Goal: Task Accomplishment & Management: Use online tool/utility

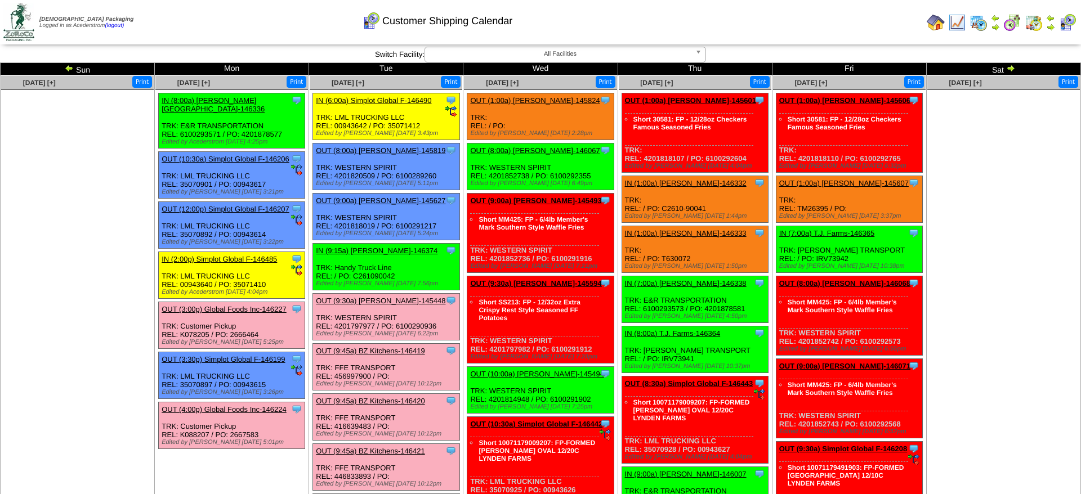
scroll to position [345, 0]
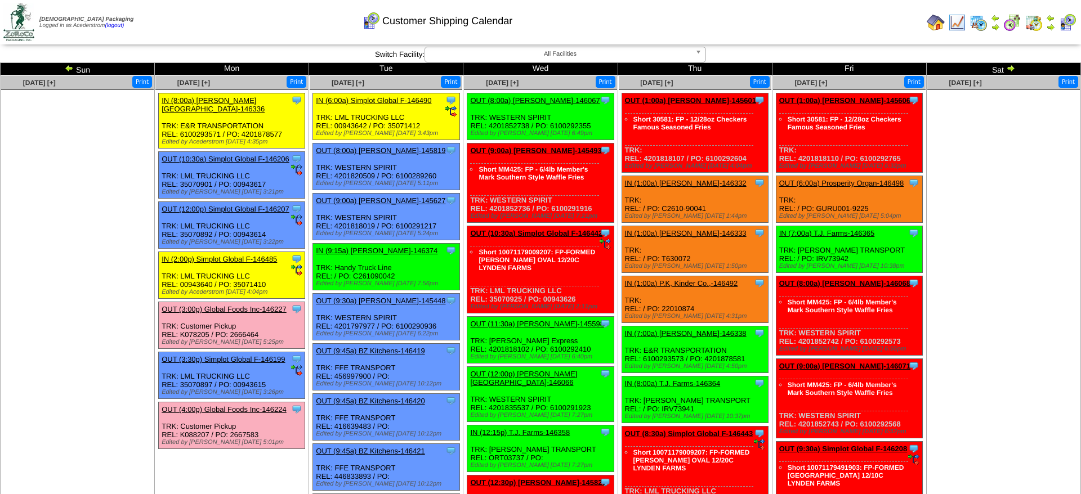
click at [549, 101] on link "OUT (8:00a) [PERSON_NAME]-146067" at bounding box center [534, 100] width 129 height 8
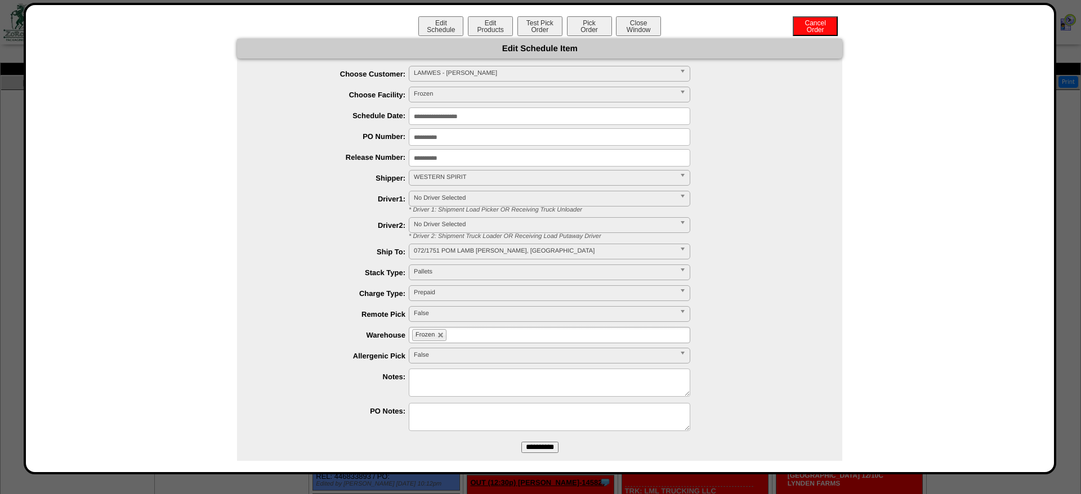
click at [486, 37] on div "Edit Schedule Edit Products Test Pick Order Pick Order Cancel Order Close Window" at bounding box center [540, 27] width 1006 height 23
click at [488, 28] on button "Edit Products" at bounding box center [490, 26] width 45 height 20
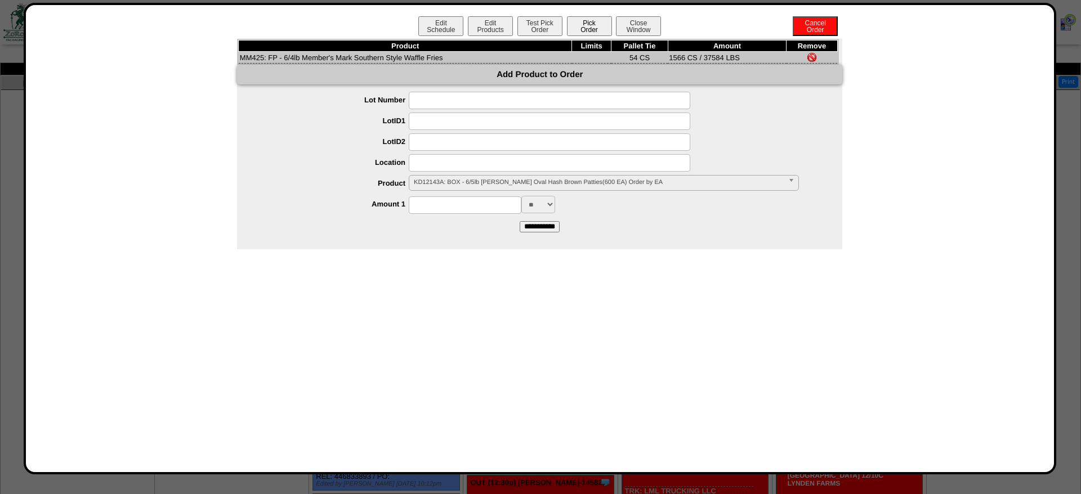
click at [593, 33] on button "Pick Order" at bounding box center [589, 26] width 45 height 20
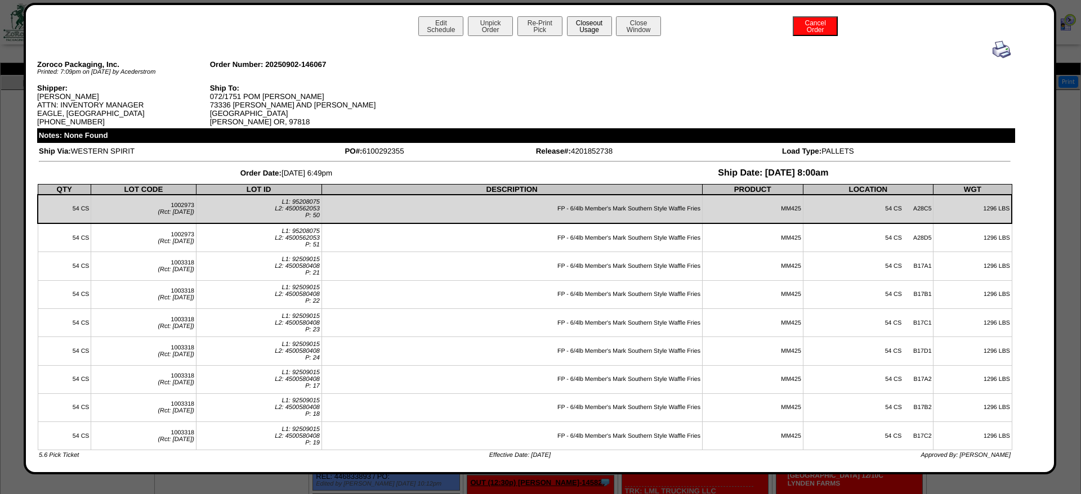
click at [598, 26] on button "Closeout Usage" at bounding box center [589, 26] width 45 height 20
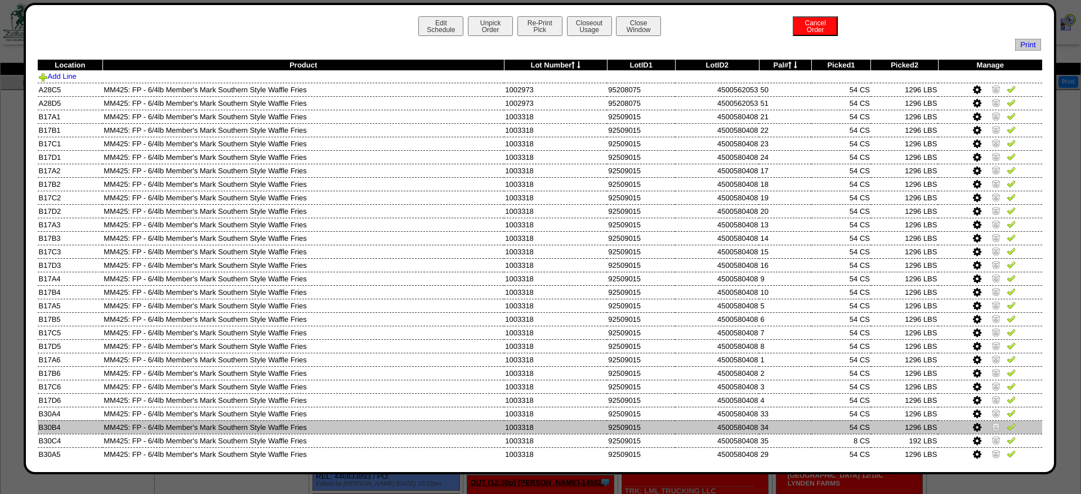
scroll to position [68, 0]
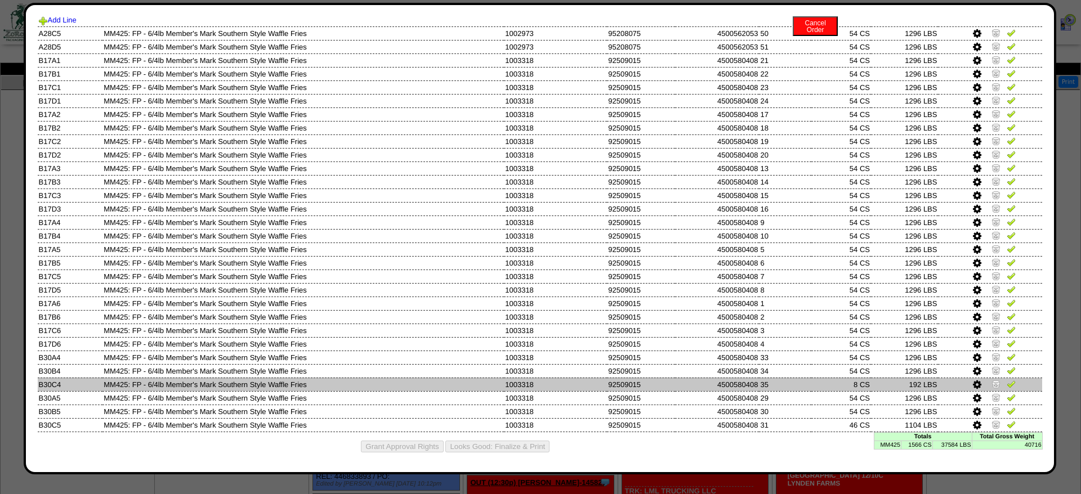
click at [997, 380] on img at bounding box center [995, 383] width 9 height 9
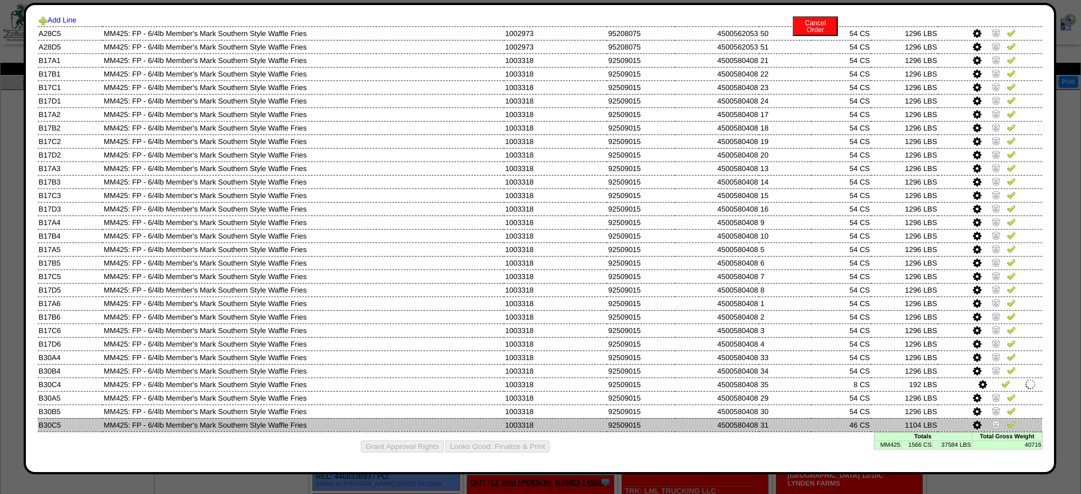
click at [974, 426] on icon at bounding box center [977, 426] width 8 height 10
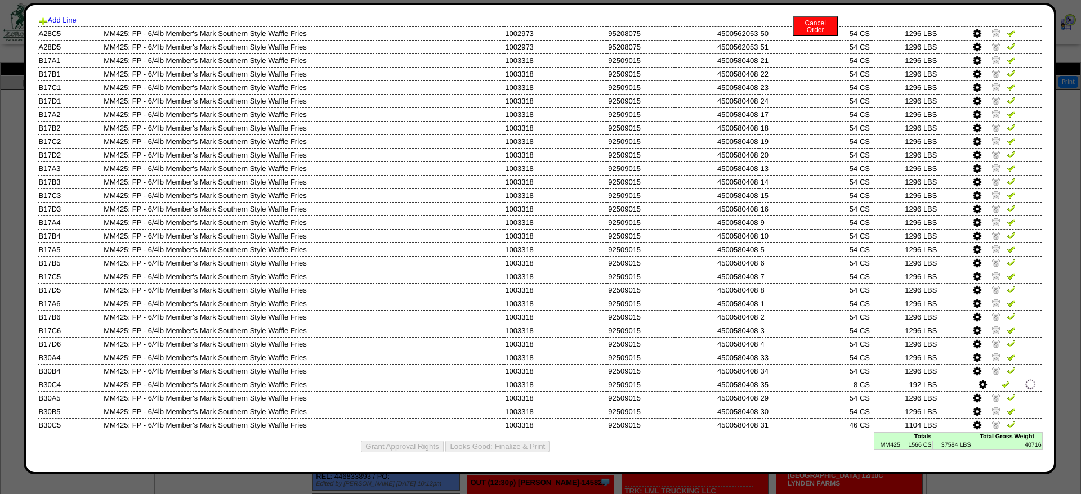
scroll to position [0, 0]
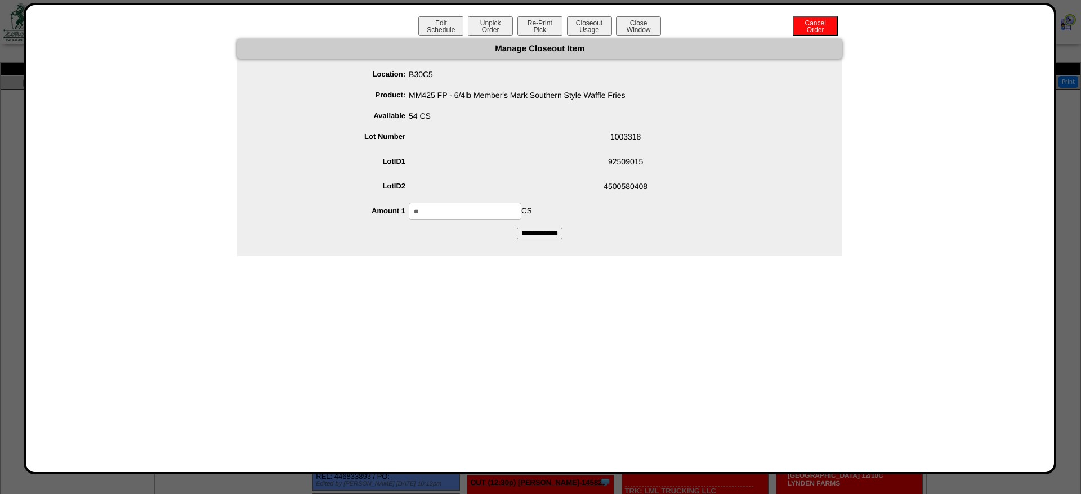
click at [463, 216] on input "**" at bounding box center [465, 211] width 113 height 17
type input "**"
click at [517, 228] on input "**********" at bounding box center [540, 233] width 46 height 11
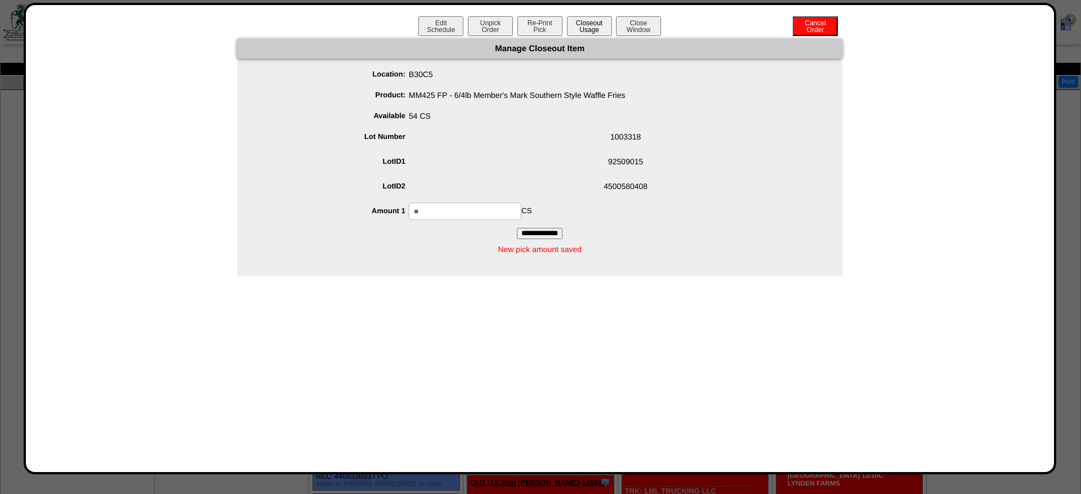
click at [595, 23] on button "Closeout Usage" at bounding box center [589, 26] width 45 height 20
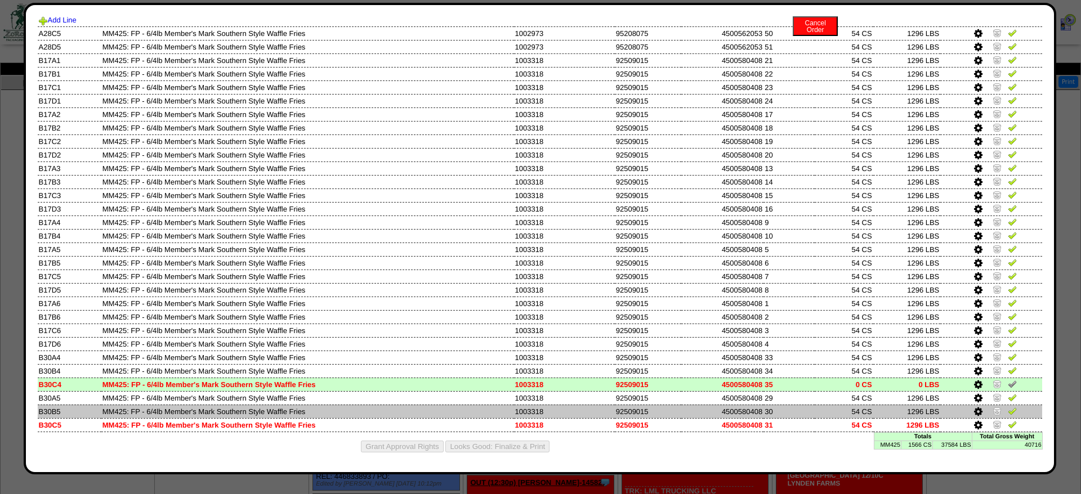
scroll to position [68, 0]
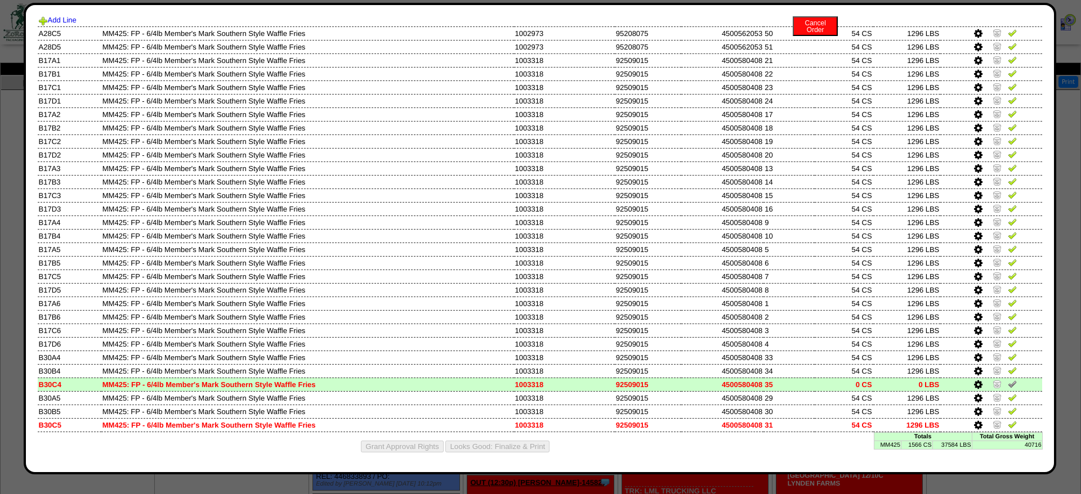
click at [982, 382] on icon at bounding box center [978, 385] width 8 height 10
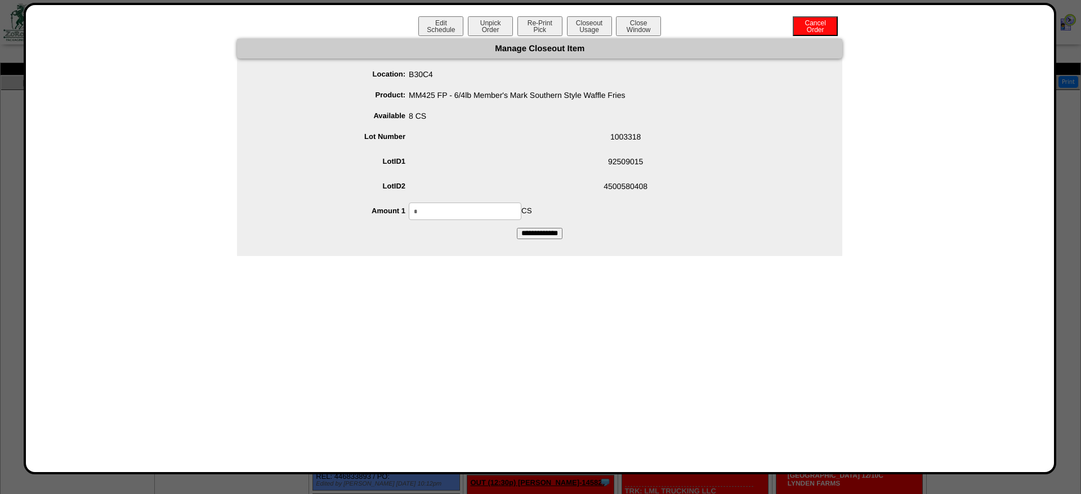
click at [486, 203] on ul "Location: B30C4 Product: MM425 FP - 6/4lb Member's Mark Southern Style Waffle F…" at bounding box center [539, 143] width 605 height 154
click at [493, 204] on input "*" at bounding box center [465, 211] width 113 height 17
type input "*"
click at [517, 228] on input "**********" at bounding box center [540, 233] width 46 height 11
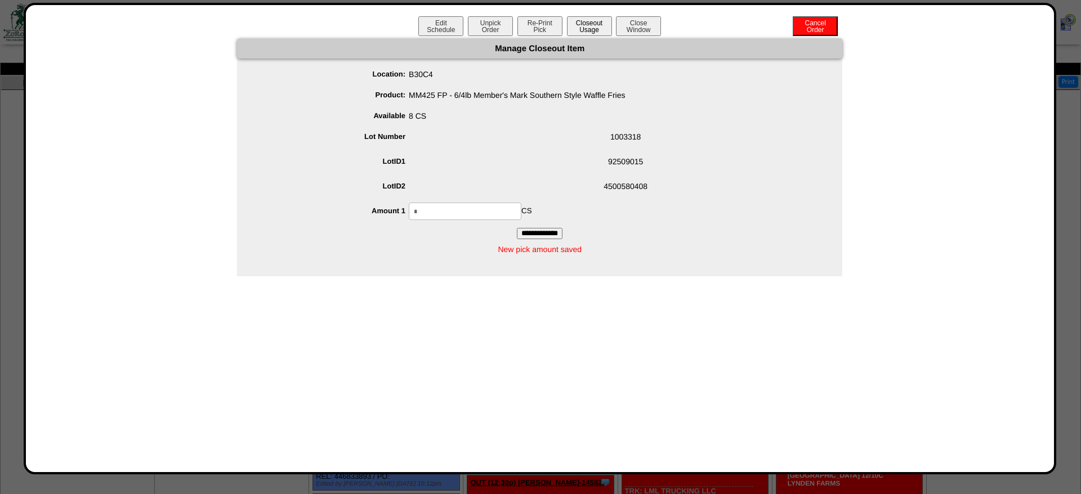
click at [598, 22] on button "Closeout Usage" at bounding box center [589, 26] width 45 height 20
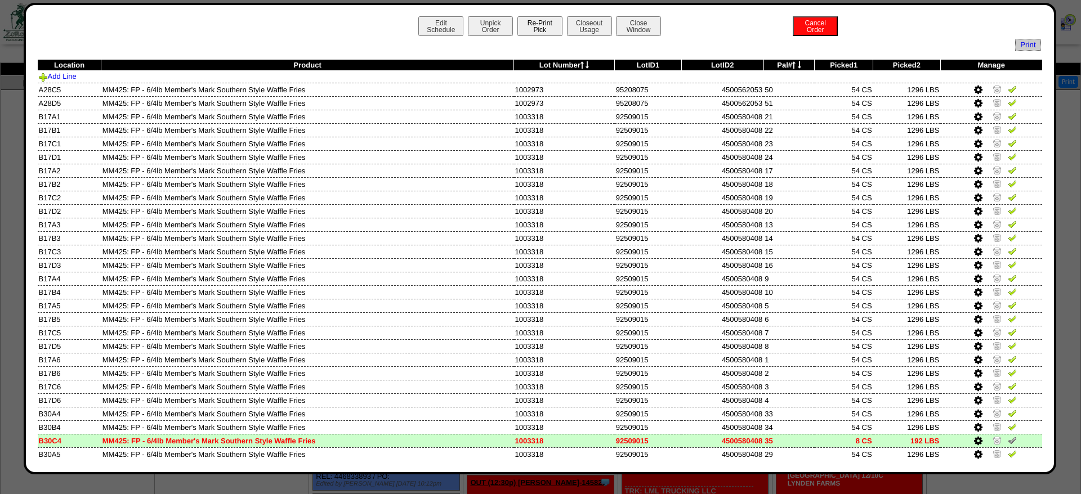
click at [552, 23] on button "Re-Print Pick" at bounding box center [539, 26] width 45 height 20
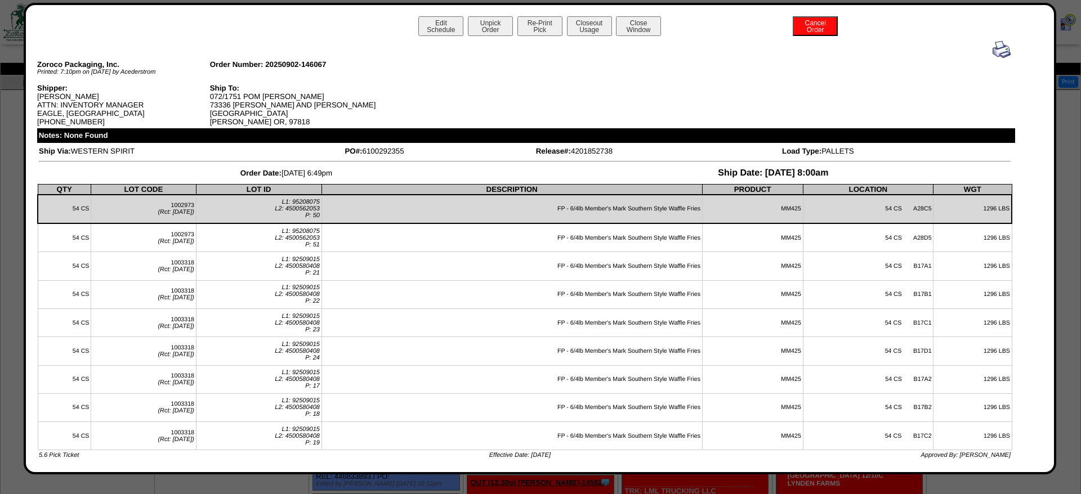
click at [1006, 48] on img at bounding box center [1002, 50] width 18 height 18
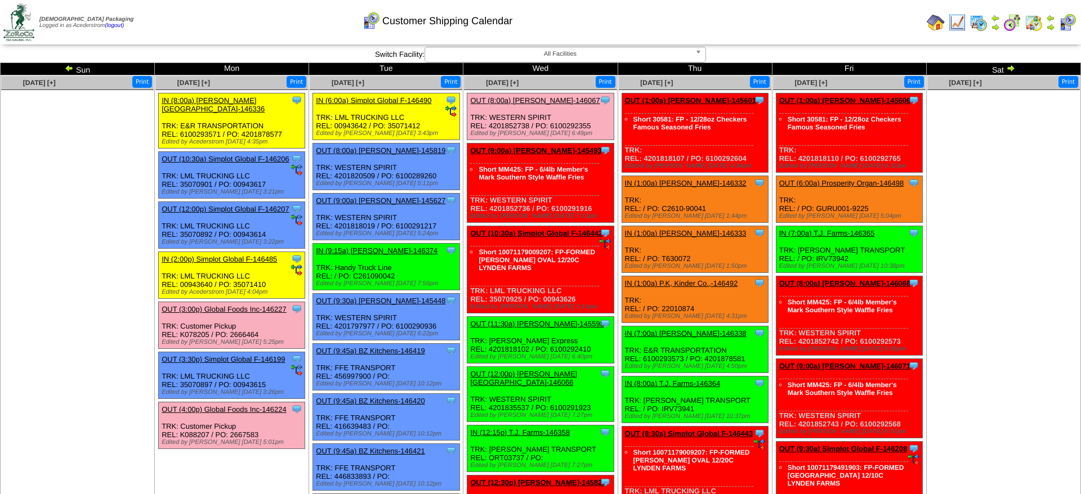
click at [977, 243] on ul at bounding box center [1003, 174] width 153 height 169
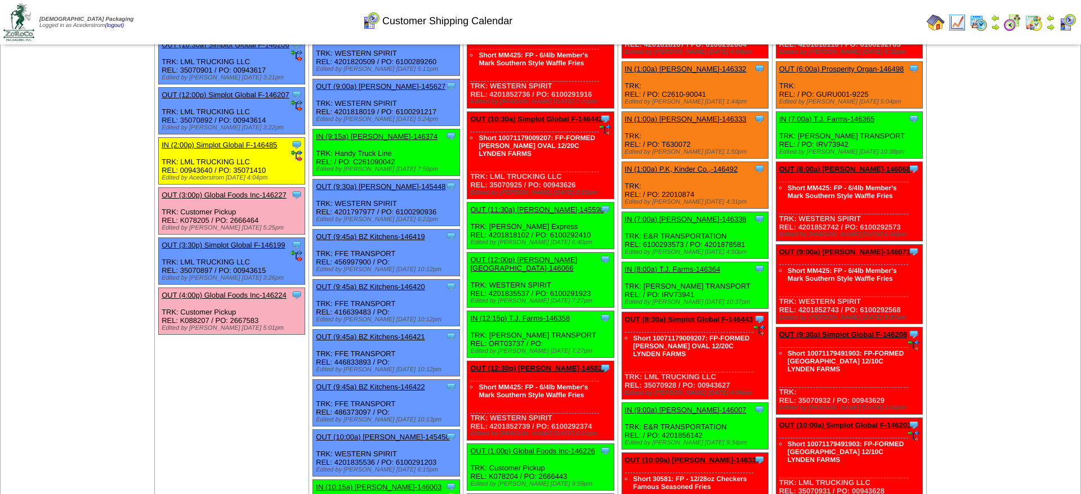
scroll to position [115, 0]
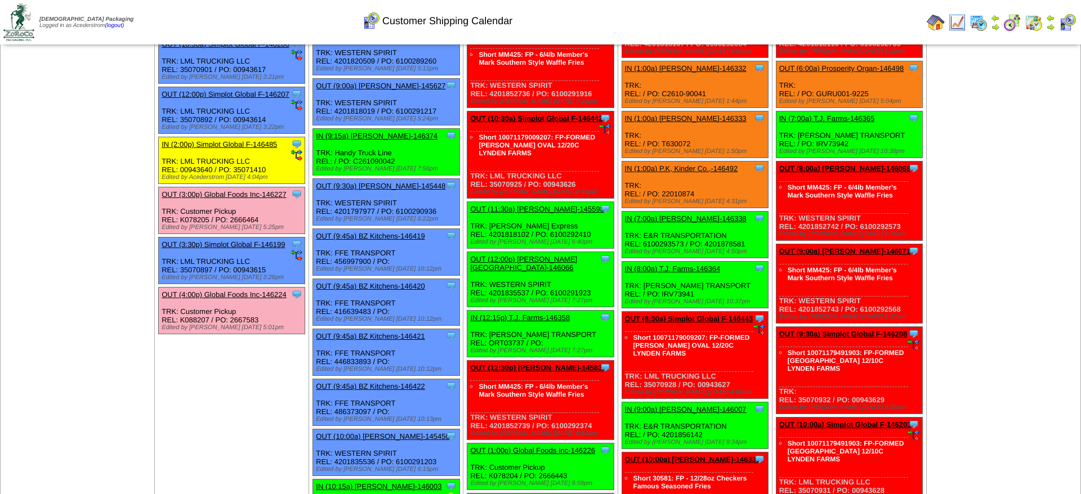
click at [547, 123] on link "OUT (10:30a) Simplot Global F-146442" at bounding box center [536, 118] width 132 height 8
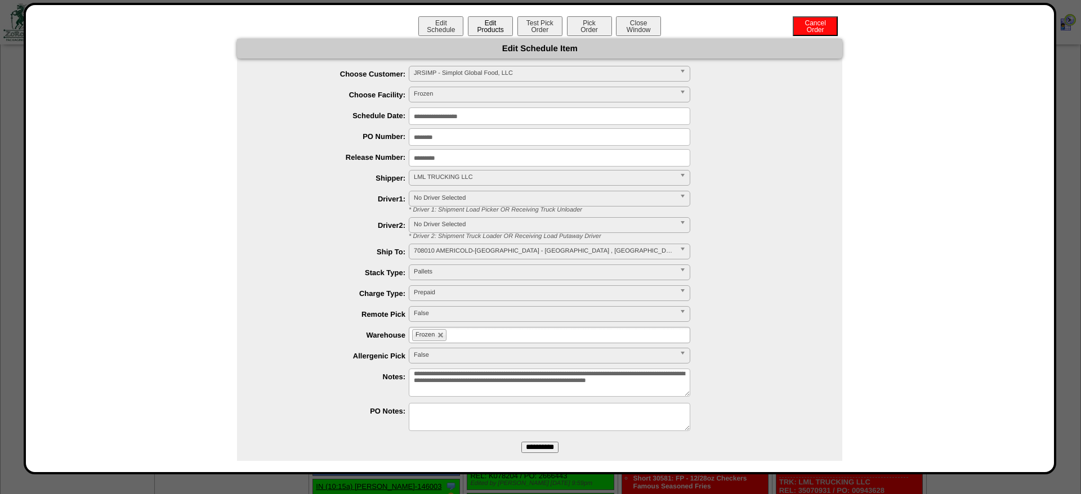
click at [470, 32] on button "Edit Products" at bounding box center [490, 26] width 45 height 20
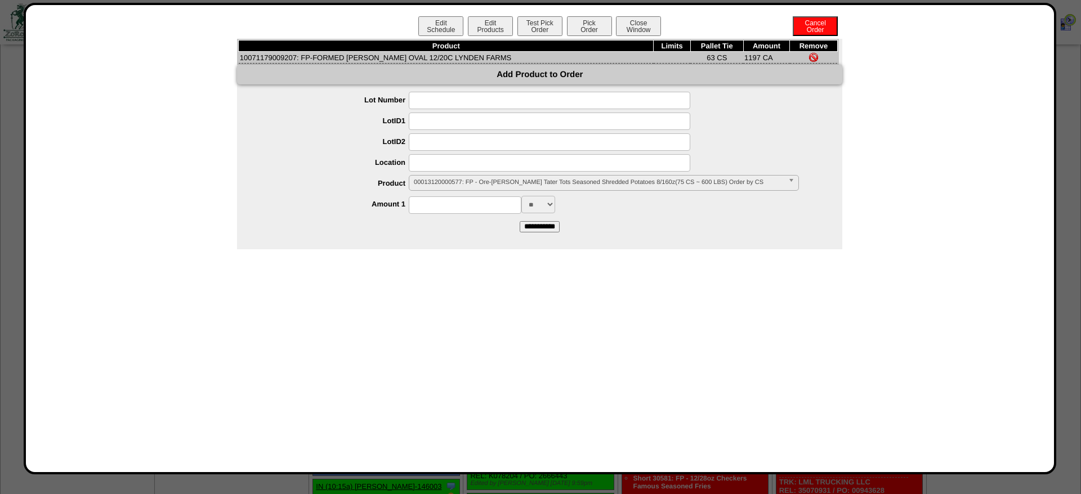
click at [274, 60] on td "10071179009207: FP-FORMED HB PATTY OVAL 12/20C LYNDEN FARMS" at bounding box center [446, 58] width 415 height 12
copy td "10071179009207"
click at [448, 181] on span "00013120000577: FP - Ore-Ida Crispy Tater Tots Seasoned Shredded Potatoes 8/160…" at bounding box center [599, 183] width 370 height 14
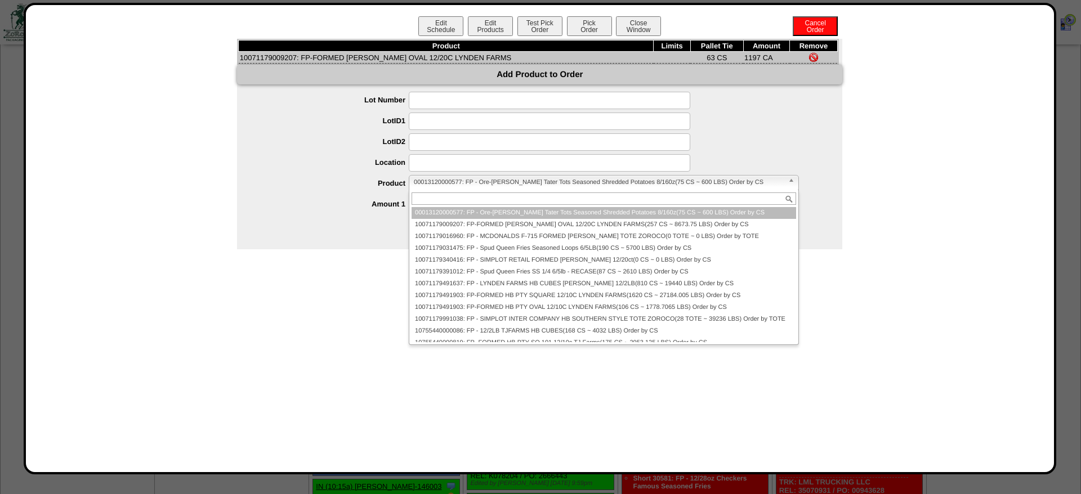
paste input "**********"
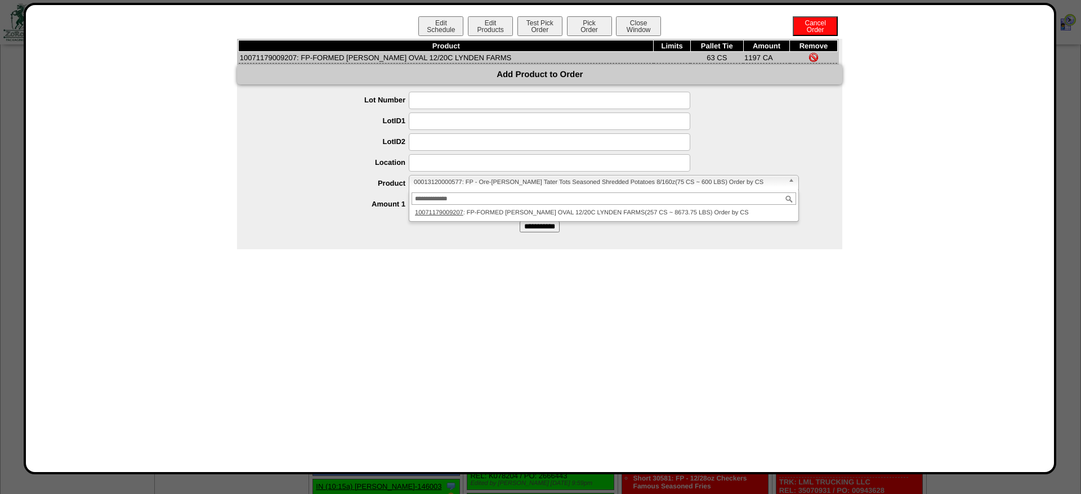
type input "**********"
click at [453, 242] on div "Product Limits Pallet Tie Amount Remove 10071179009207: FP-FORMED HB PATTY OVAL…" at bounding box center [539, 144] width 605 height 211
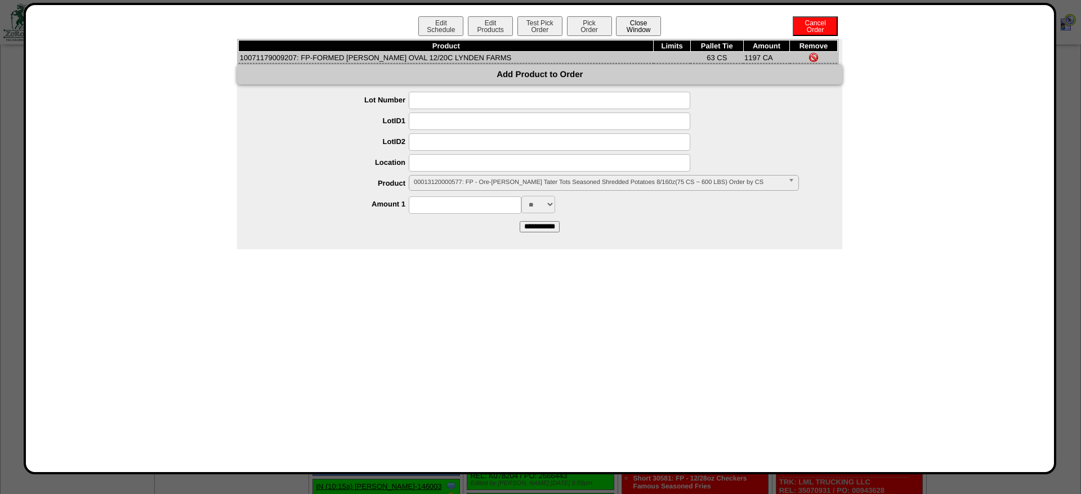
click at [649, 20] on button "Close Window" at bounding box center [638, 26] width 45 height 20
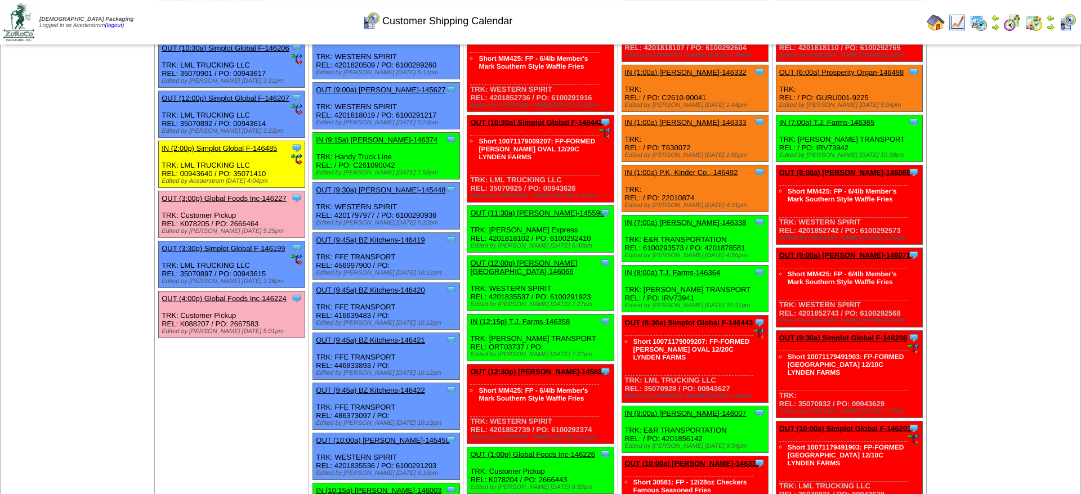
scroll to position [115, 0]
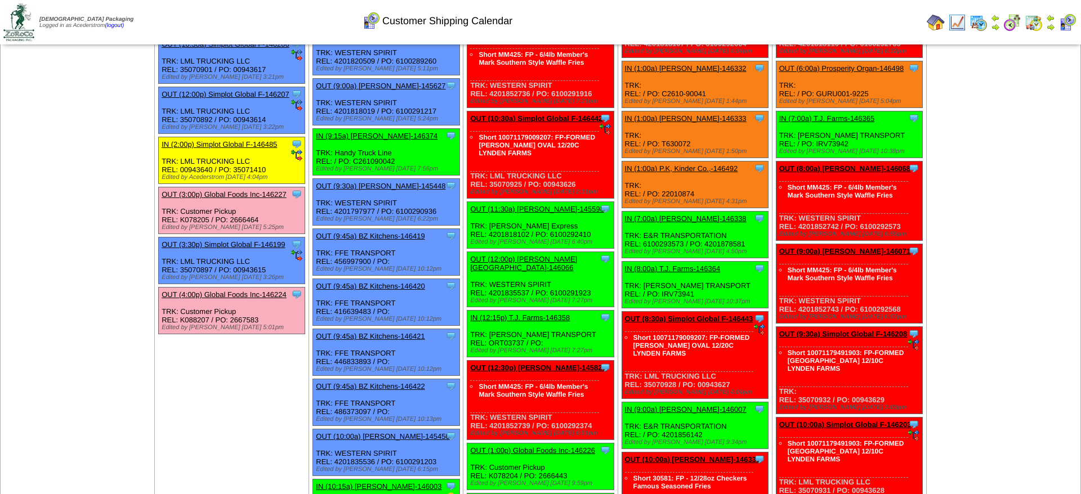
click at [526, 213] on link "OUT (11:30a) [PERSON_NAME]-145598" at bounding box center [536, 209] width 133 height 8
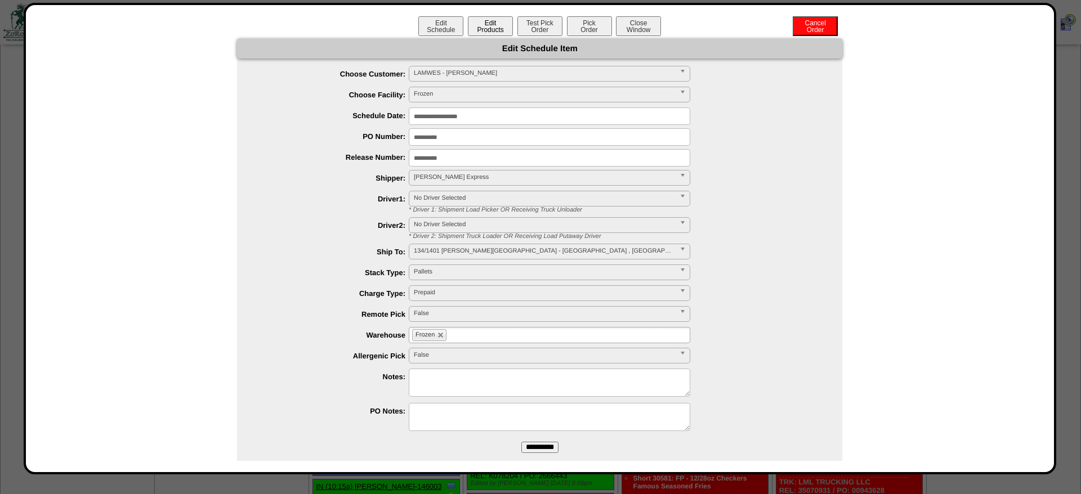
click at [497, 22] on button "Edit Products" at bounding box center [490, 26] width 45 height 20
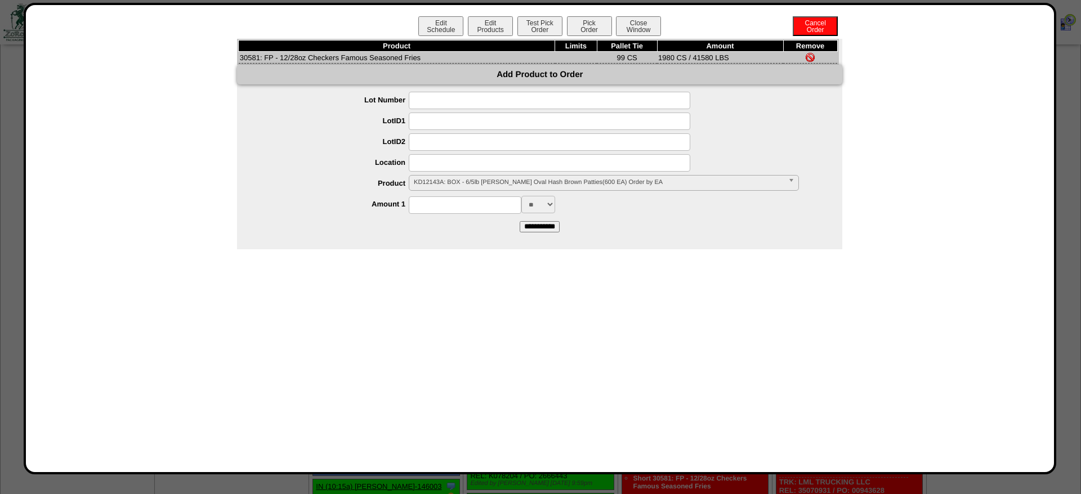
click at [935, 206] on div "Product Limits Pallet Tie Amount Remove 30581: FP - 12/28oz Checkers Famous Sea…" at bounding box center [540, 144] width 1006 height 211
click at [602, 19] on button "Pick Order" at bounding box center [589, 26] width 45 height 20
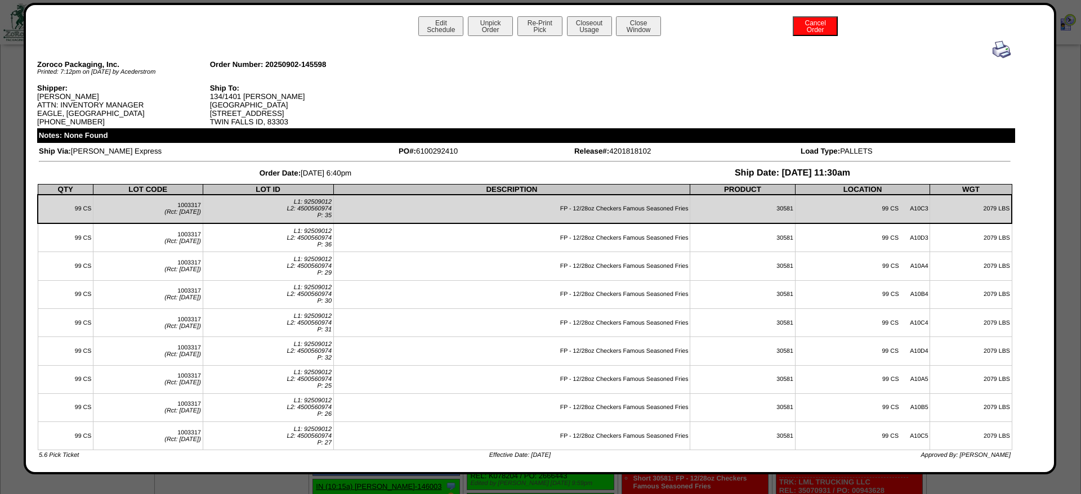
click at [1006, 55] on img at bounding box center [1002, 50] width 18 height 18
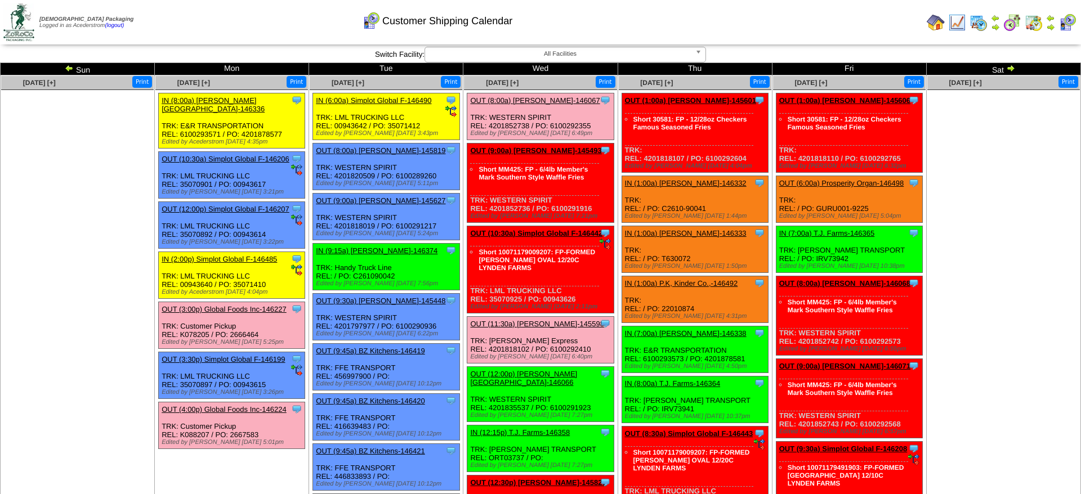
scroll to position [115, 0]
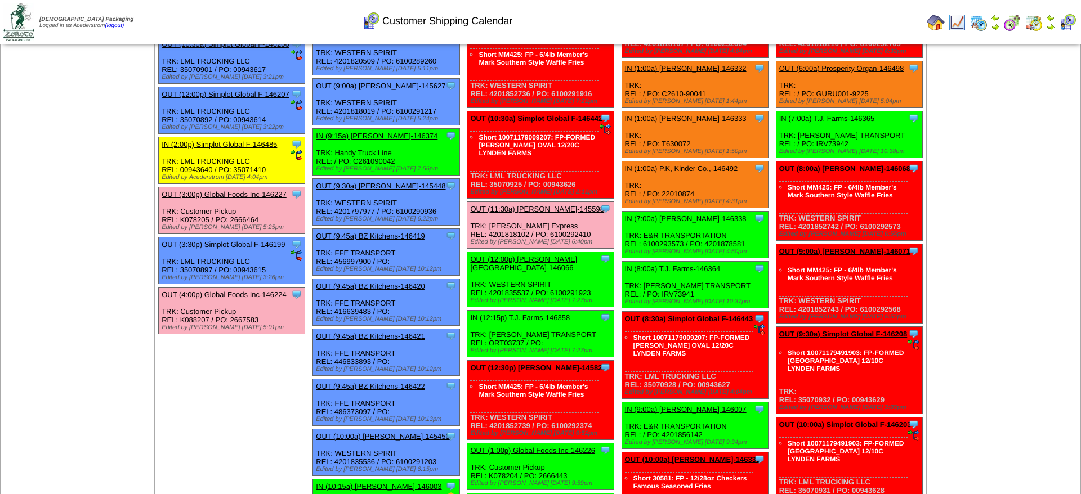
click at [509, 217] on div "Clone Item OUT (11:30a) [PERSON_NAME]-145598 [PERSON_NAME][GEOGRAPHIC_DATA] Sch…" at bounding box center [540, 225] width 146 height 47
click at [507, 213] on link "OUT (11:30a) [PERSON_NAME]-145598" at bounding box center [536, 209] width 133 height 8
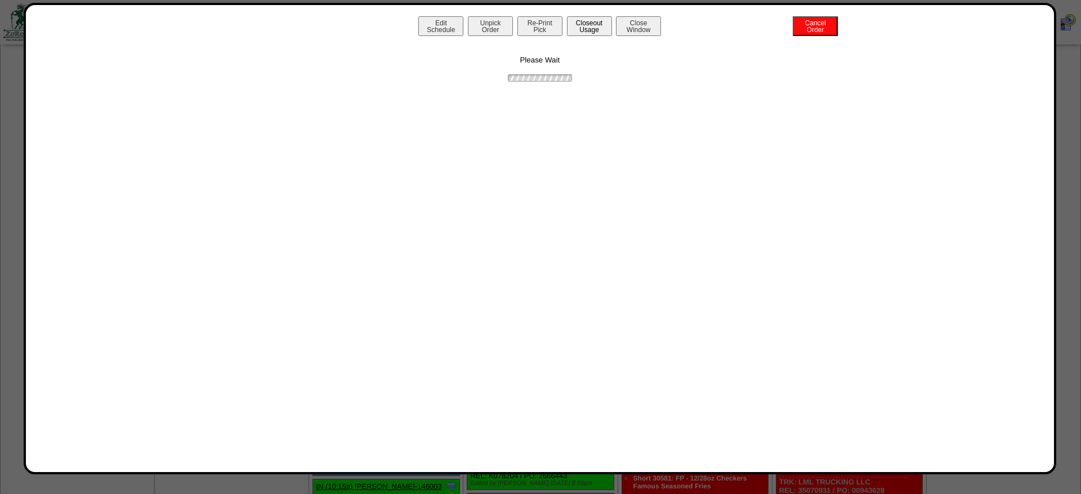
click at [575, 24] on button "Closeout Usage" at bounding box center [589, 26] width 45 height 20
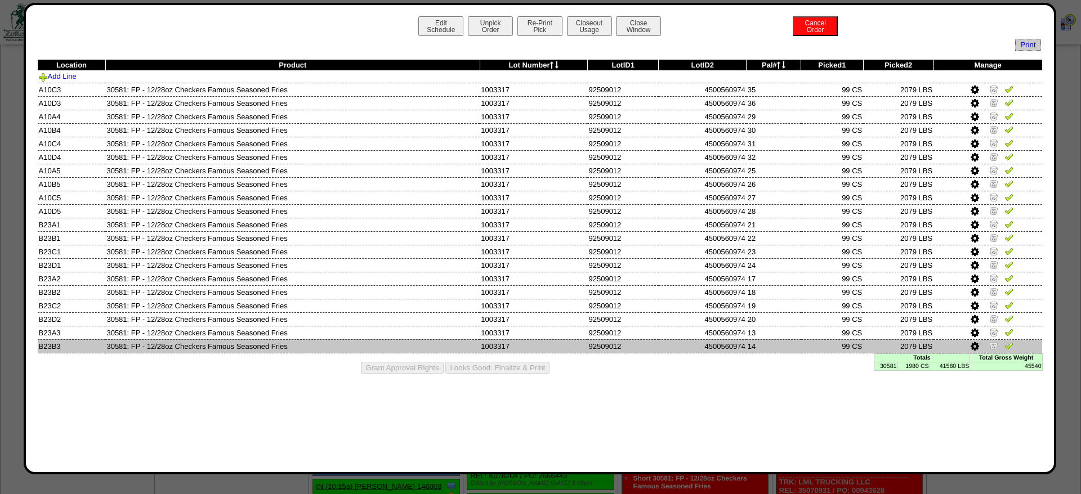
click at [994, 350] on img at bounding box center [993, 345] width 9 height 9
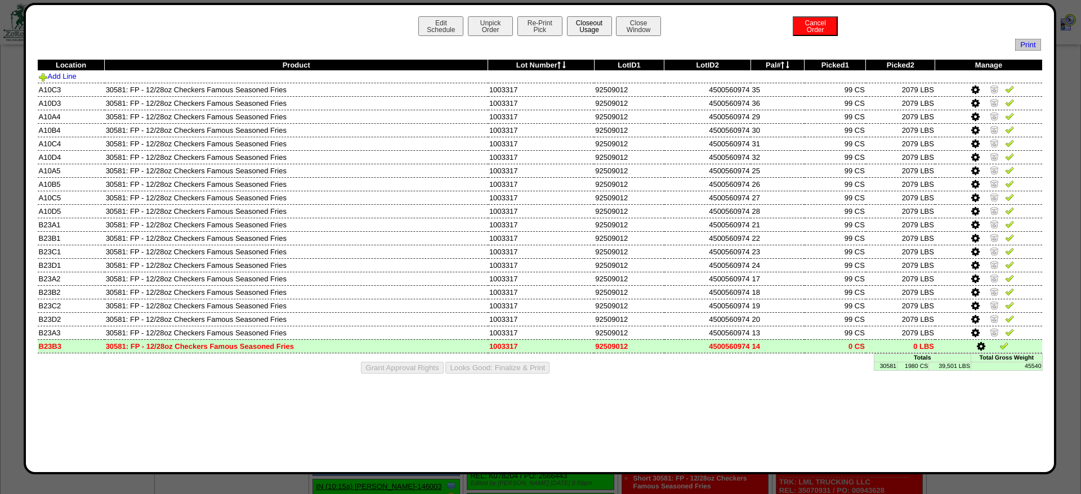
click at [587, 33] on button "Closeout Usage" at bounding box center [589, 26] width 45 height 20
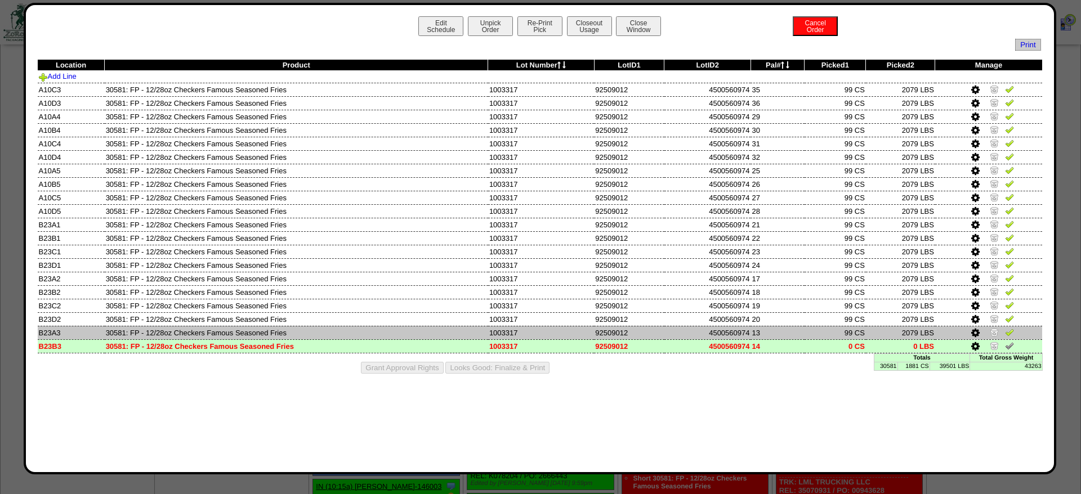
click at [994, 337] on img at bounding box center [994, 332] width 9 height 9
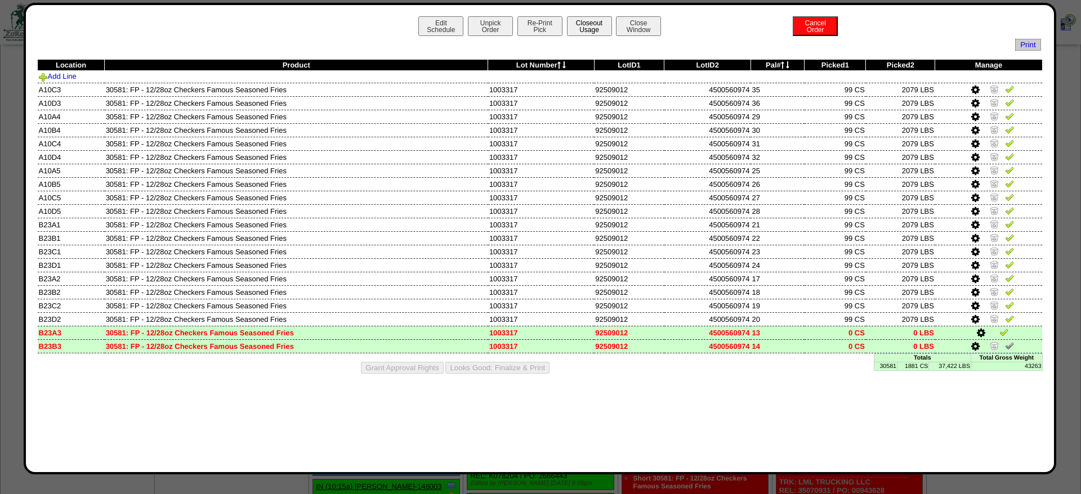
click at [582, 25] on button "Closeout Usage" at bounding box center [589, 26] width 45 height 20
click at [551, 28] on button "Re-Print Pick" at bounding box center [539, 26] width 45 height 20
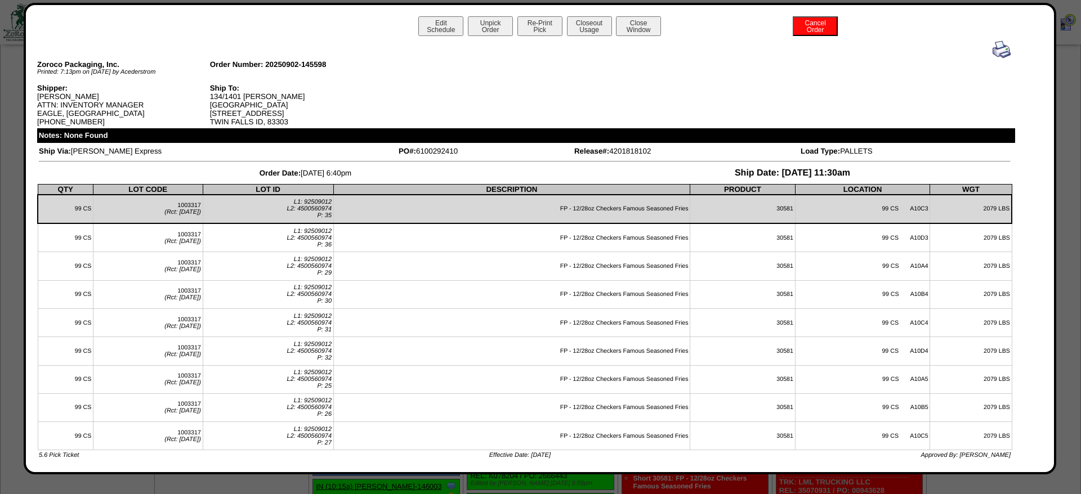
click at [1007, 51] on img at bounding box center [1002, 50] width 18 height 18
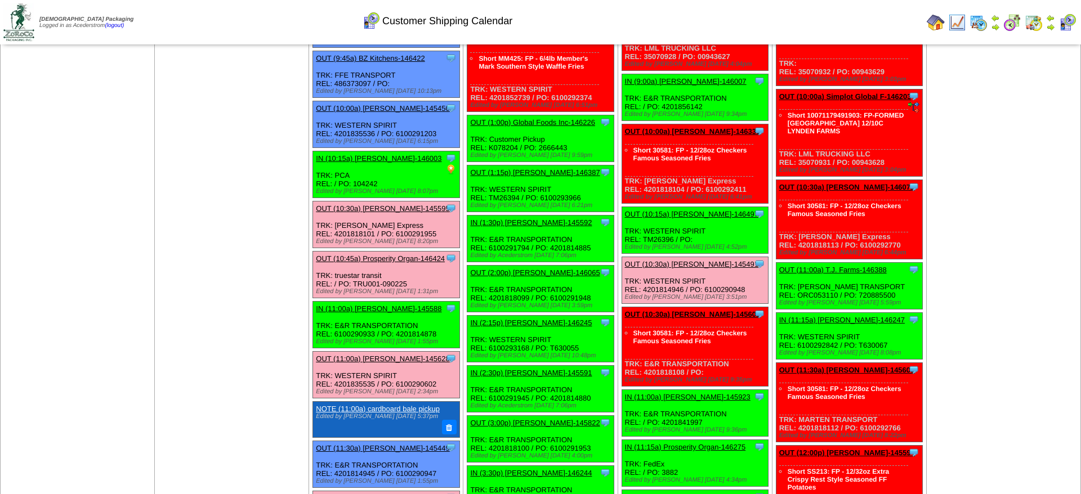
scroll to position [459, 0]
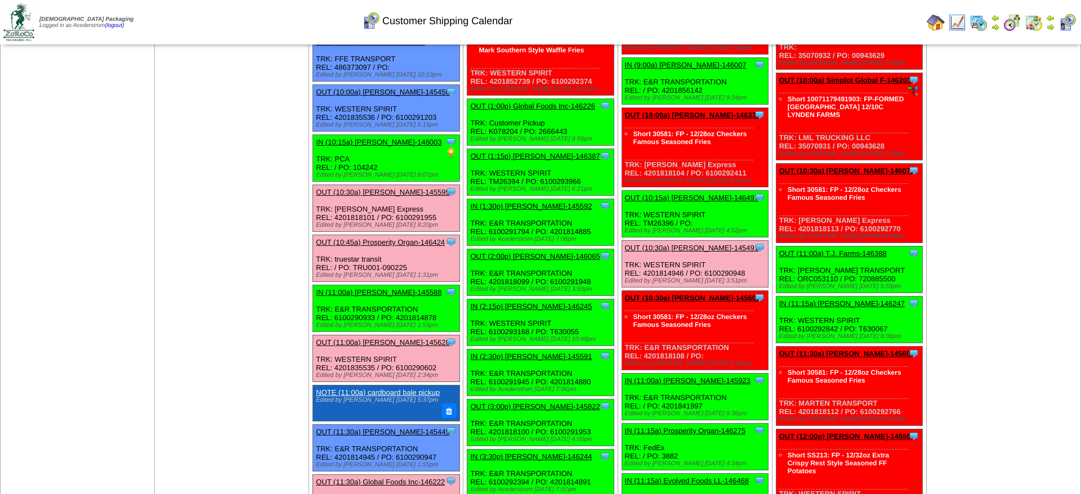
click at [537, 261] on link "OUT (2:00p) [PERSON_NAME]-146065" at bounding box center [534, 256] width 129 height 8
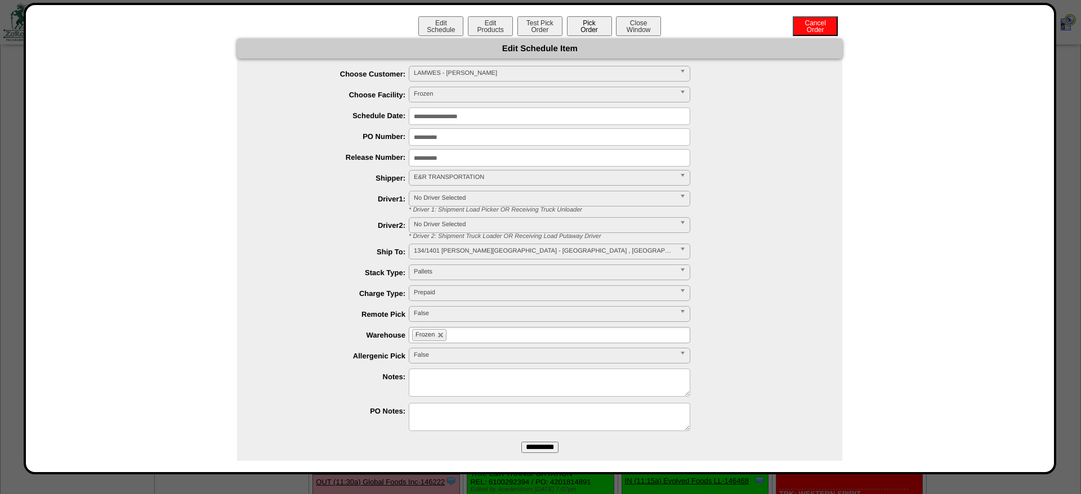
click at [591, 33] on button "Pick Order" at bounding box center [589, 26] width 45 height 20
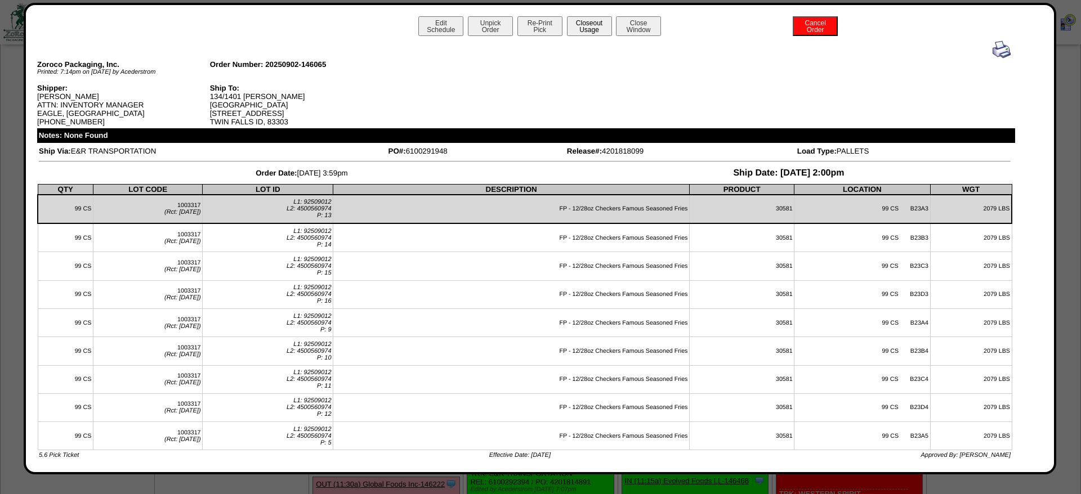
click at [595, 25] on button "Closeout Usage" at bounding box center [589, 26] width 45 height 20
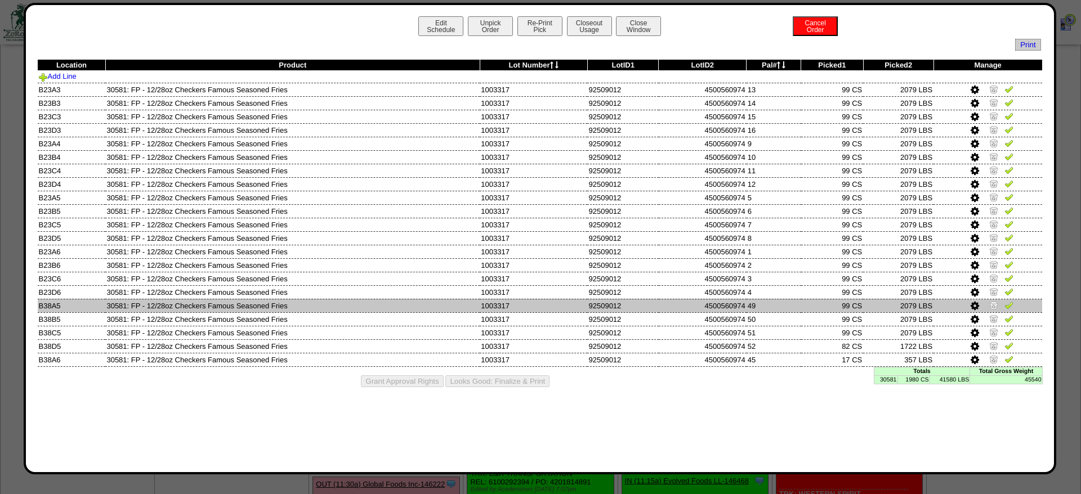
click at [997, 310] on img at bounding box center [993, 305] width 9 height 9
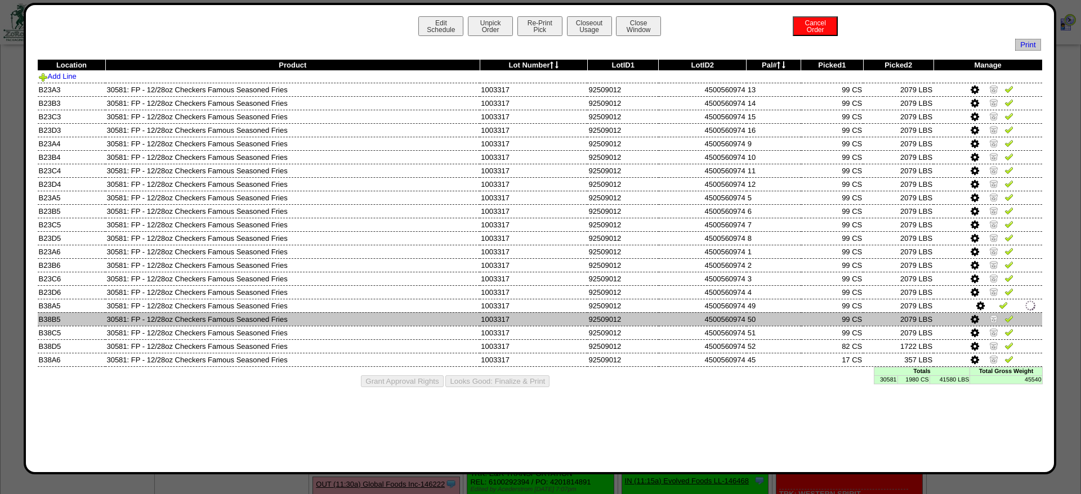
click at [986, 326] on td at bounding box center [987, 319] width 109 height 14
click at [989, 326] on td at bounding box center [987, 319] width 109 height 14
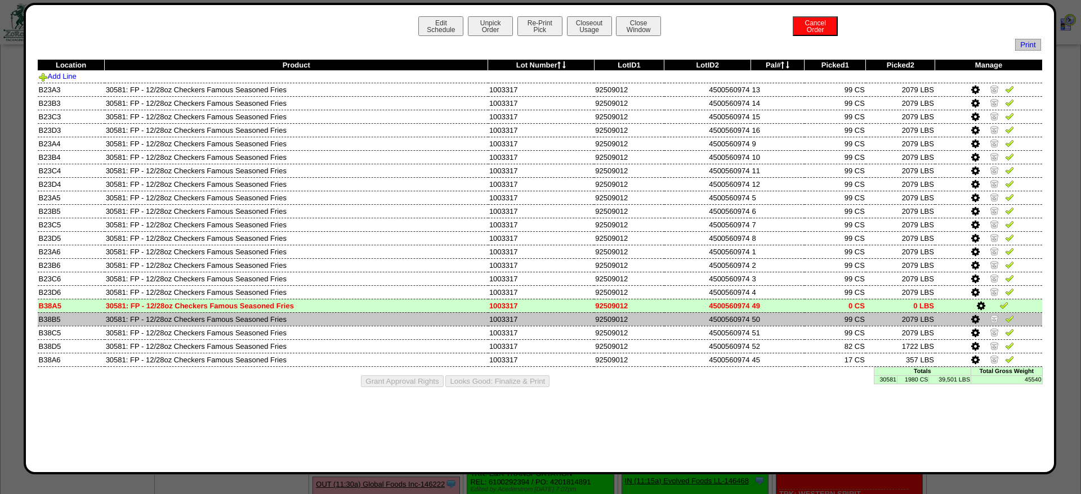
click at [993, 323] on img at bounding box center [994, 318] width 9 height 9
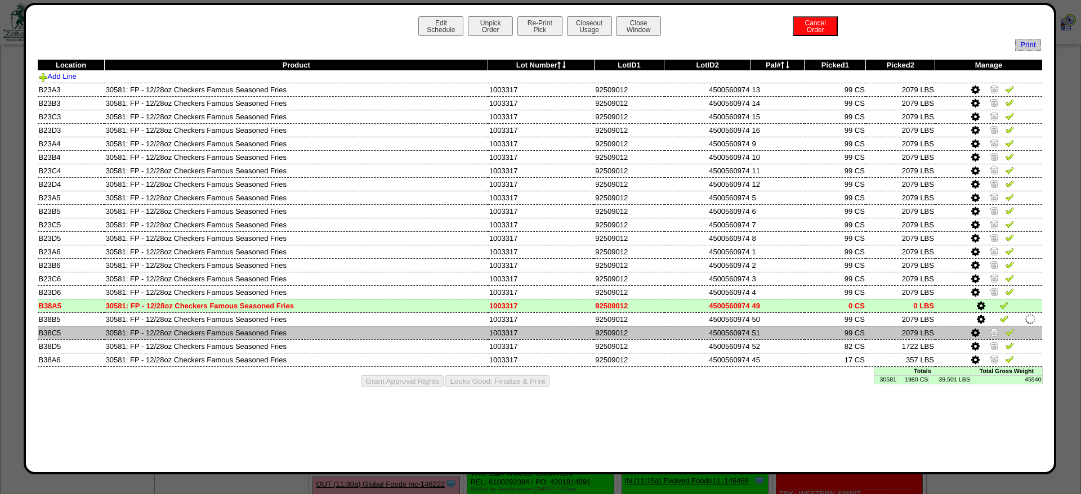
click at [996, 338] on link at bounding box center [995, 334] width 11 height 8
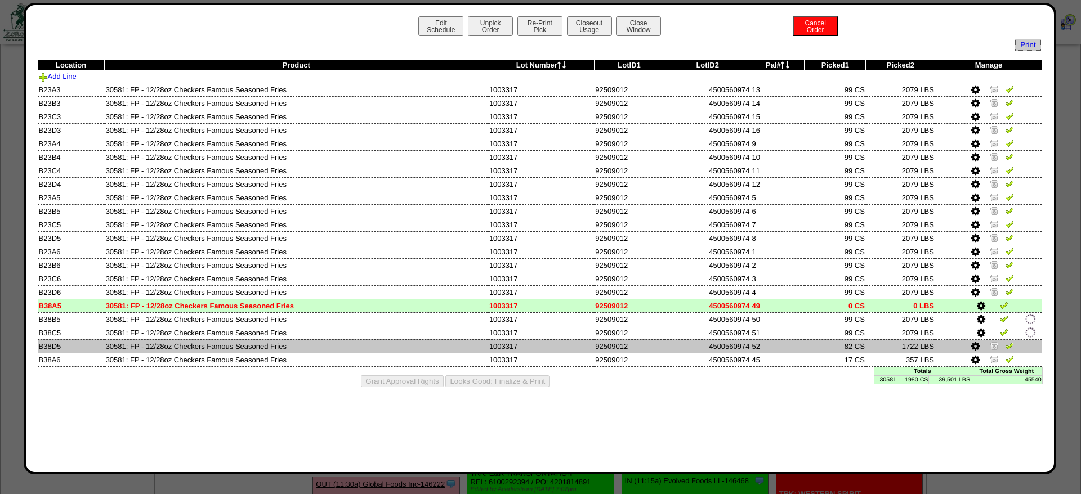
click at [995, 350] on img at bounding box center [994, 345] width 9 height 9
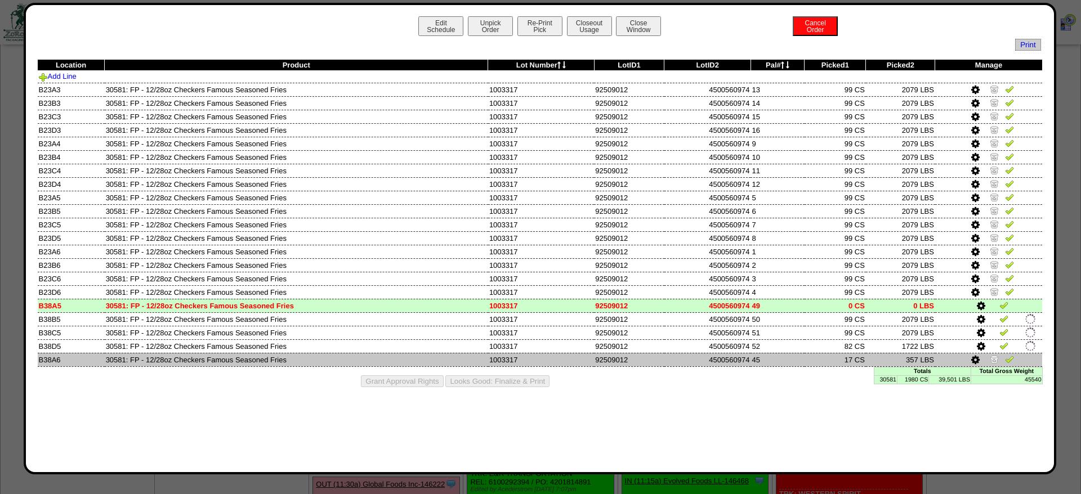
click at [994, 364] on img at bounding box center [994, 359] width 9 height 9
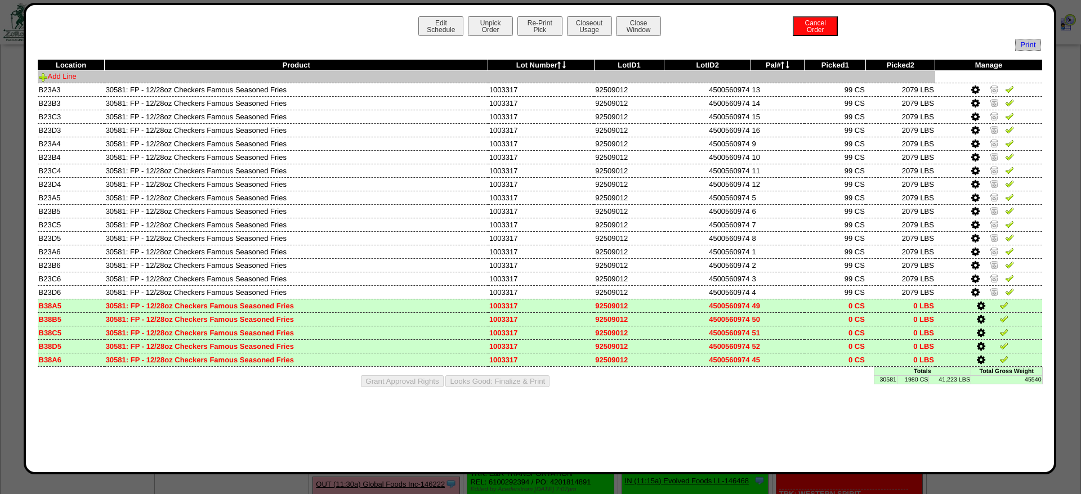
click at [60, 76] on link "Add Line" at bounding box center [58, 76] width 38 height 8
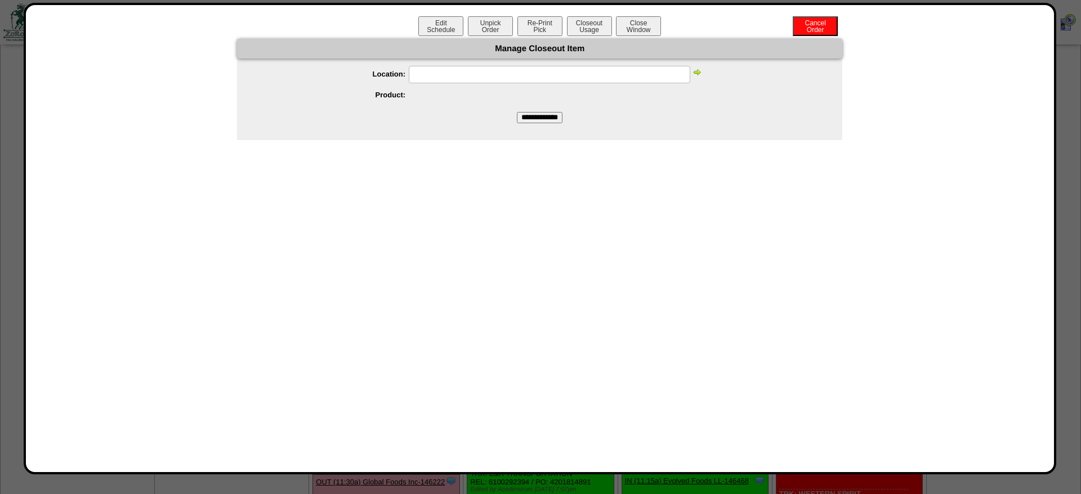
click at [486, 76] on input "text" at bounding box center [550, 74] width 282 height 17
paste input "*****"
type input "*****"
click at [698, 74] on img at bounding box center [696, 72] width 9 height 9
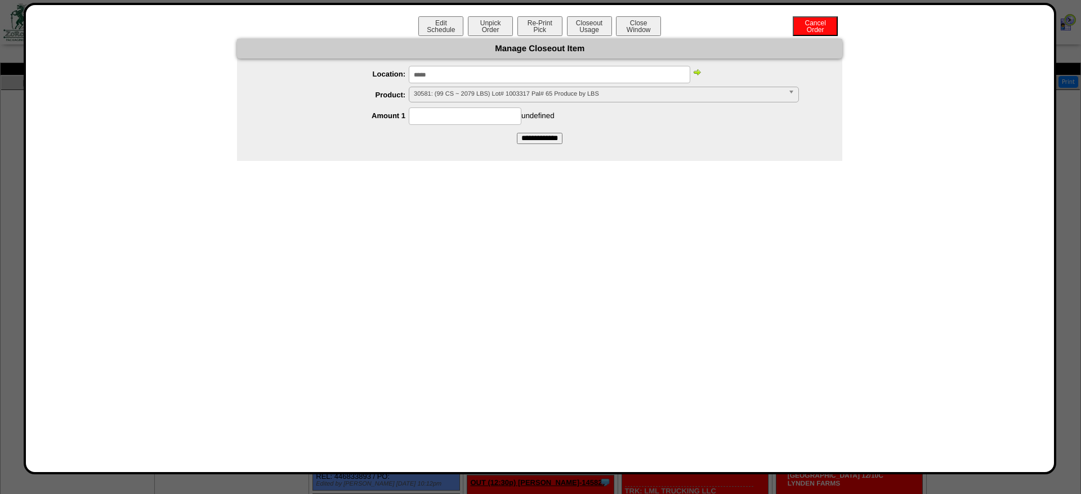
click at [698, 74] on img at bounding box center [696, 72] width 9 height 9
click at [485, 80] on input "*****" at bounding box center [550, 74] width 282 height 17
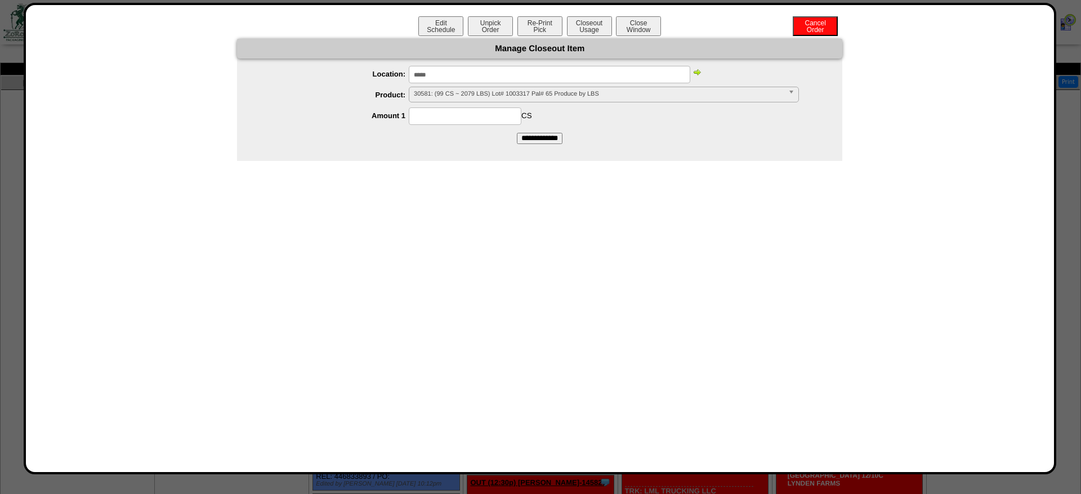
click at [477, 90] on span "30581: (99 CS ~ 2079 LBS) Lot# 1003317 Pal# 65 Produce by LBS" at bounding box center [599, 94] width 370 height 14
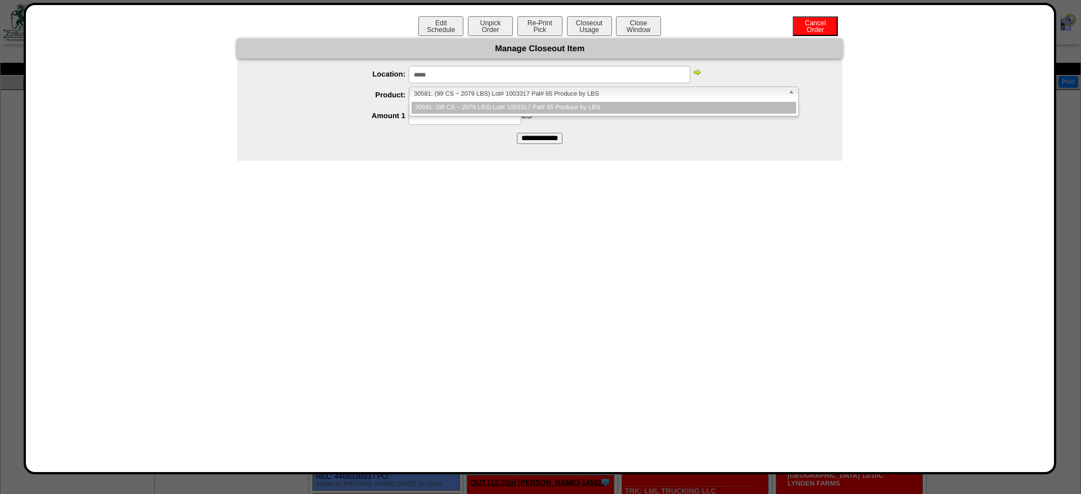
click at [454, 108] on li "30581: (99 CS ~ 2079 LBS) Lot# 1003317 Pal# 65 Produce by LBS" at bounding box center [604, 108] width 385 height 12
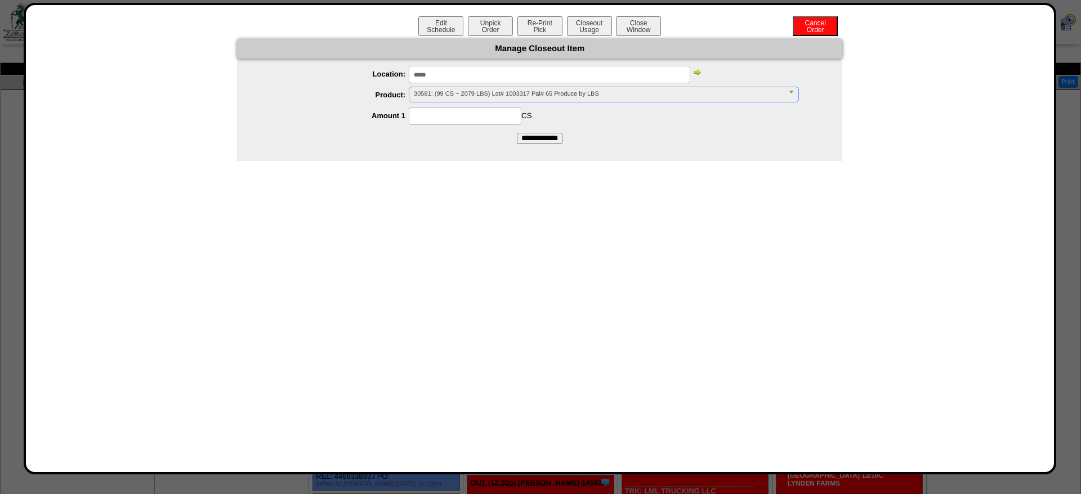
click at [456, 111] on input at bounding box center [465, 116] width 113 height 17
type input "**"
click at [517, 133] on input "**********" at bounding box center [540, 138] width 46 height 11
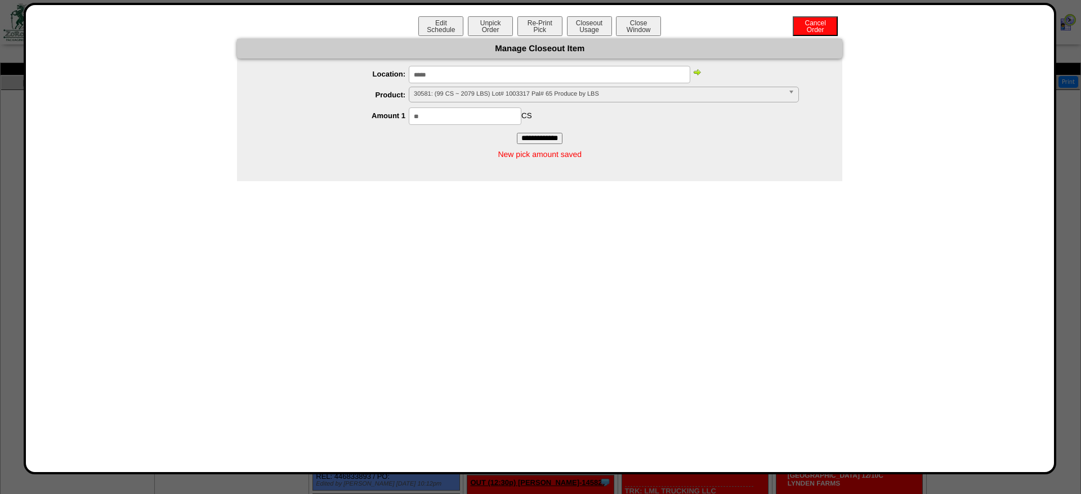
click at [424, 77] on input "*****" at bounding box center [550, 74] width 282 height 17
type input "*****"
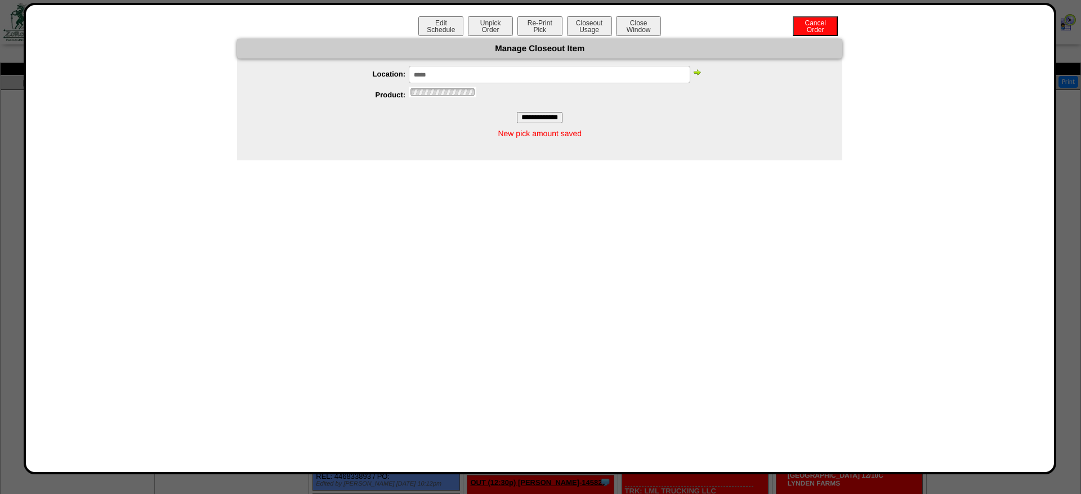
click at [697, 75] on img at bounding box center [696, 72] width 9 height 9
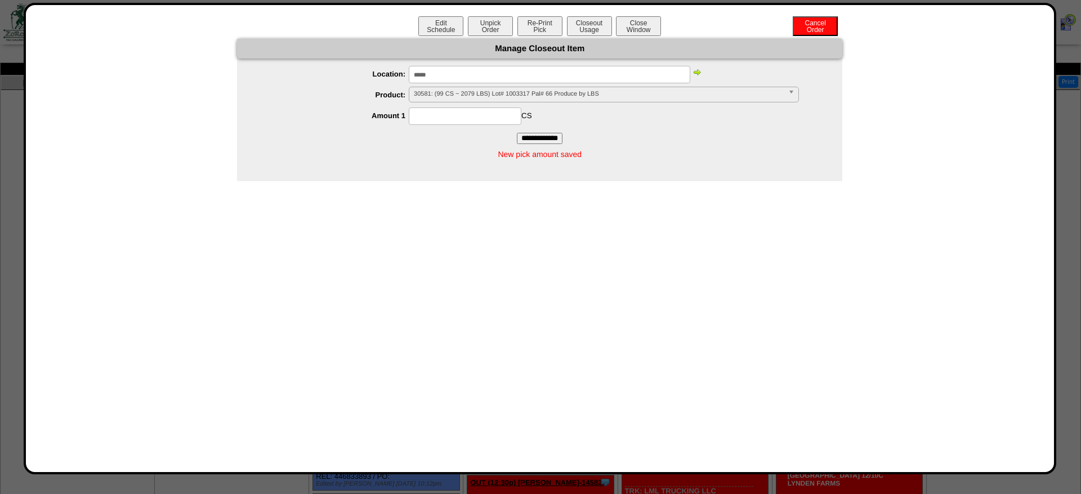
click at [697, 75] on img at bounding box center [696, 72] width 9 height 9
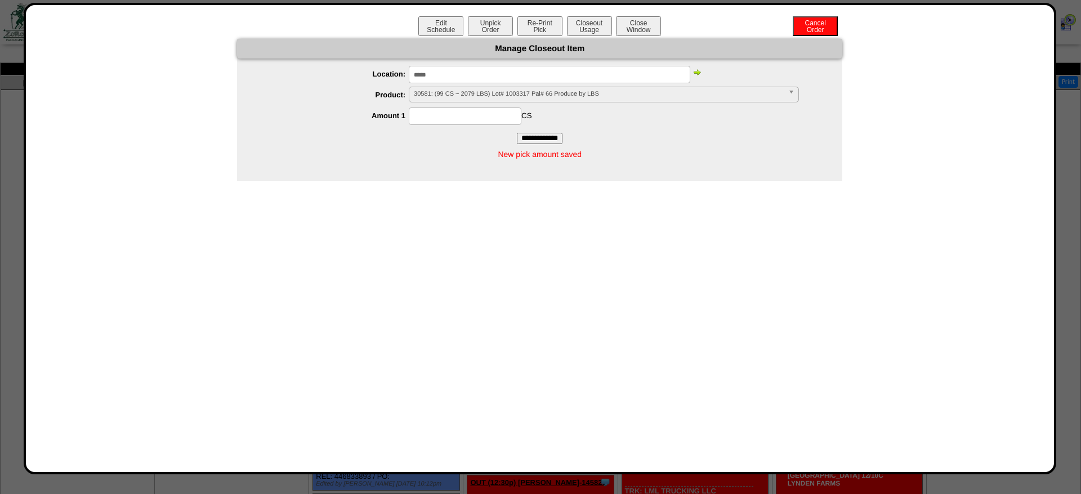
click at [494, 100] on span "30581: (99 CS ~ 2079 LBS) Lot# 1003317 Pal# 66 Produce by LBS" at bounding box center [599, 94] width 370 height 14
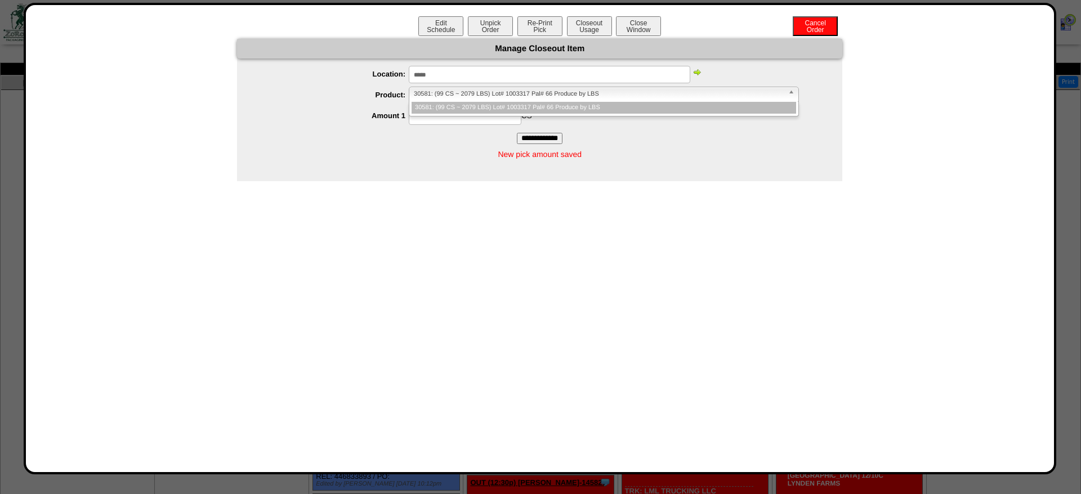
click at [482, 110] on li "30581: (99 CS ~ 2079 LBS) Lot# 1003317 Pal# 66 Produce by LBS" at bounding box center [604, 108] width 385 height 12
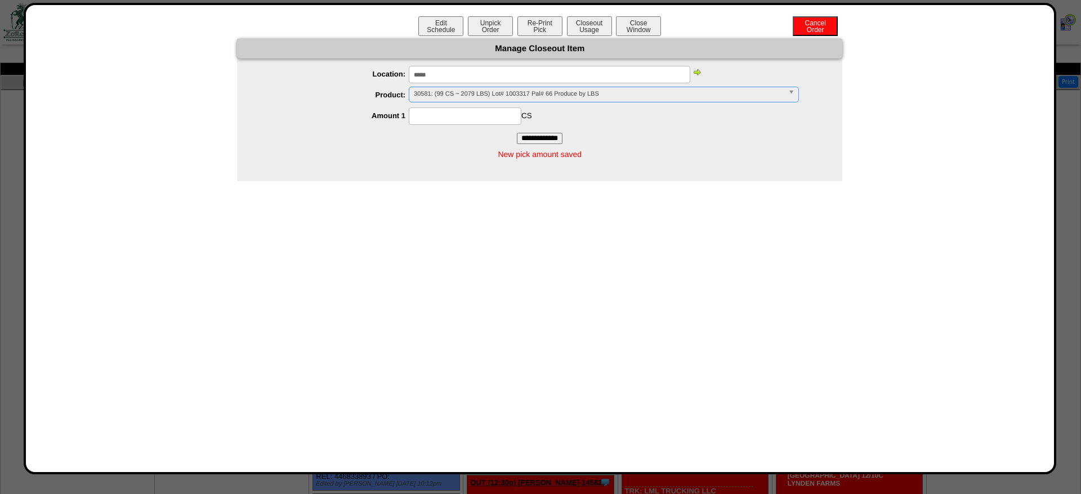
click at [482, 110] on input at bounding box center [465, 116] width 113 height 17
type input "**"
click at [517, 133] on input "**********" at bounding box center [540, 138] width 46 height 11
click at [600, 26] on button "Closeout Usage" at bounding box center [589, 26] width 45 height 20
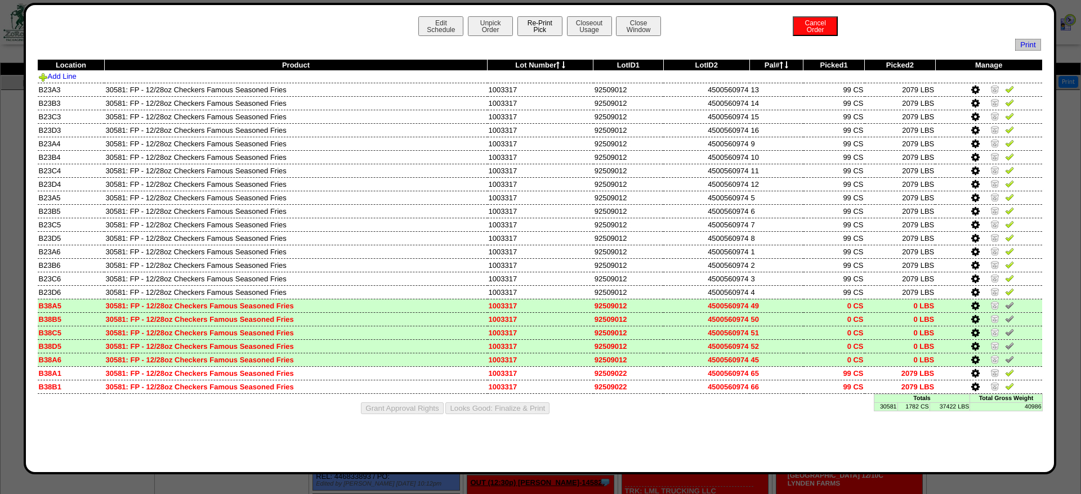
click at [553, 28] on button "Re-Print Pick" at bounding box center [539, 26] width 45 height 20
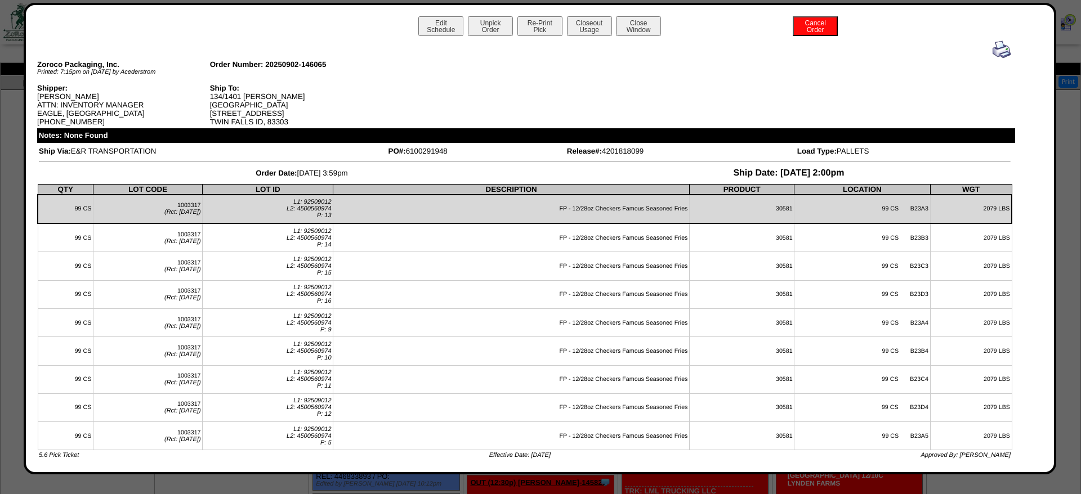
click at [1011, 46] on img at bounding box center [1002, 50] width 18 height 18
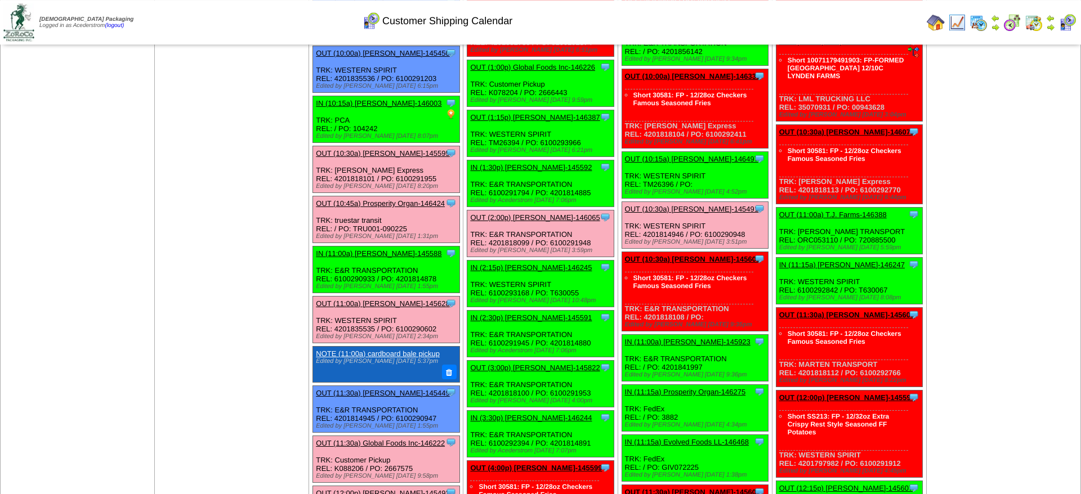
scroll to position [632, 0]
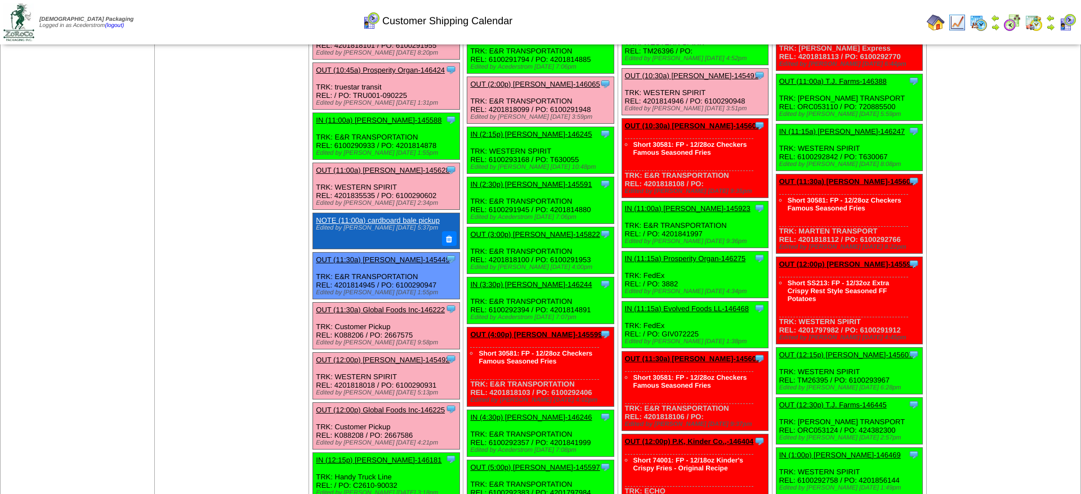
click at [546, 239] on link "OUT (3:00p) [PERSON_NAME]-145822" at bounding box center [534, 234] width 129 height 8
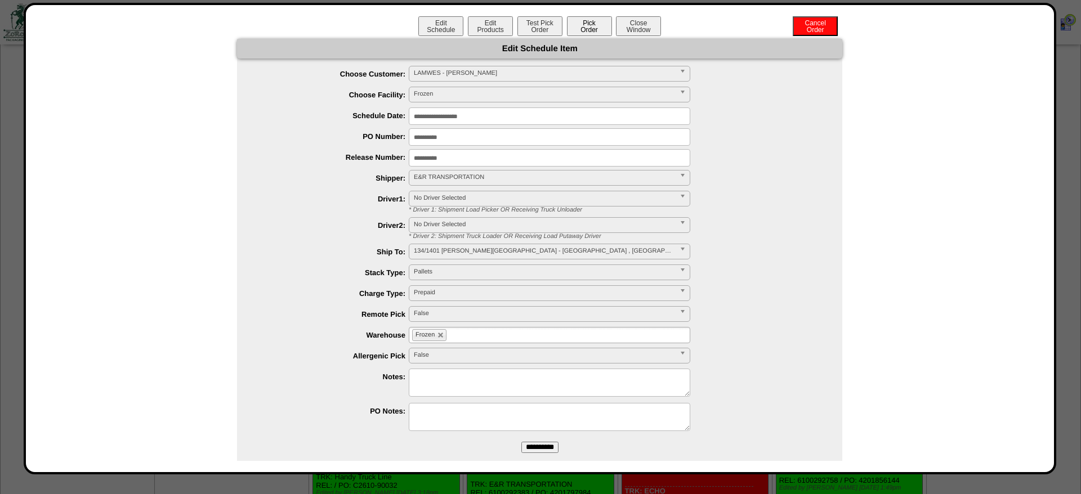
click at [595, 26] on button "Pick Order" at bounding box center [589, 26] width 45 height 20
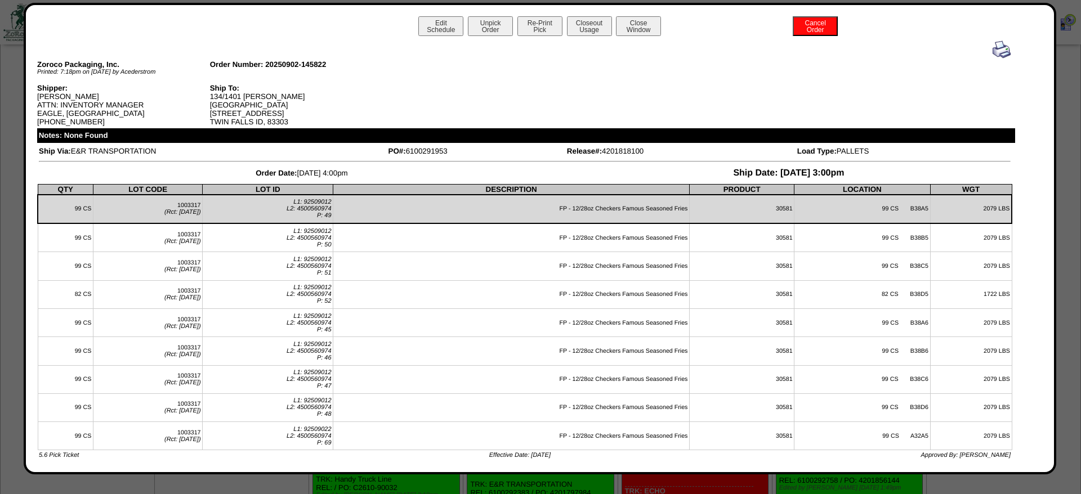
click at [595, 26] on button "Closeout Usage" at bounding box center [589, 26] width 45 height 20
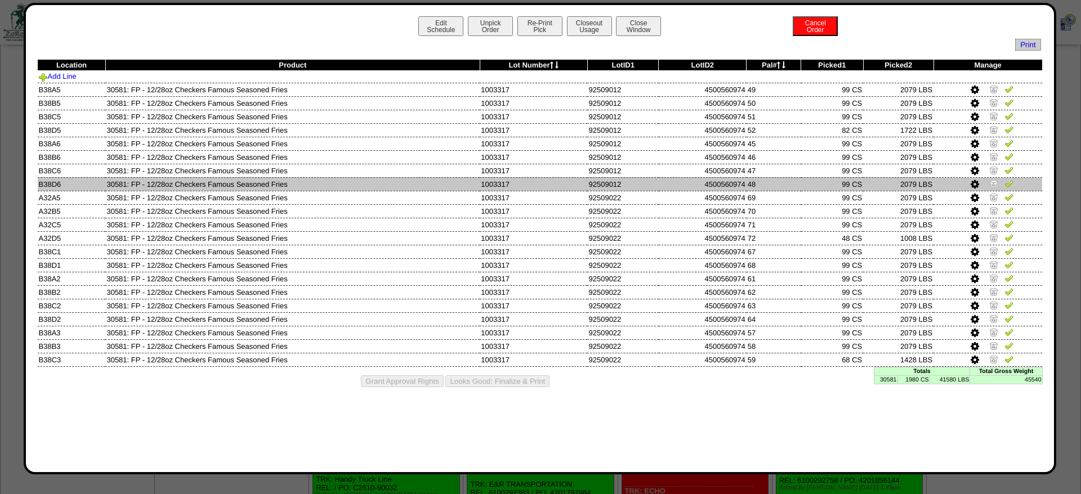
click at [995, 188] on img at bounding box center [993, 183] width 9 height 9
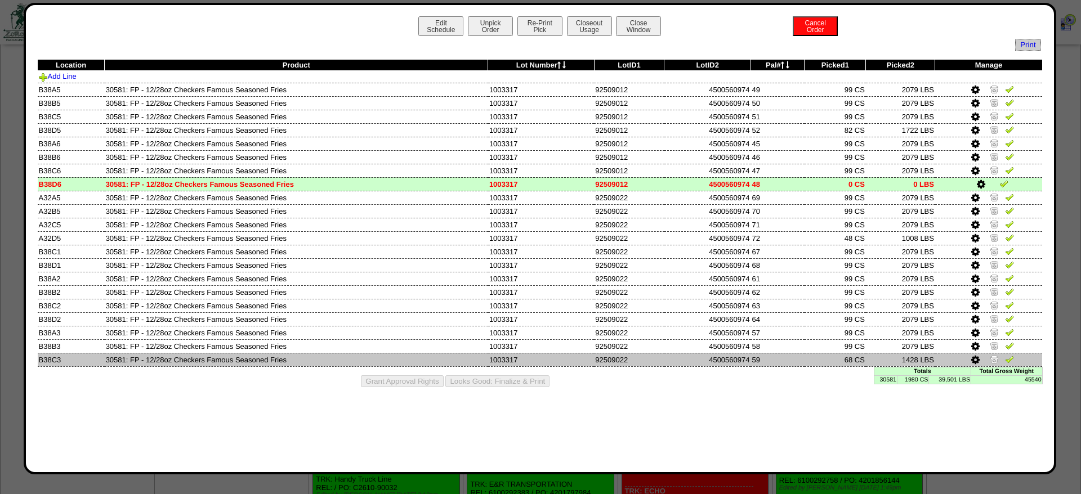
click at [973, 365] on icon at bounding box center [975, 360] width 8 height 10
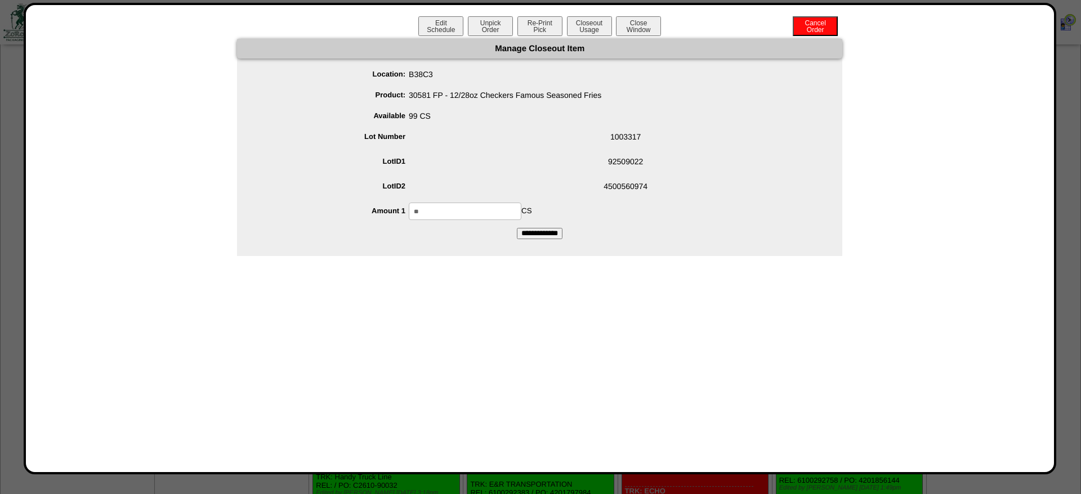
click at [477, 218] on input "**" at bounding box center [465, 211] width 113 height 17
type input "**"
click at [517, 228] on input "**********" at bounding box center [540, 233] width 46 height 11
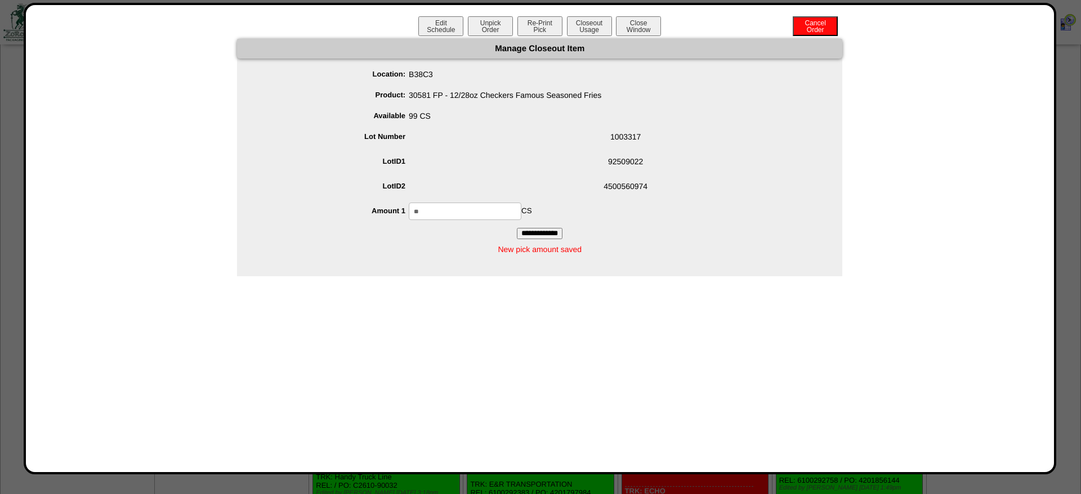
click at [521, 203] on input "**" at bounding box center [465, 211] width 113 height 17
click at [494, 137] on span "1003317" at bounding box center [551, 138] width 583 height 21
click at [546, 230] on input "**********" at bounding box center [540, 233] width 46 height 11
click at [597, 23] on button "Closeout Usage" at bounding box center [589, 26] width 45 height 20
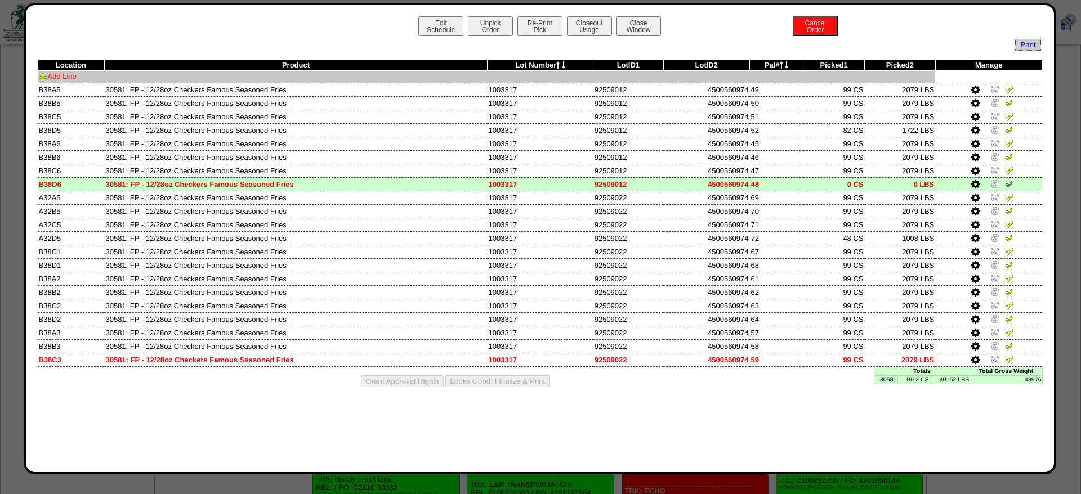
click at [77, 77] on link "Add Line" at bounding box center [58, 76] width 38 height 8
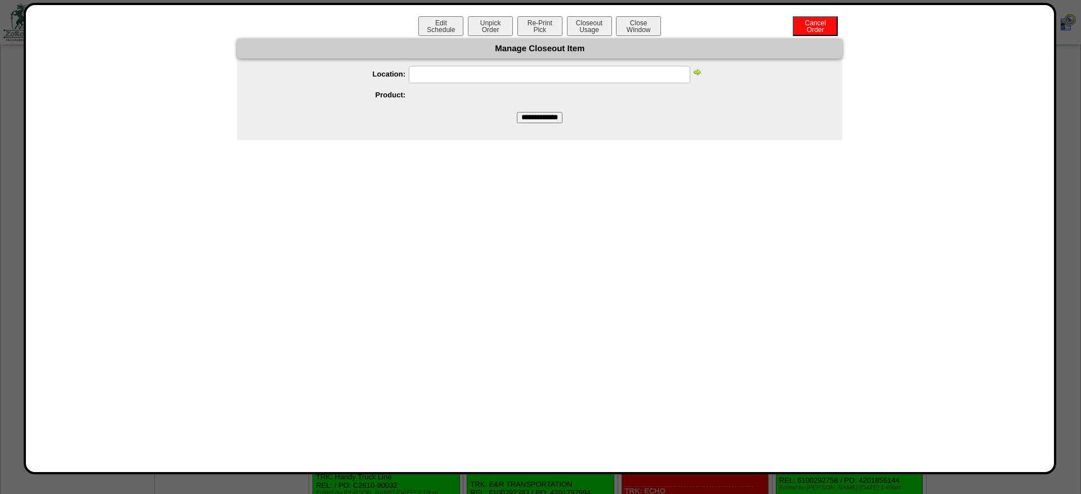
click at [466, 79] on input "text" at bounding box center [550, 74] width 282 height 17
paste input "*****"
type input "*****"
click at [695, 72] on img at bounding box center [696, 72] width 9 height 9
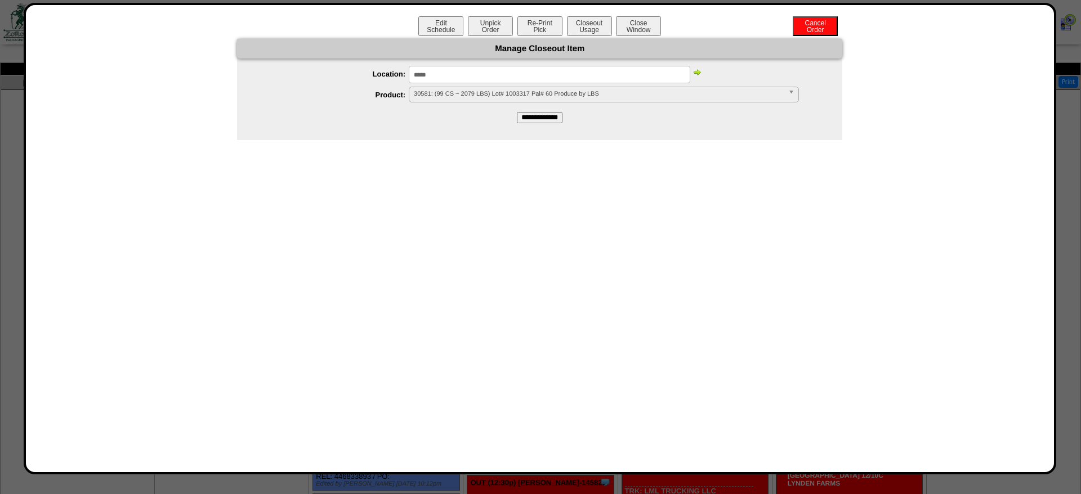
click at [695, 72] on img at bounding box center [696, 72] width 9 height 9
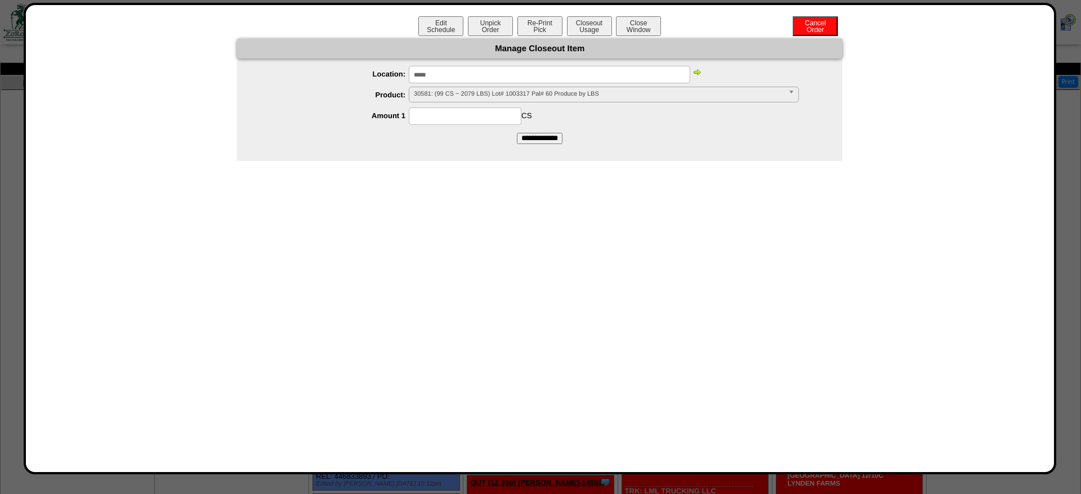
click at [695, 72] on img at bounding box center [696, 72] width 9 height 9
click at [522, 86] on ul "**********" at bounding box center [539, 95] width 605 height 59
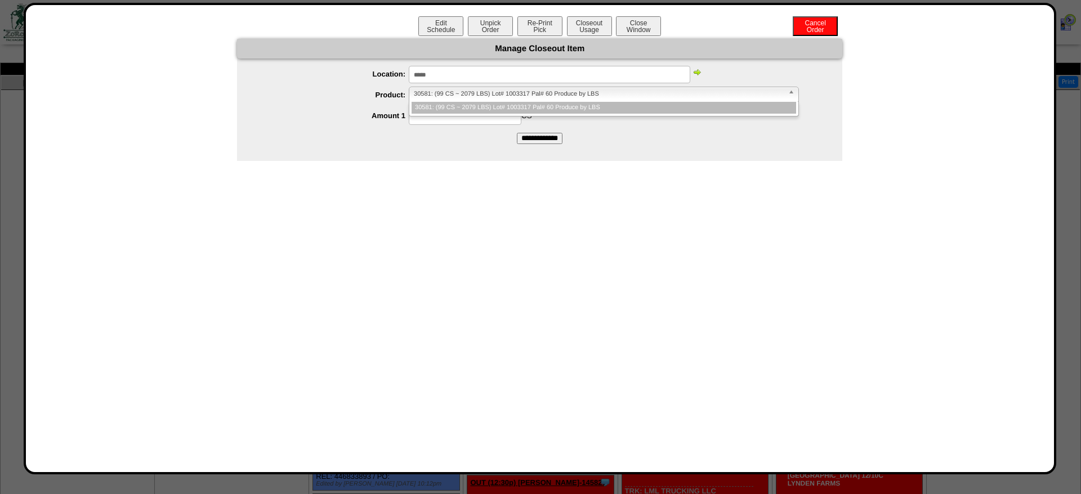
click at [493, 99] on span "30581: (99 CS ~ 2079 LBS) Lot# 1003317 Pal# 60 Produce by LBS" at bounding box center [599, 94] width 370 height 14
click at [465, 115] on div "30581: (99 CS ~ 2079 LBS) Lot# 1003317 Pal# 60 Produce by LBS" at bounding box center [604, 109] width 390 height 15
click at [470, 109] on li "30581: (99 CS ~ 2079 LBS) Lot# 1003317 Pal# 60 Produce by LBS" at bounding box center [604, 108] width 385 height 12
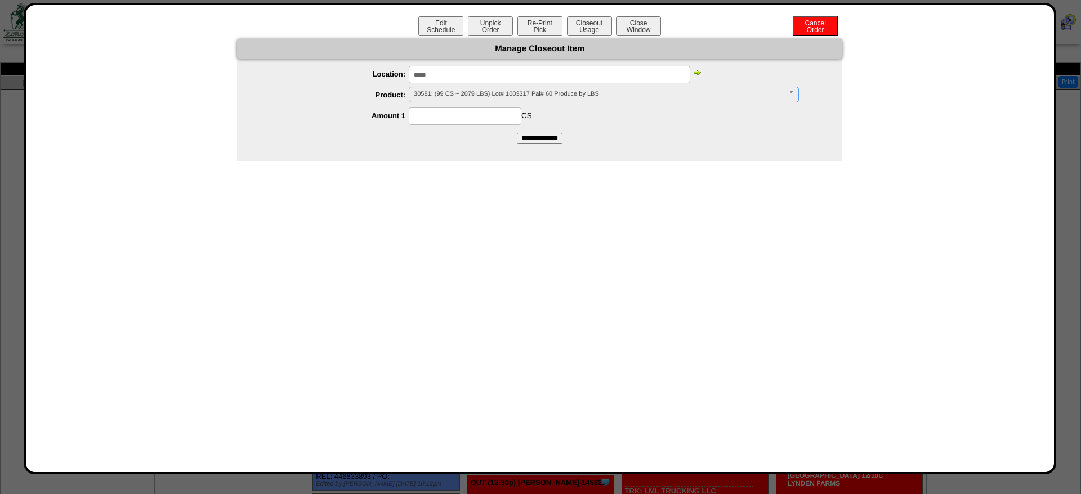
click at [471, 113] on input at bounding box center [465, 116] width 113 height 17
type input "**"
click at [517, 133] on input "**********" at bounding box center [540, 138] width 46 height 11
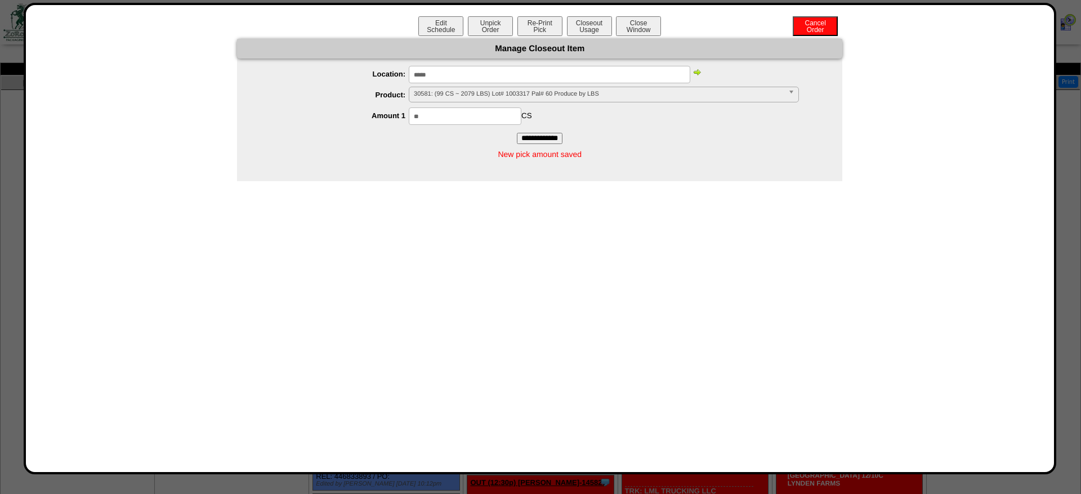
click at [454, 74] on input "*****" at bounding box center [550, 74] width 282 height 17
paste input "text"
type input "*****"
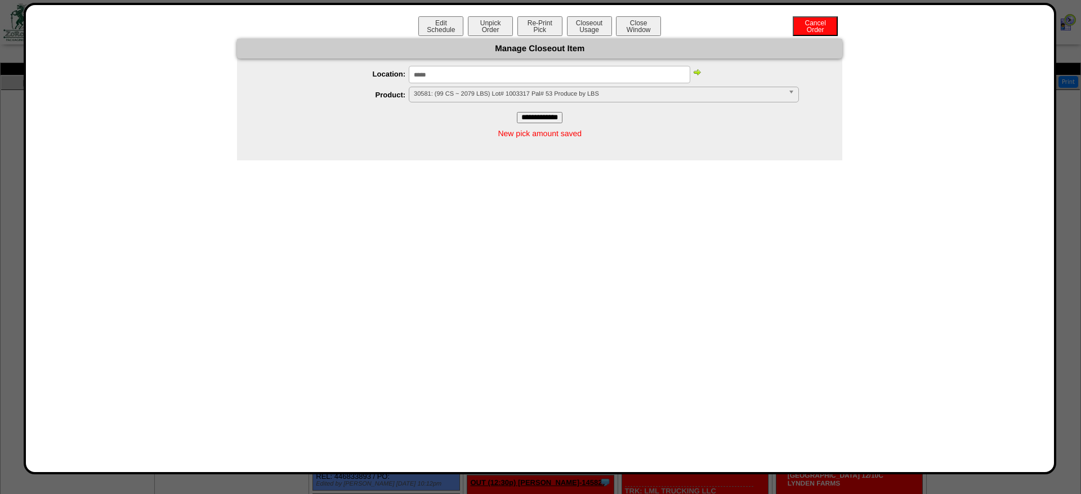
click at [699, 73] on img at bounding box center [696, 72] width 9 height 9
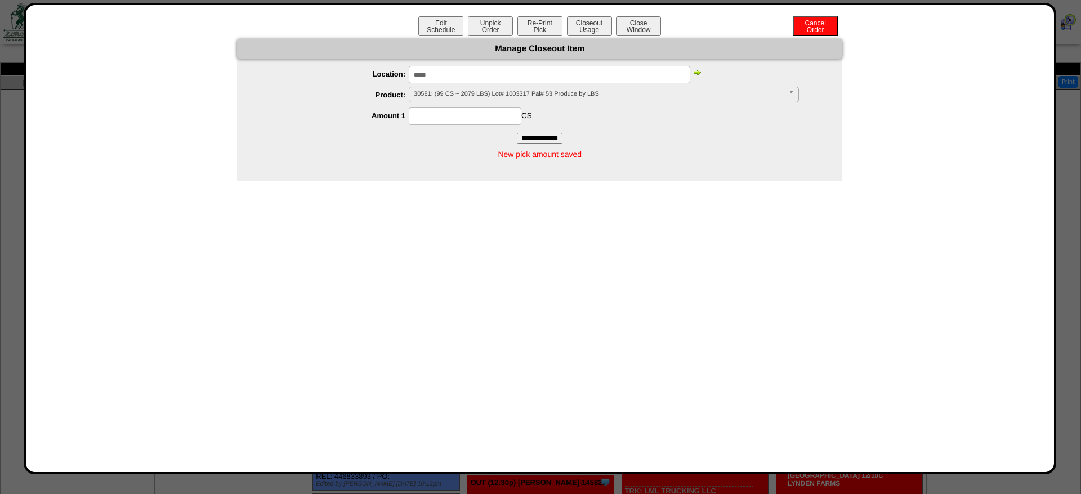
click at [699, 73] on img at bounding box center [696, 72] width 9 height 9
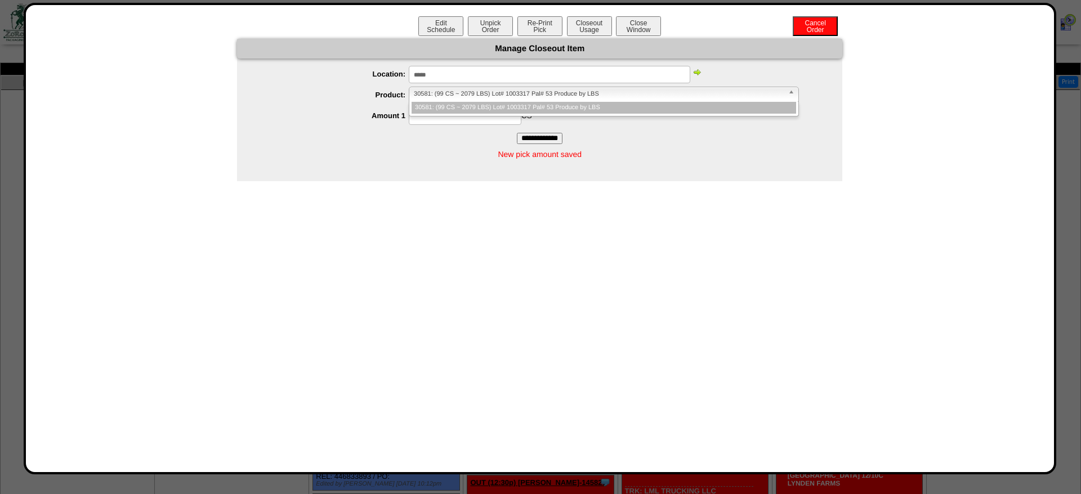
click at [519, 96] on span "30581: (99 CS ~ 2079 LBS) Lot# 1003317 Pal# 53 Produce by LBS" at bounding box center [599, 94] width 370 height 14
click at [470, 107] on li "30581: (99 CS ~ 2079 LBS) Lot# 1003317 Pal# 53 Produce by LBS" at bounding box center [604, 108] width 385 height 12
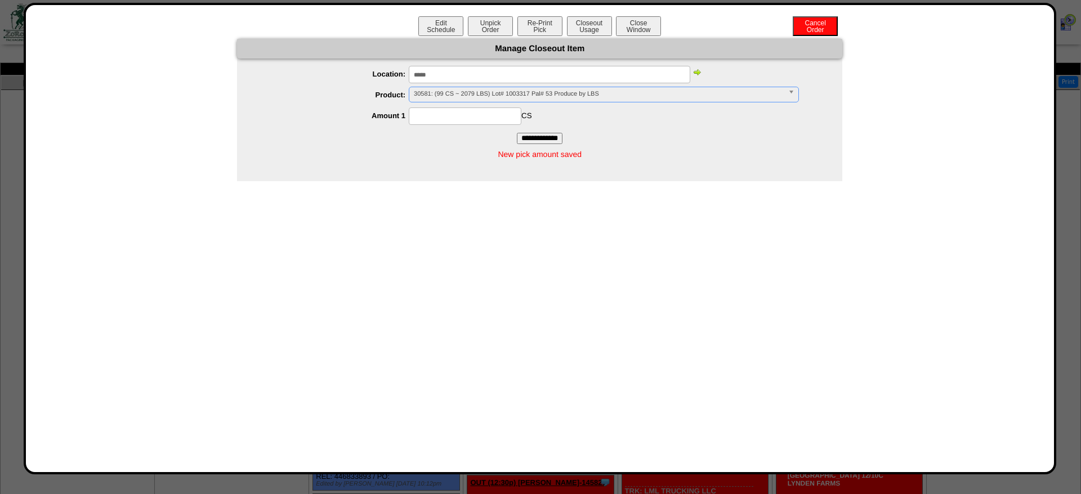
click at [466, 111] on input at bounding box center [465, 116] width 113 height 17
type input "**"
click at [553, 110] on div "** CS" at bounding box center [551, 116] width 583 height 17
click at [542, 132] on form "**********" at bounding box center [539, 91] width 605 height 105
click at [542, 133] on input "**********" at bounding box center [540, 138] width 46 height 11
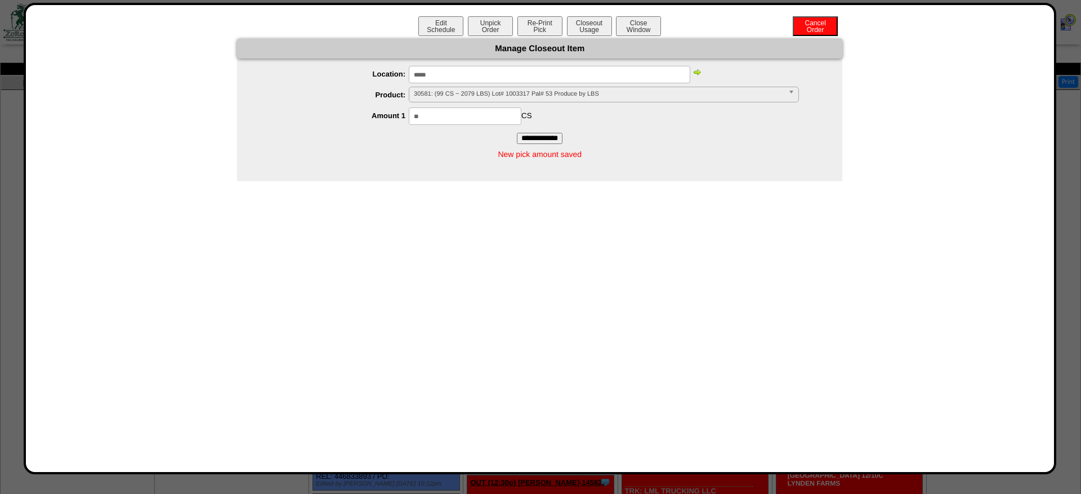
click at [1020, 263] on div "**********" at bounding box center [540, 238] width 1006 height 445
click at [577, 30] on button "Closeout Usage" at bounding box center [589, 26] width 45 height 20
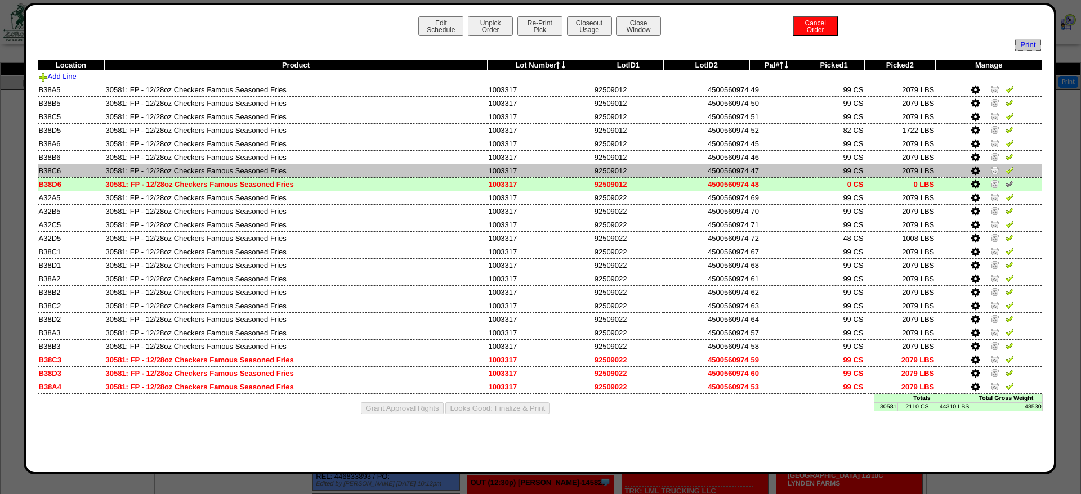
click at [994, 171] on img at bounding box center [994, 170] width 9 height 9
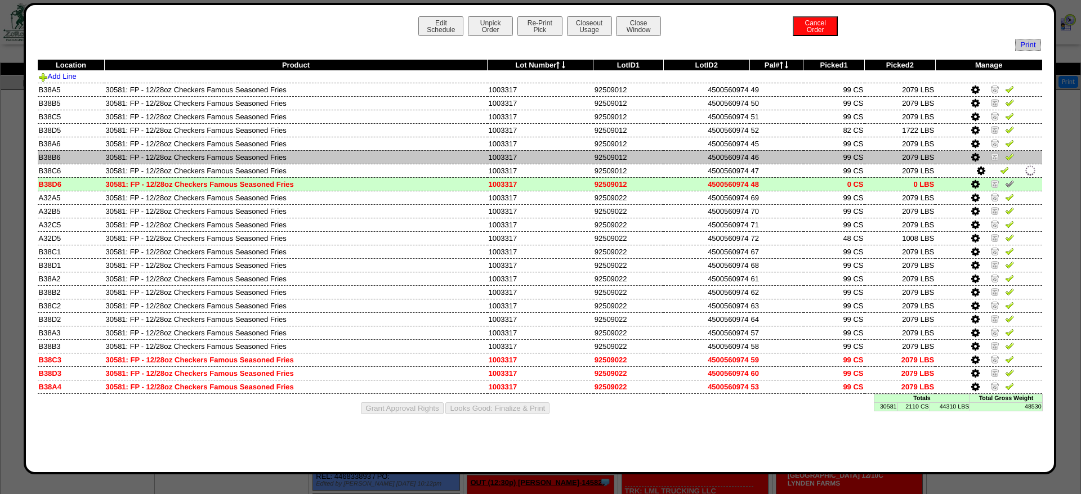
click at [997, 161] on img at bounding box center [994, 156] width 9 height 9
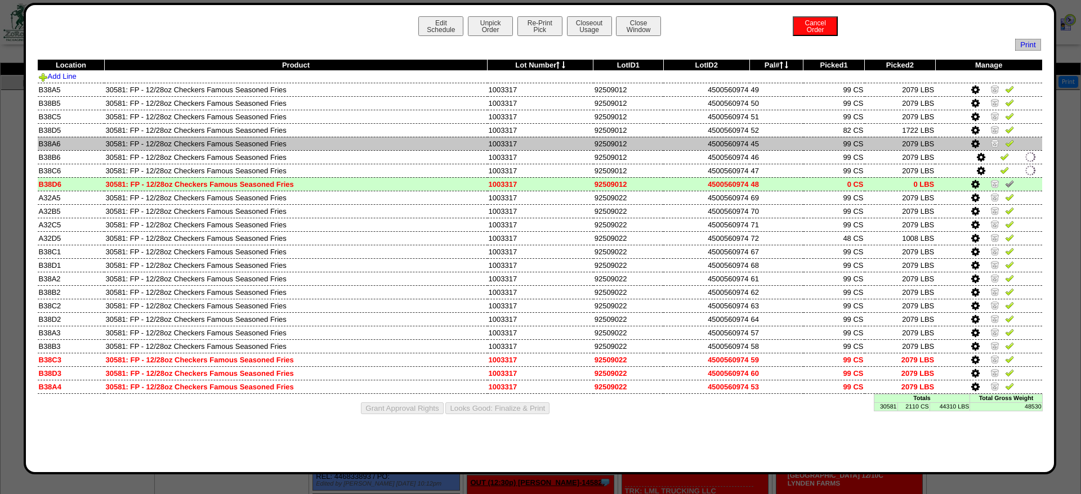
click at [996, 148] on img at bounding box center [994, 142] width 9 height 9
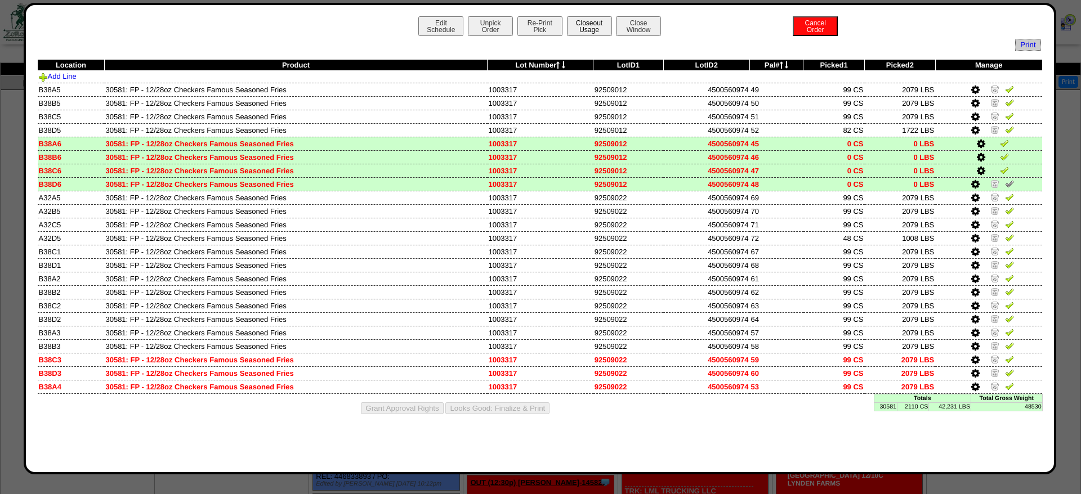
click at [592, 24] on button "Closeout Usage" at bounding box center [589, 26] width 45 height 20
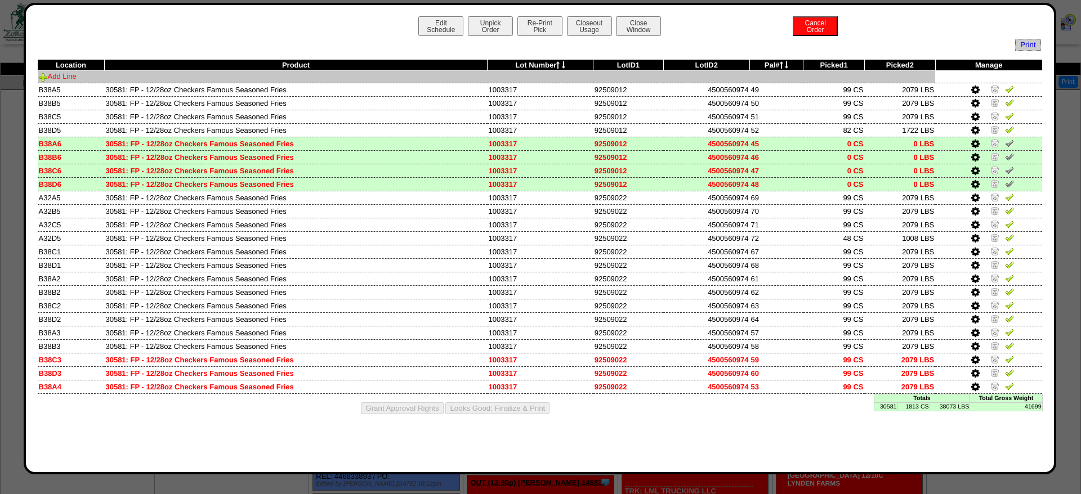
click at [57, 79] on link "Add Line" at bounding box center [58, 76] width 38 height 8
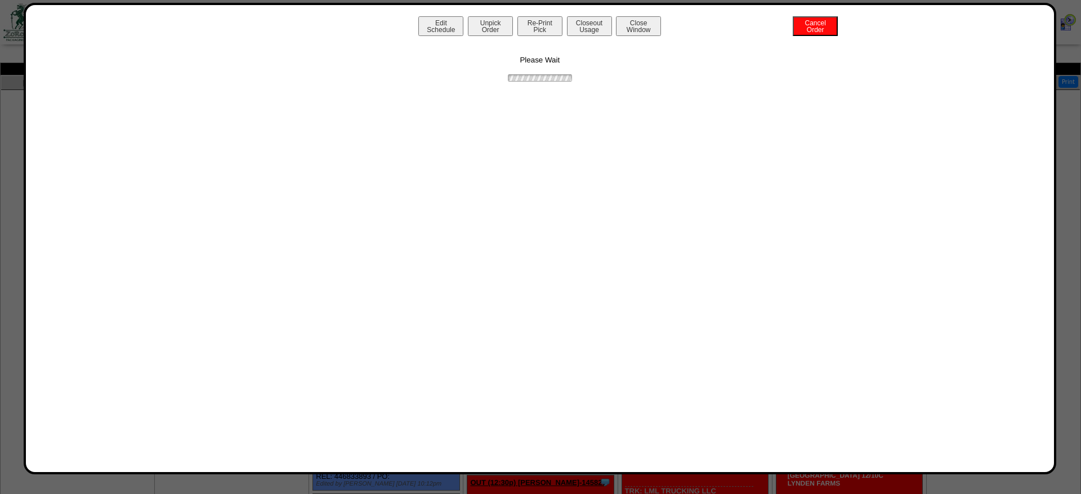
click at [479, 78] on div "Please Wait" at bounding box center [540, 61] width 1006 height 44
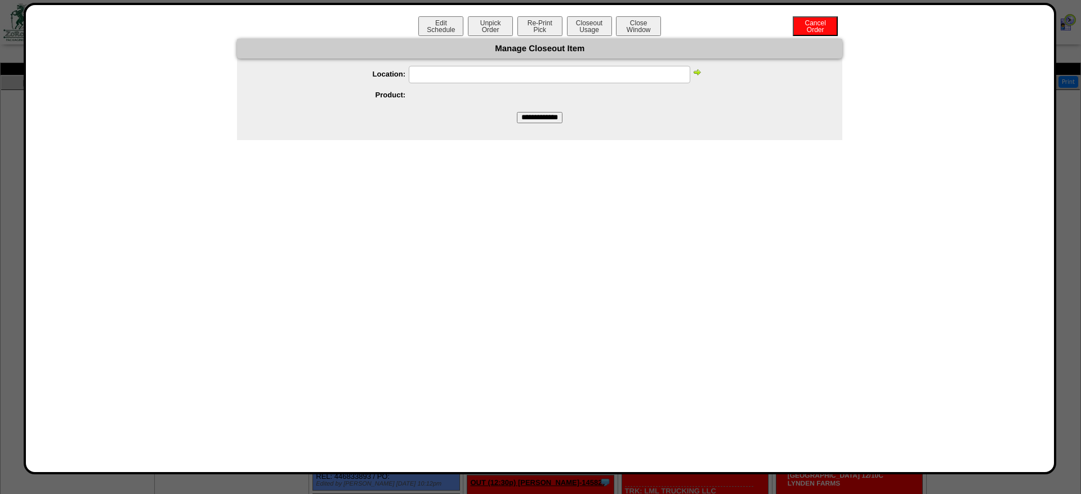
click at [479, 78] on input "text" at bounding box center [550, 74] width 282 height 17
paste input "*****"
type input "*****"
click at [695, 75] on img at bounding box center [696, 72] width 9 height 9
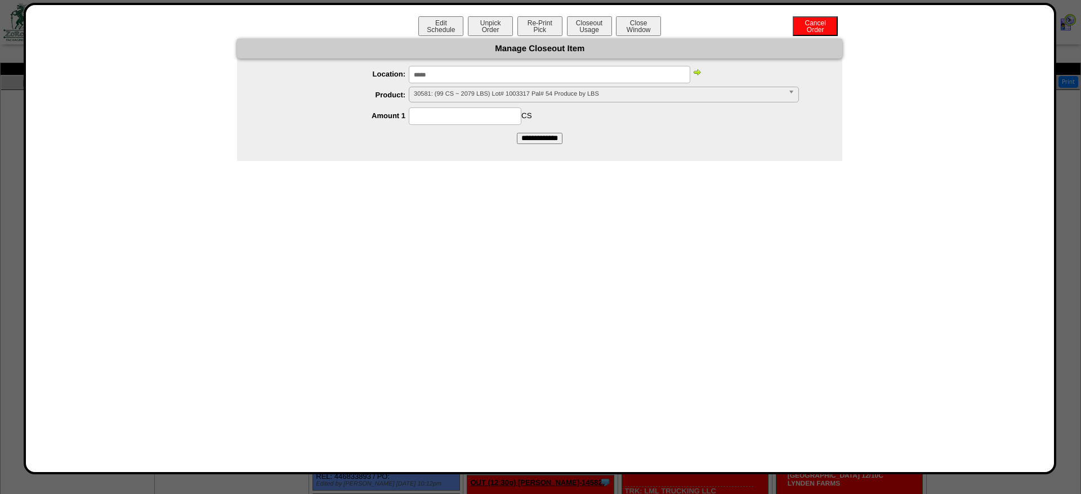
click at [695, 75] on img at bounding box center [696, 72] width 9 height 9
click at [406, 94] on label "Product:" at bounding box center [334, 95] width 149 height 8
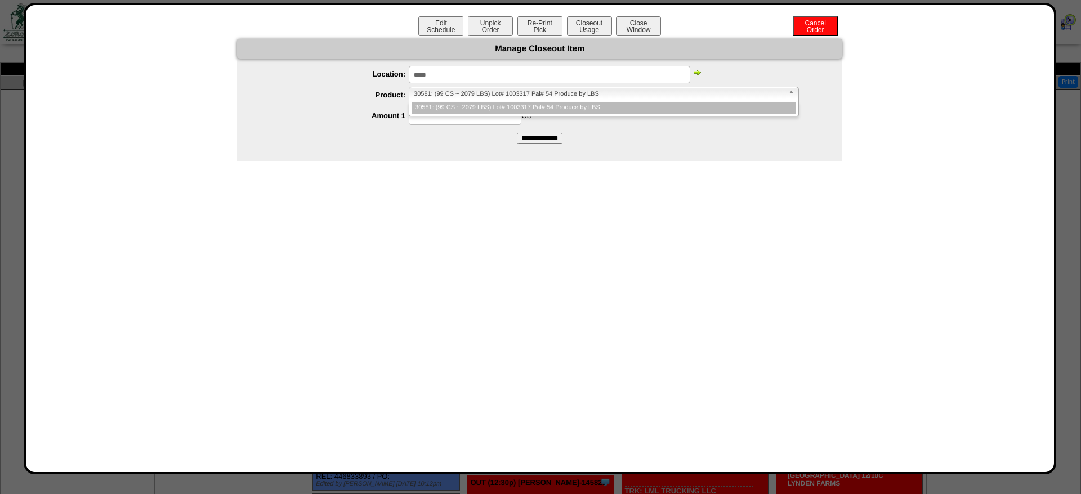
click at [451, 94] on span "30581: (99 CS ~ 2079 LBS) Lot# 1003317 Pal# 54 Produce by LBS" at bounding box center [599, 94] width 370 height 14
click at [452, 106] on li "30581: (99 CS ~ 2079 LBS) Lot# 1003317 Pal# 54 Produce by LBS" at bounding box center [604, 108] width 385 height 12
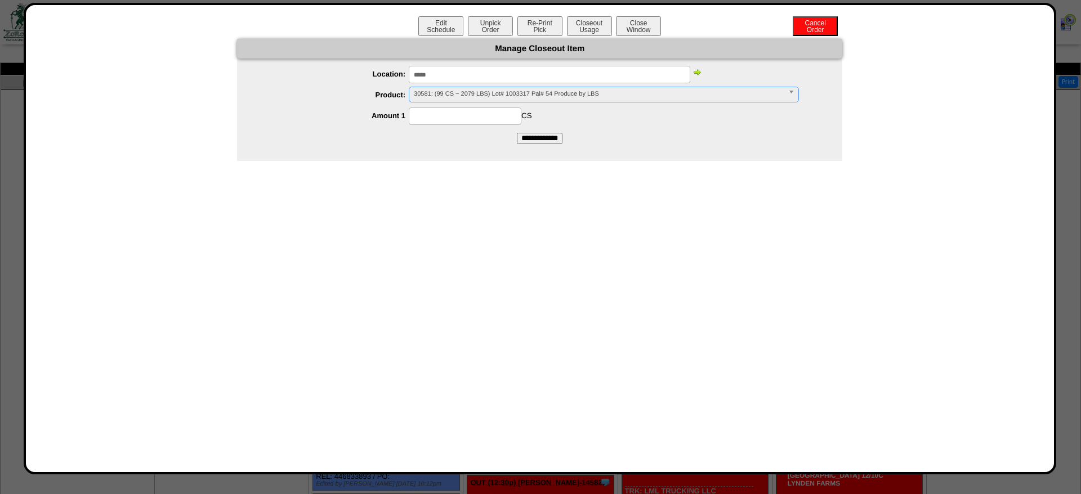
click at [453, 110] on input at bounding box center [465, 116] width 113 height 17
type input "**"
click at [517, 133] on input "**********" at bounding box center [540, 138] width 46 height 11
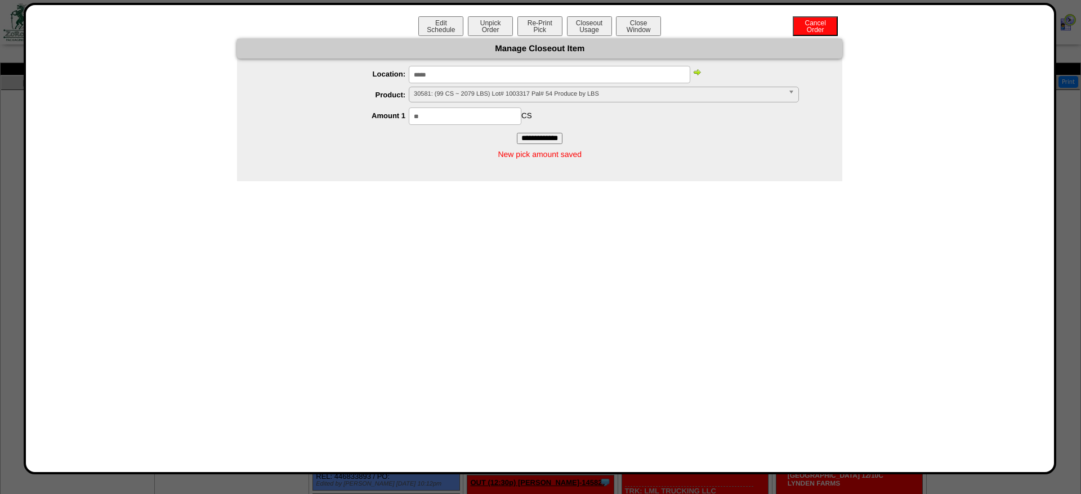
click at [538, 66] on form "**********" at bounding box center [539, 91] width 605 height 105
click at [539, 73] on input "*****" at bounding box center [550, 74] width 282 height 17
paste input "text"
click at [539, 73] on input "*****" at bounding box center [550, 74] width 282 height 17
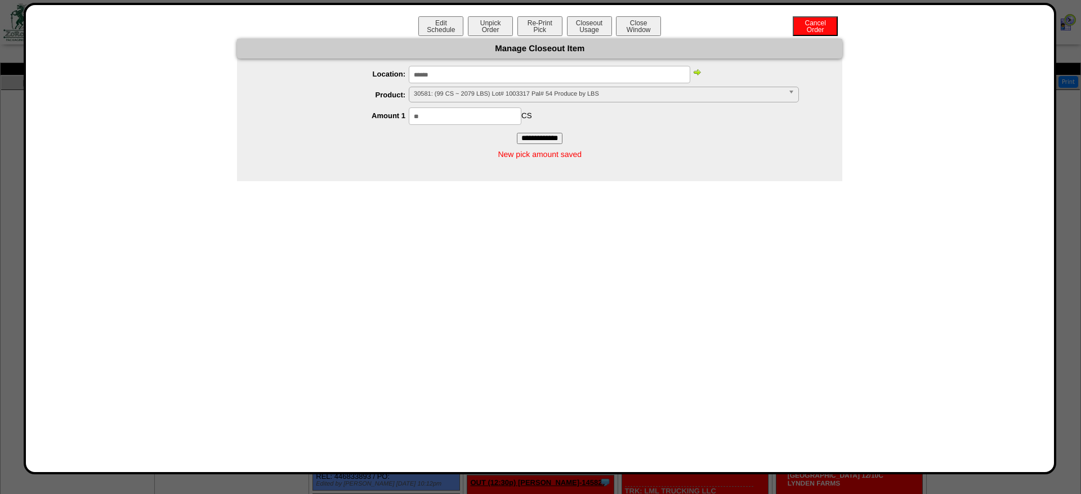
type input "*****"
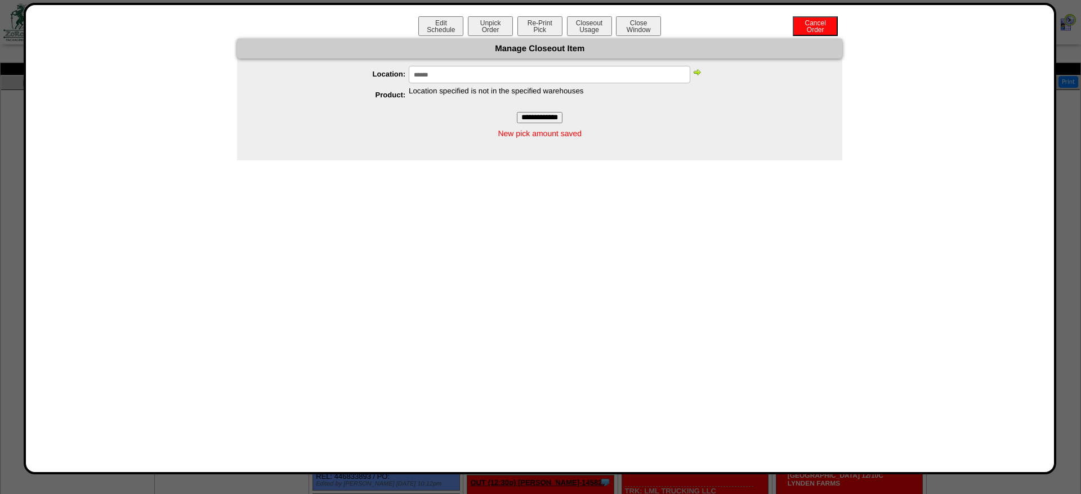
click at [701, 70] on img at bounding box center [696, 72] width 9 height 9
click at [700, 71] on img at bounding box center [696, 72] width 9 height 9
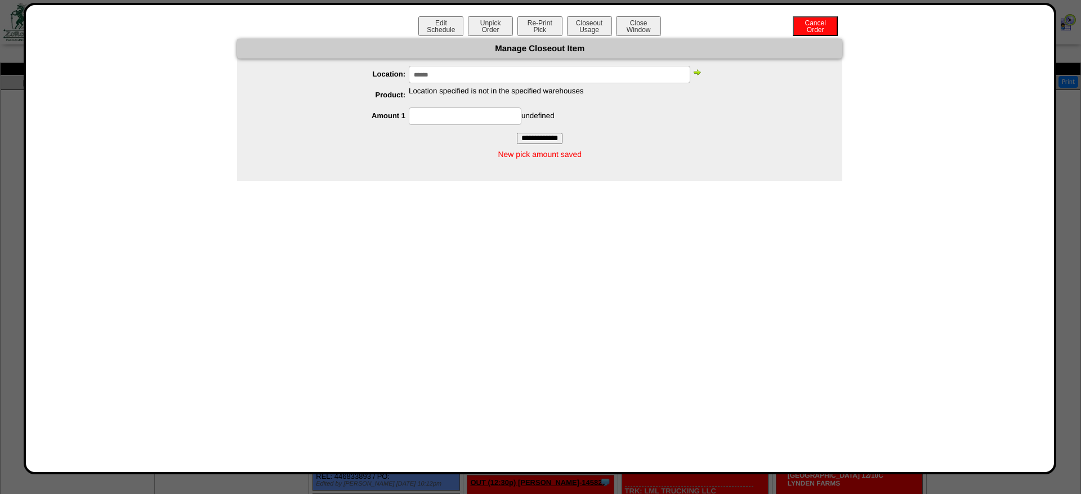
click at [699, 71] on img at bounding box center [696, 72] width 9 height 9
click at [546, 78] on input "*****" at bounding box center [550, 74] width 282 height 17
type input "*****"
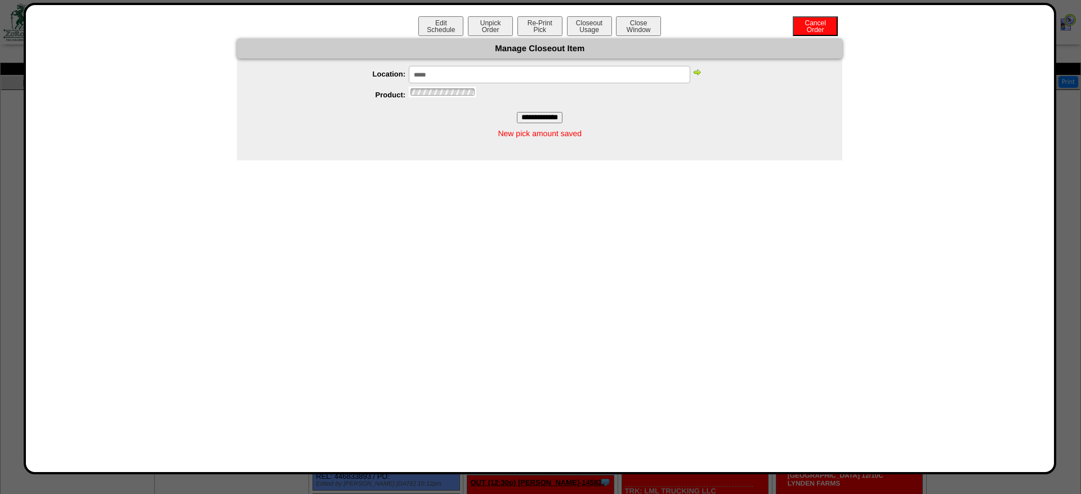
click at [694, 74] on img at bounding box center [696, 72] width 9 height 9
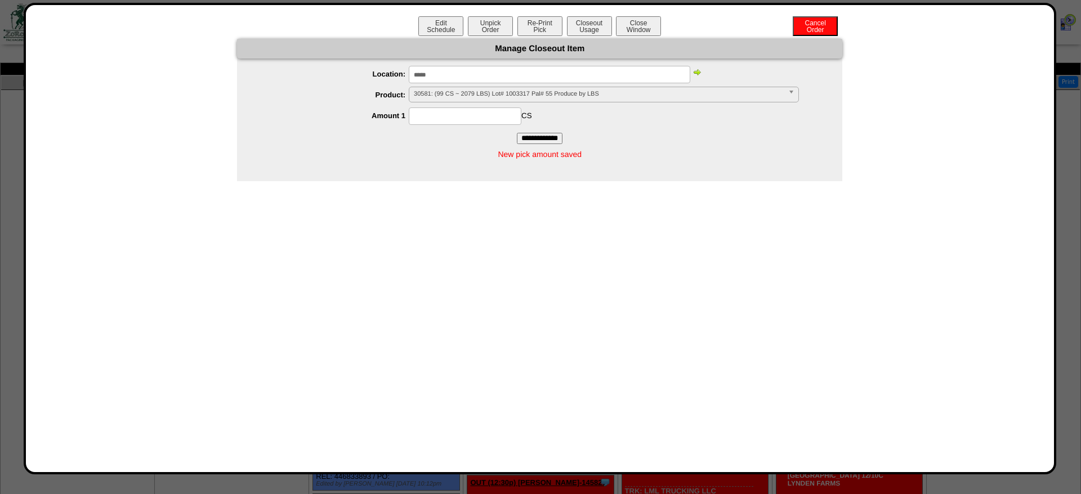
click at [694, 74] on img at bounding box center [696, 72] width 9 height 9
drag, startPoint x: 547, startPoint y: 100, endPoint x: 531, endPoint y: 102, distance: 15.3
click at [546, 100] on span "30581: (99 CS ~ 2079 LBS) Lot# 1003317 Pal# 55 Produce by LBS" at bounding box center [599, 94] width 370 height 14
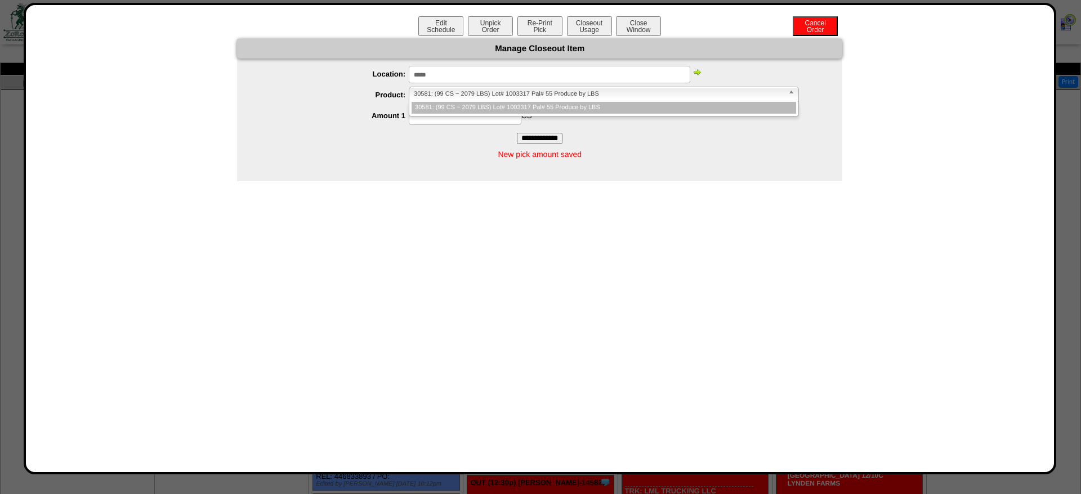
click at [496, 111] on li "30581: (99 CS ~ 2079 LBS) Lot# 1003317 Pal# 55 Produce by LBS" at bounding box center [604, 108] width 385 height 12
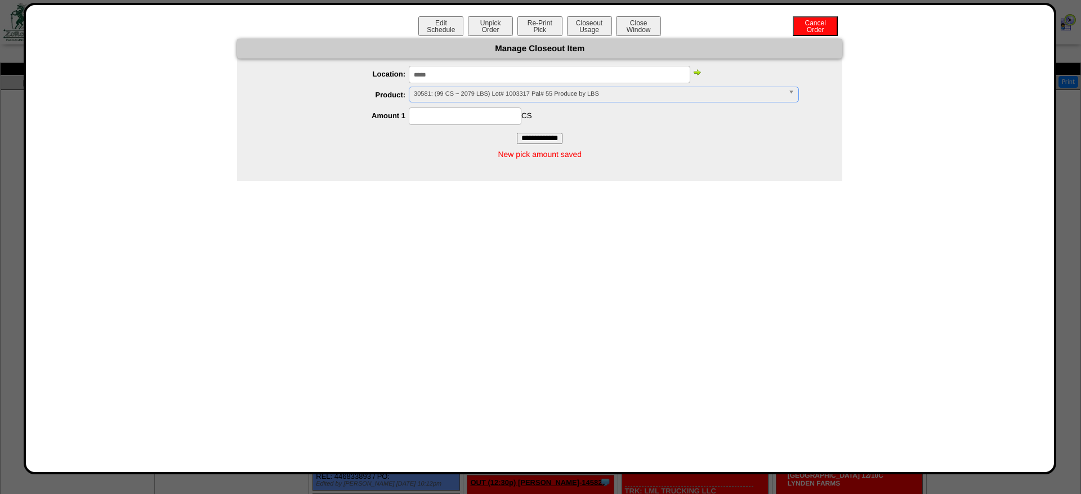
click at [494, 112] on input at bounding box center [465, 116] width 113 height 17
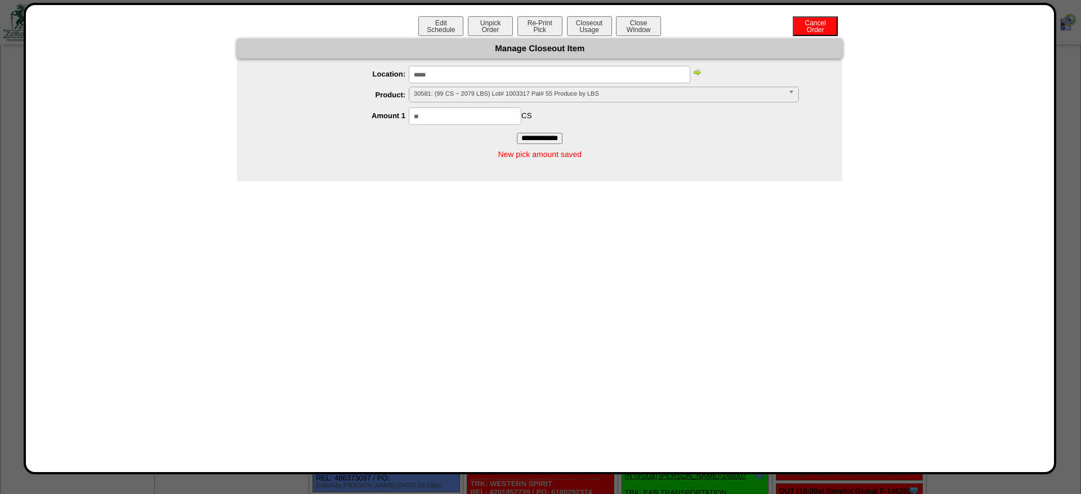
scroll to position [57, 0]
type input "**"
click at [633, 124] on div "** CS" at bounding box center [551, 116] width 583 height 17
click at [554, 133] on input "**********" at bounding box center [540, 138] width 46 height 11
click at [585, 26] on button "Closeout Usage" at bounding box center [589, 26] width 45 height 20
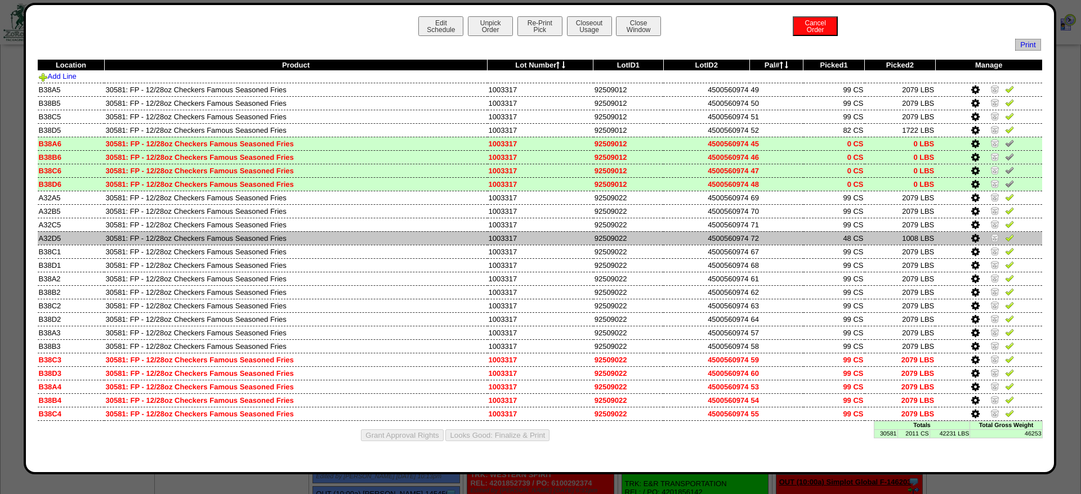
click at [993, 242] on img at bounding box center [994, 237] width 9 height 9
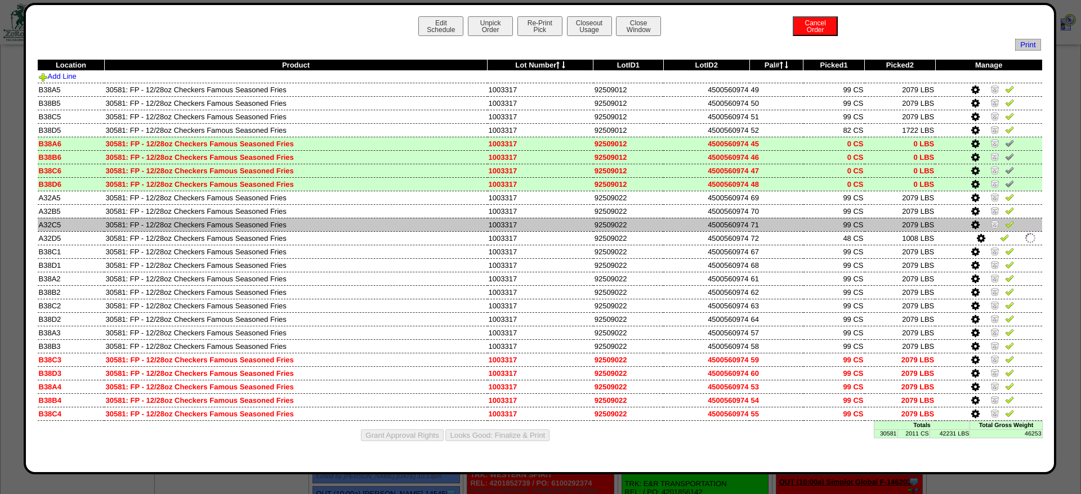
click at [993, 228] on img at bounding box center [994, 224] width 9 height 9
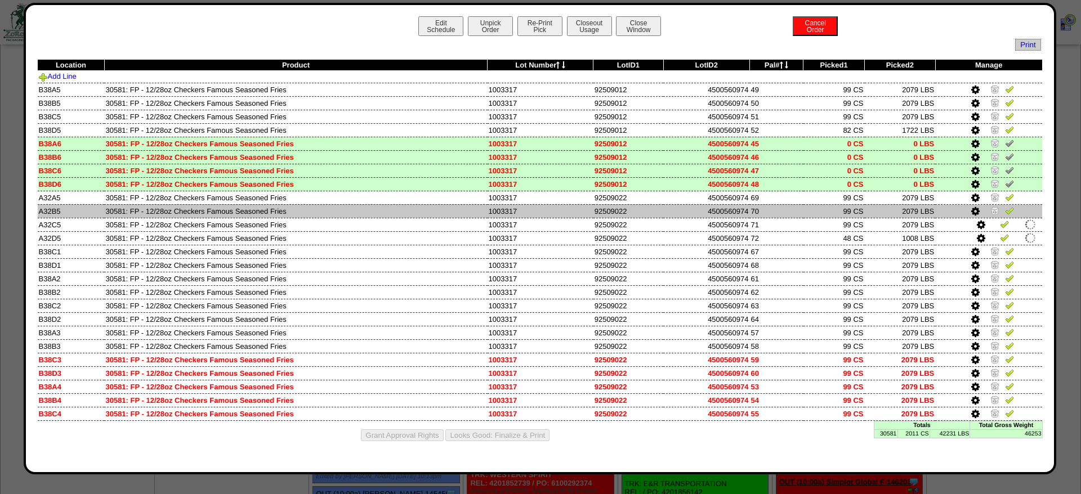
click at [995, 214] on img at bounding box center [994, 210] width 9 height 9
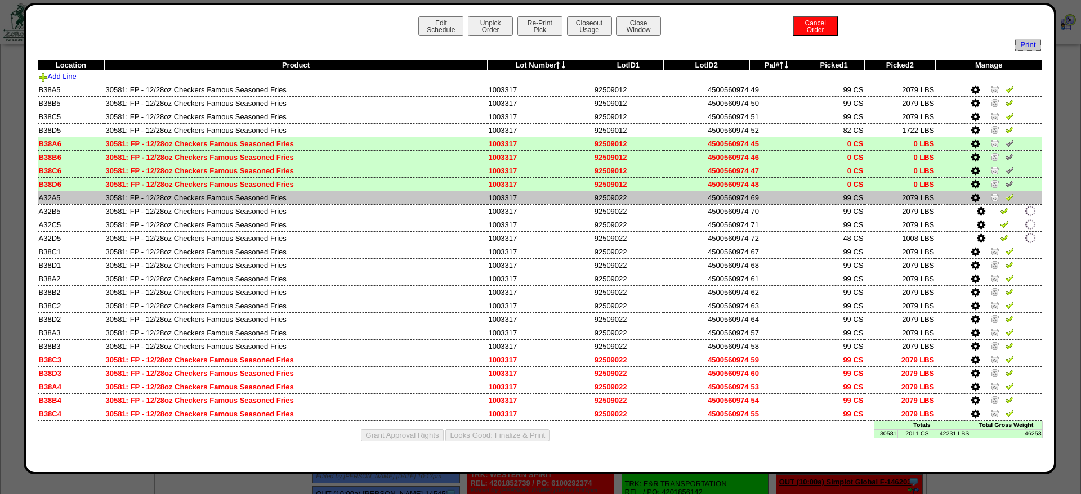
click at [996, 202] on img at bounding box center [994, 197] width 9 height 9
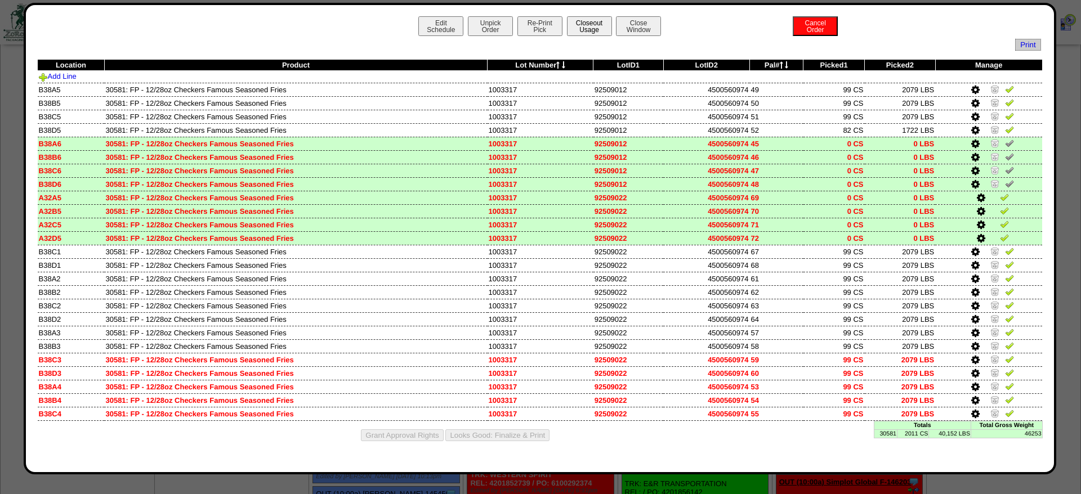
click at [595, 24] on button "Closeout Usage" at bounding box center [589, 26] width 45 height 20
click at [976, 202] on icon at bounding box center [975, 198] width 8 height 10
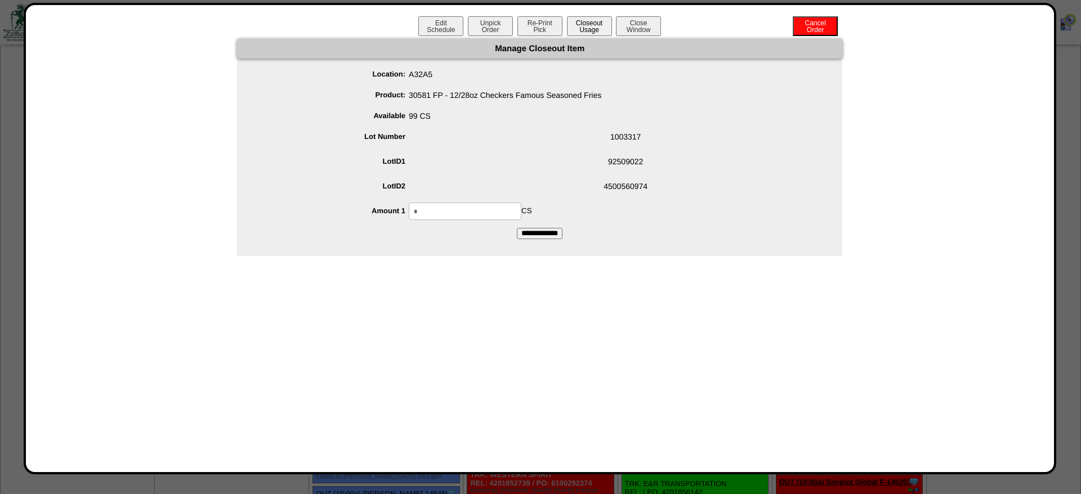
click at [592, 20] on button "Closeout Usage" at bounding box center [589, 26] width 45 height 20
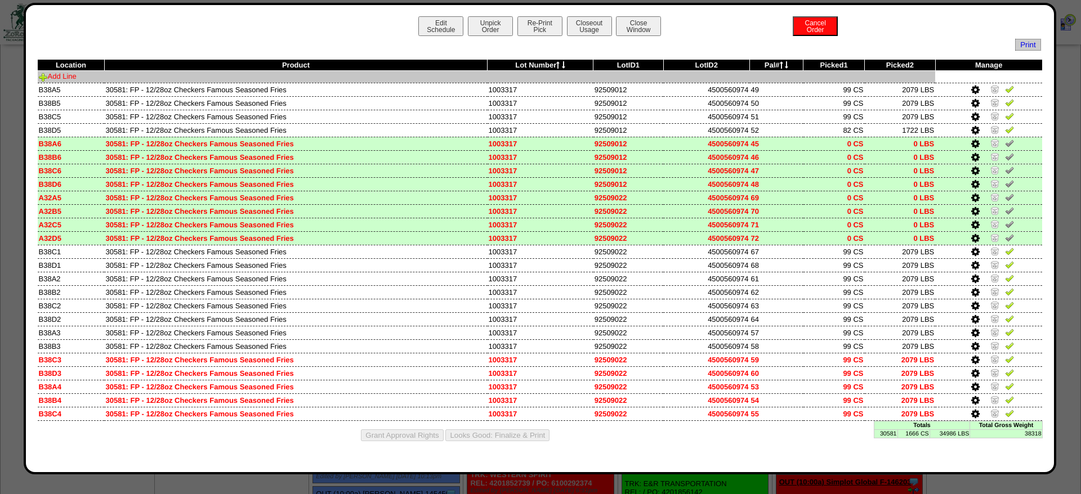
click at [68, 79] on link "Add Line" at bounding box center [58, 76] width 38 height 8
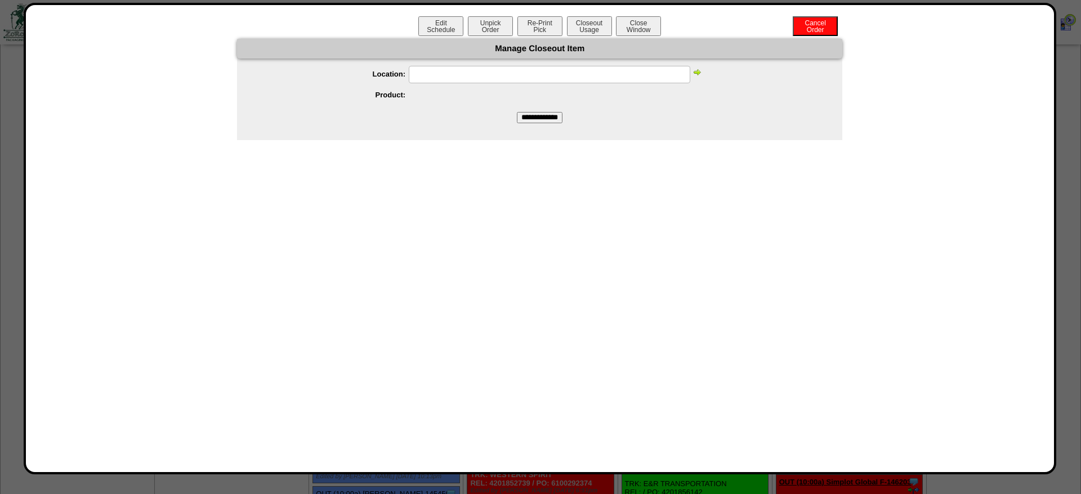
click at [508, 71] on input "text" at bounding box center [550, 74] width 282 height 17
paste input "*****"
type input "*****"
click at [696, 75] on img at bounding box center [696, 72] width 9 height 9
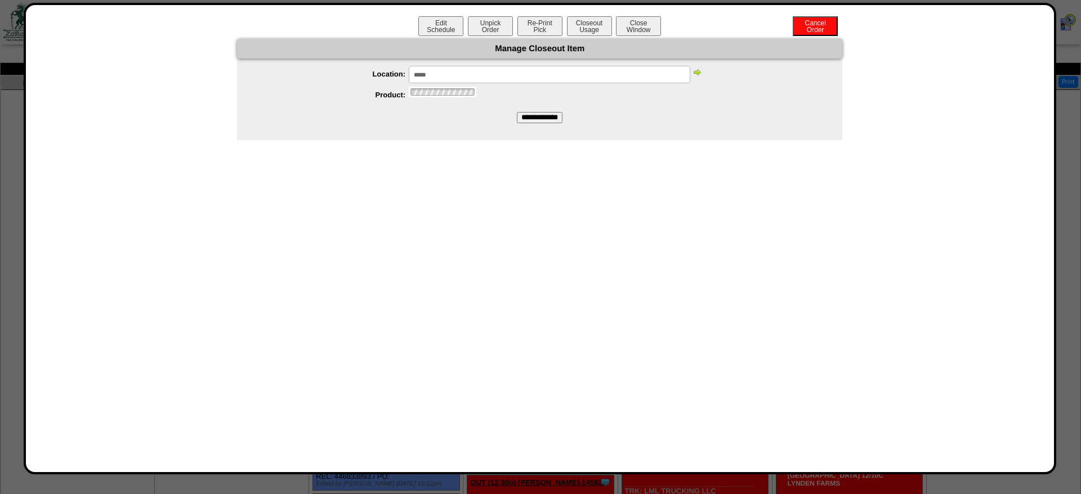
click at [696, 75] on img at bounding box center [696, 72] width 9 height 9
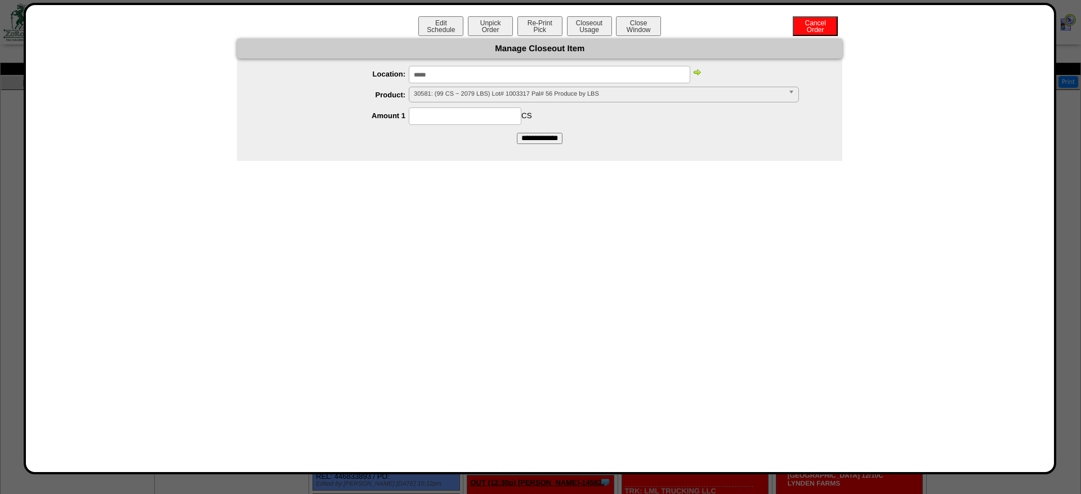
click at [697, 75] on img at bounding box center [696, 72] width 9 height 9
click at [697, 76] on img at bounding box center [696, 72] width 9 height 9
click at [508, 81] on input "*****" at bounding box center [550, 74] width 282 height 17
click at [485, 93] on span "30581: (99 CS ~ 2079 LBS) Lot# 1003317 Pal# 56 Produce by LBS" at bounding box center [599, 94] width 370 height 14
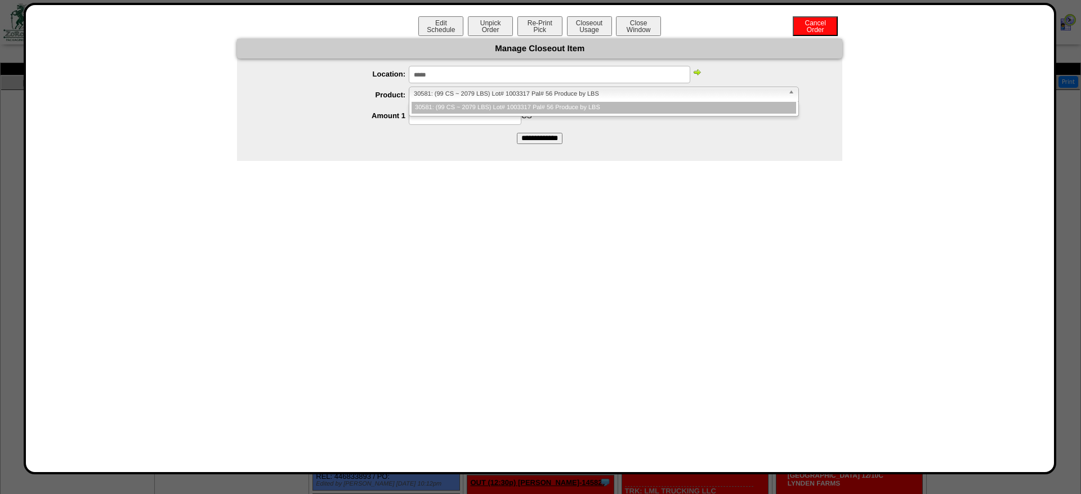
click at [458, 111] on li "30581: (99 CS ~ 2079 LBS) Lot# 1003317 Pal# 56 Produce by LBS" at bounding box center [604, 108] width 385 height 12
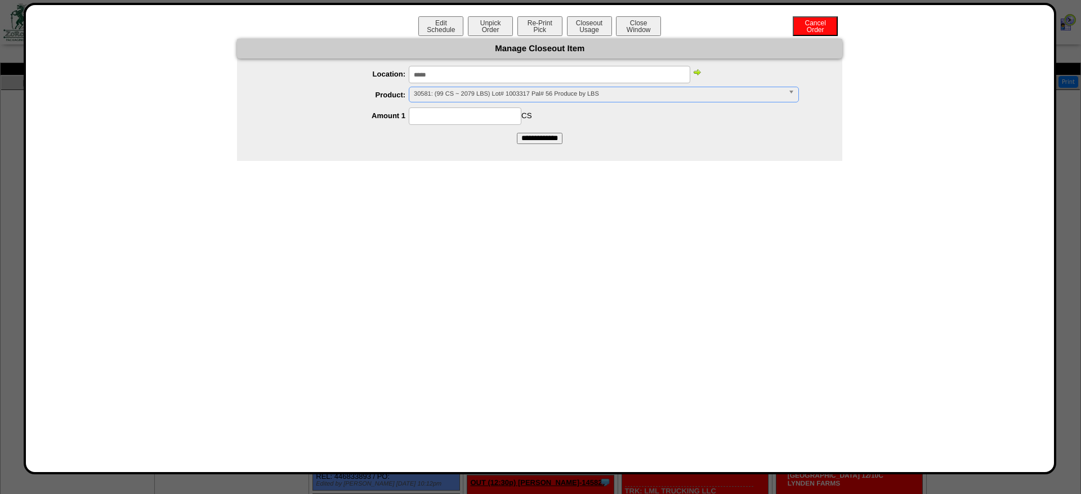
click at [459, 114] on input at bounding box center [465, 116] width 113 height 17
type input "**"
click at [517, 133] on input "**********" at bounding box center [540, 138] width 46 height 11
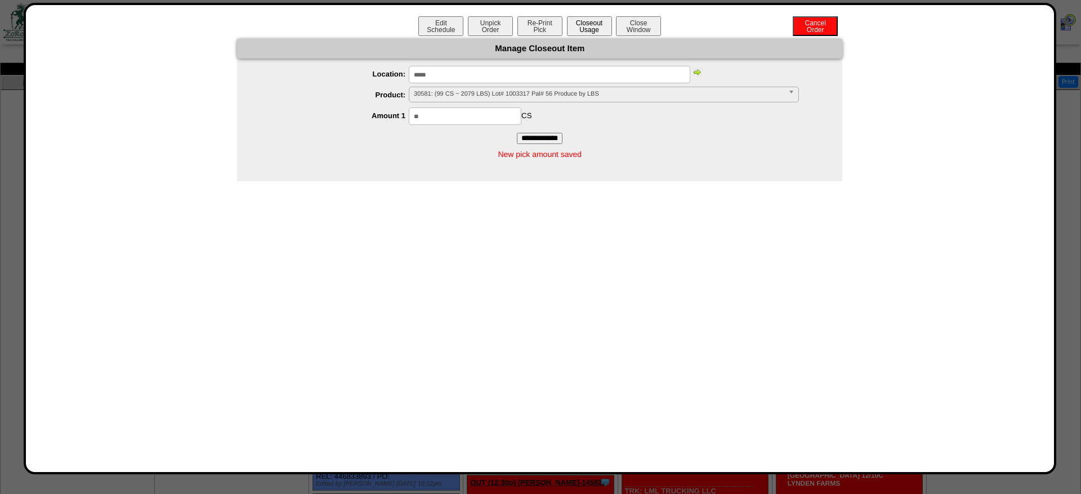
click at [579, 30] on button "Closeout Usage" at bounding box center [589, 26] width 45 height 20
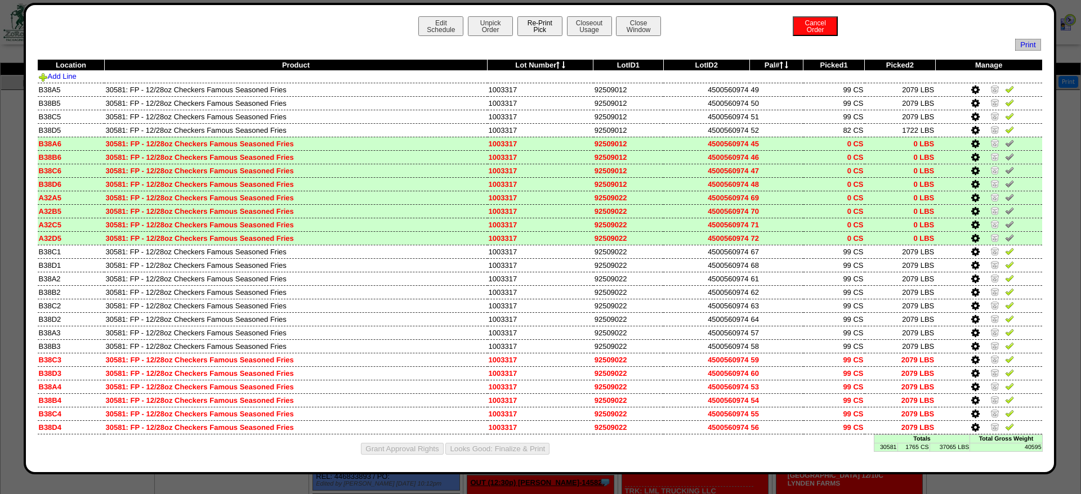
click at [542, 33] on button "Re-Print Pick" at bounding box center [539, 26] width 45 height 20
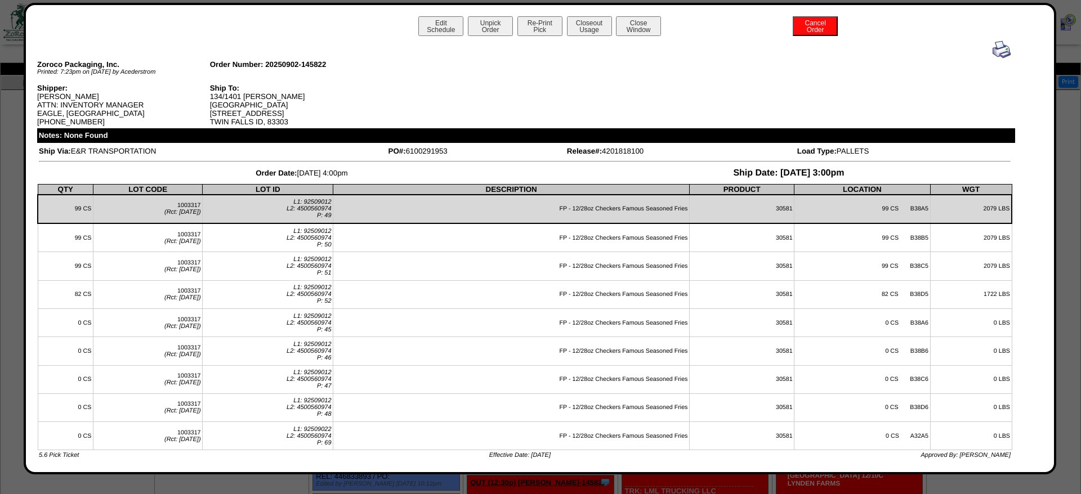
click at [1001, 50] on img at bounding box center [1002, 50] width 18 height 18
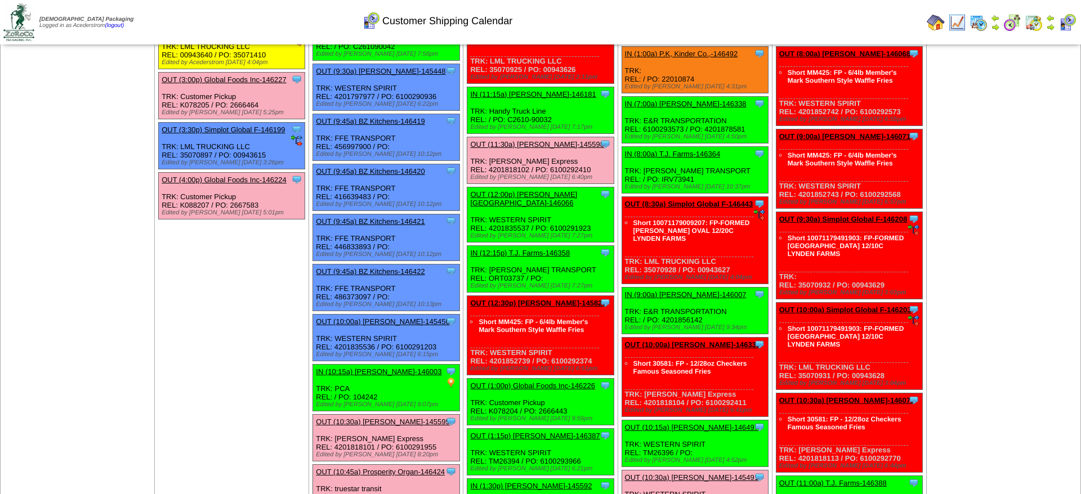
scroll to position [517, 0]
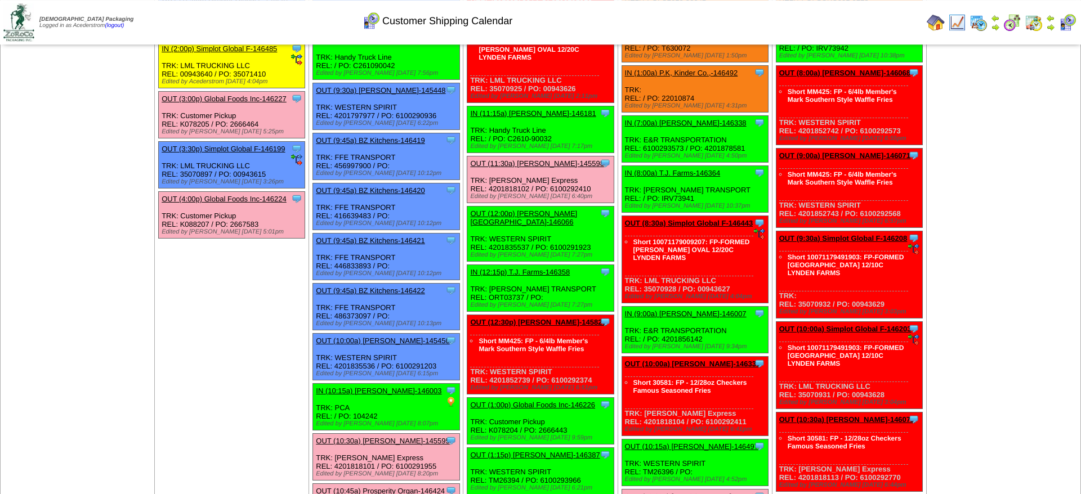
scroll to position [230, 0]
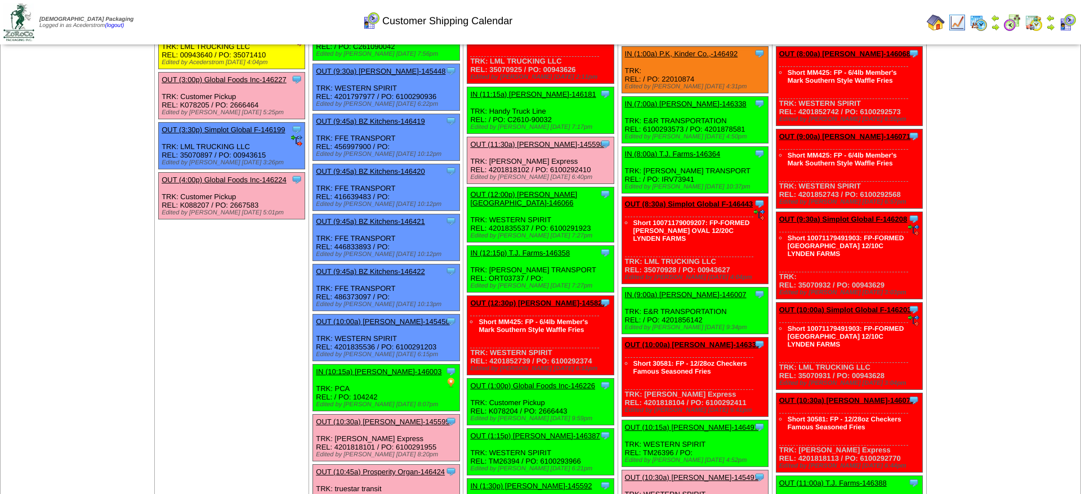
click at [557, 207] on link "OUT (12:00p) [PERSON_NAME][GEOGRAPHIC_DATA]-146066" at bounding box center [523, 198] width 107 height 17
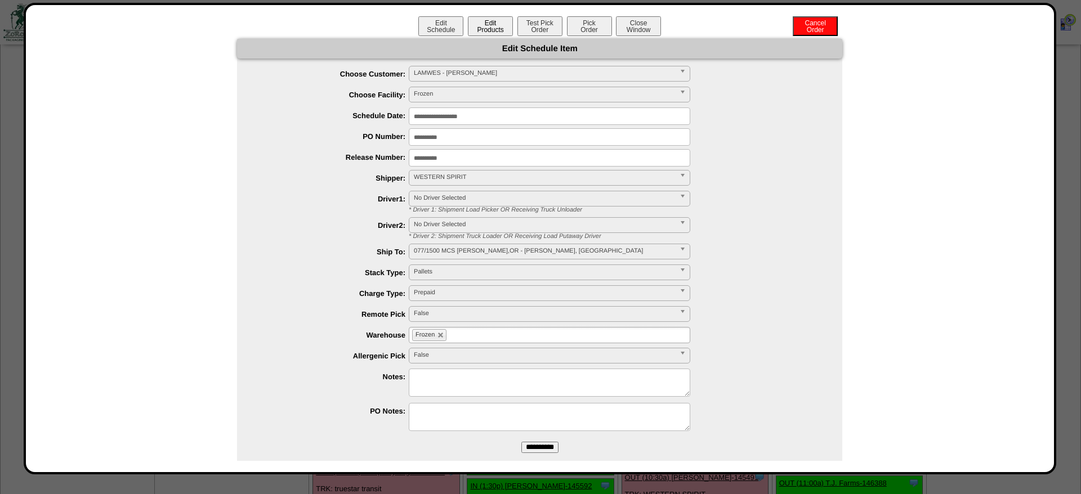
click at [490, 22] on button "Edit Products" at bounding box center [490, 26] width 45 height 20
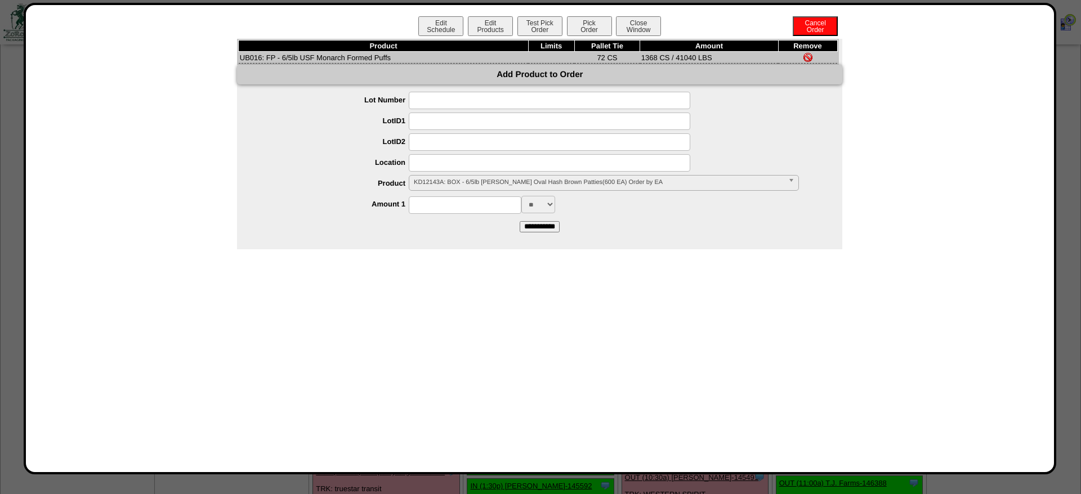
click at [578, 37] on div "Edit Schedule Edit Products Test Pick Order Pick Order Cancel Order Close Window" at bounding box center [540, 27] width 1006 height 23
click at [579, 30] on button "Pick Order" at bounding box center [589, 26] width 45 height 20
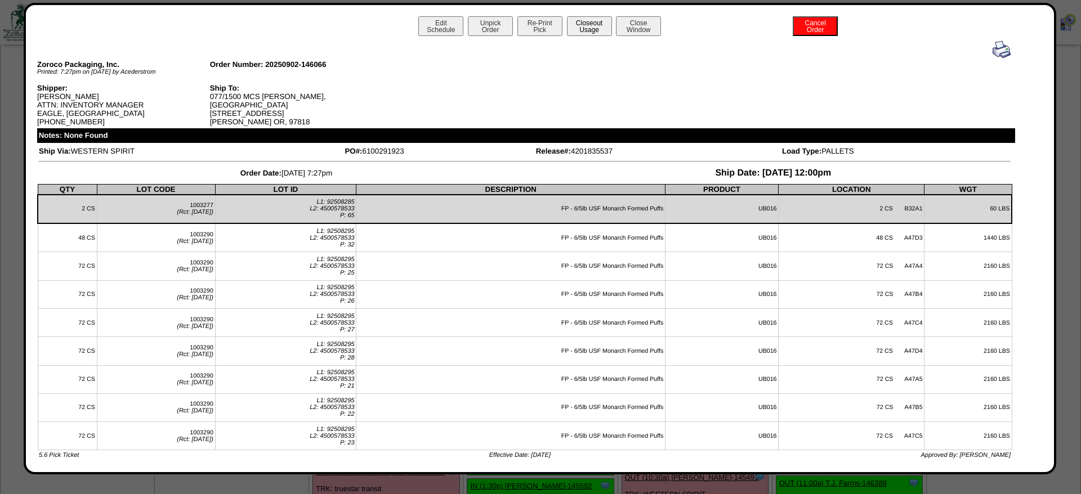
click at [579, 23] on button "Closeout Usage" at bounding box center [589, 26] width 45 height 20
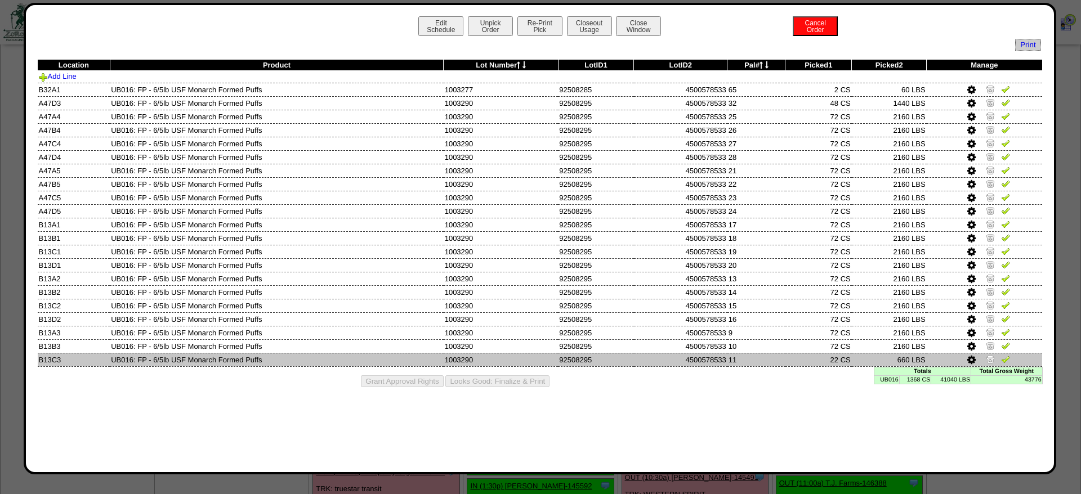
click at [989, 364] on img at bounding box center [990, 359] width 9 height 9
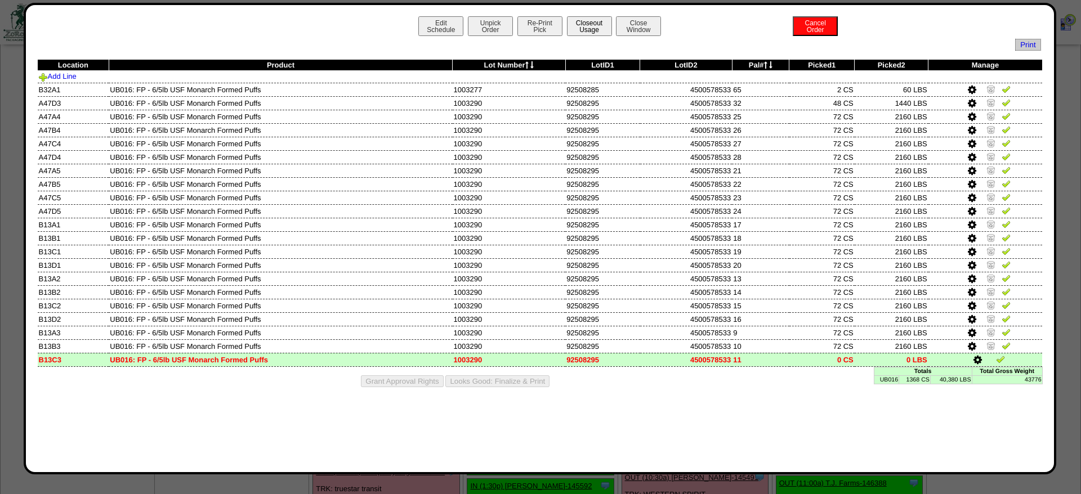
click at [576, 28] on button "Closeout Usage" at bounding box center [589, 26] width 45 height 20
click at [590, 25] on button "Closeout Usage" at bounding box center [589, 26] width 45 height 20
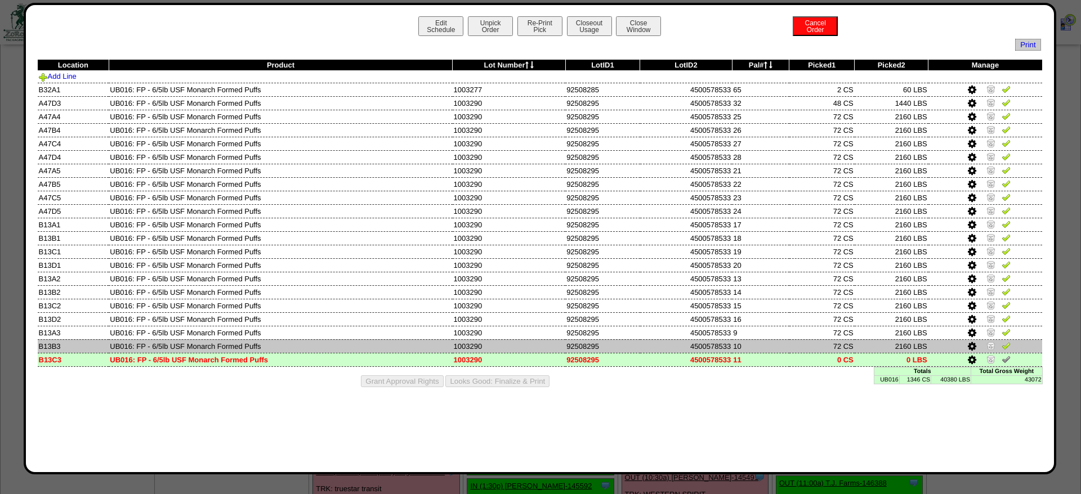
click at [992, 350] on img at bounding box center [990, 345] width 9 height 9
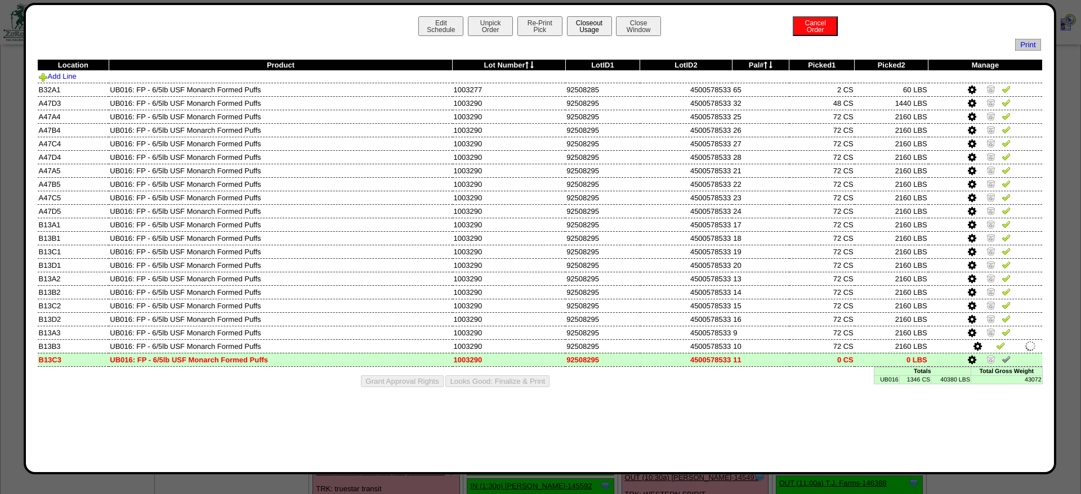
click at [591, 20] on button "Closeout Usage" at bounding box center [589, 26] width 45 height 20
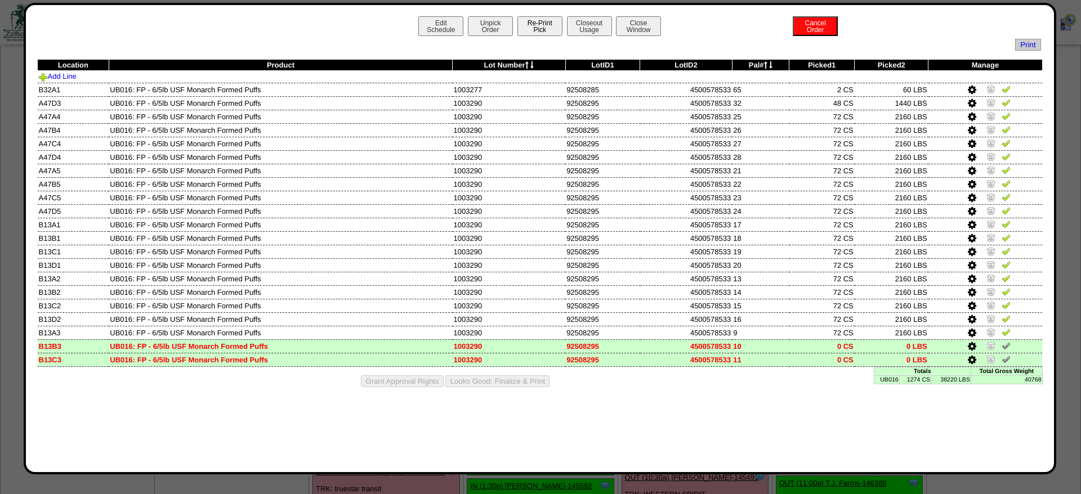
click at [542, 26] on button "Re-Print Pick" at bounding box center [539, 26] width 45 height 20
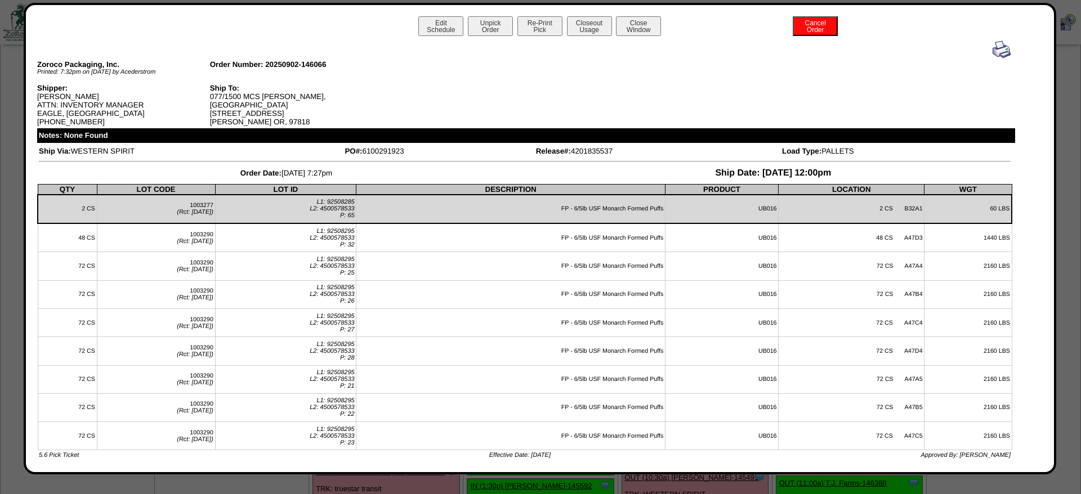
click at [998, 45] on img at bounding box center [1002, 50] width 18 height 18
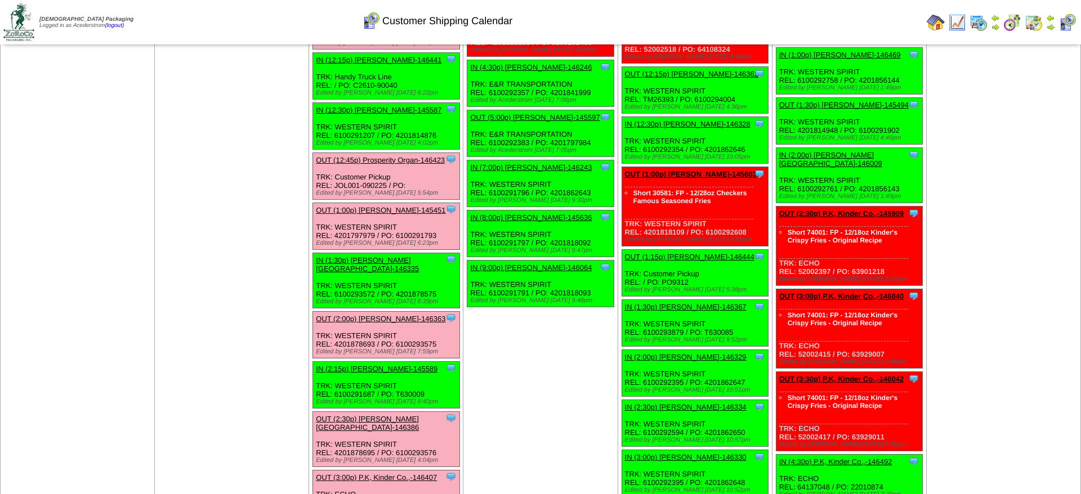
scroll to position [1034, 0]
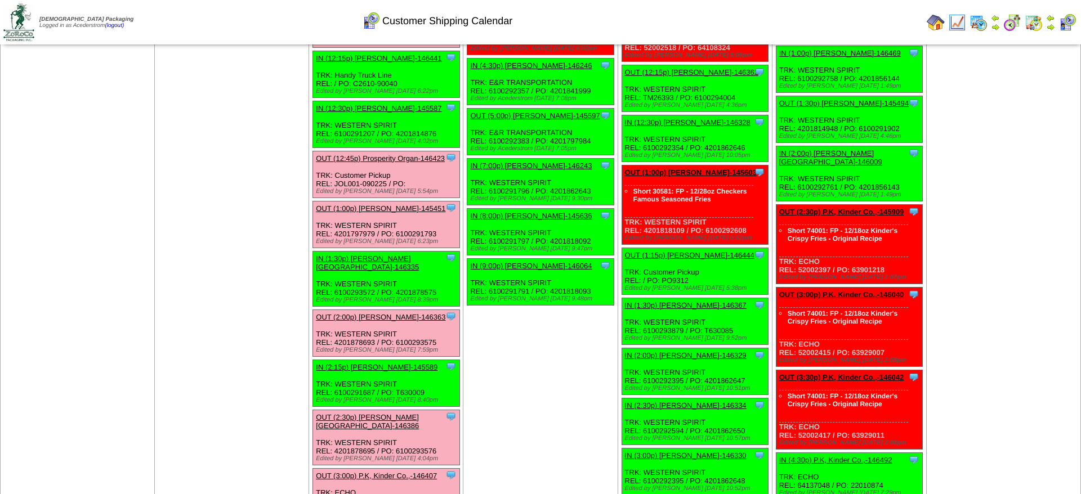
click at [558, 120] on link "OUT (5:00p) [PERSON_NAME]-145597" at bounding box center [534, 115] width 129 height 8
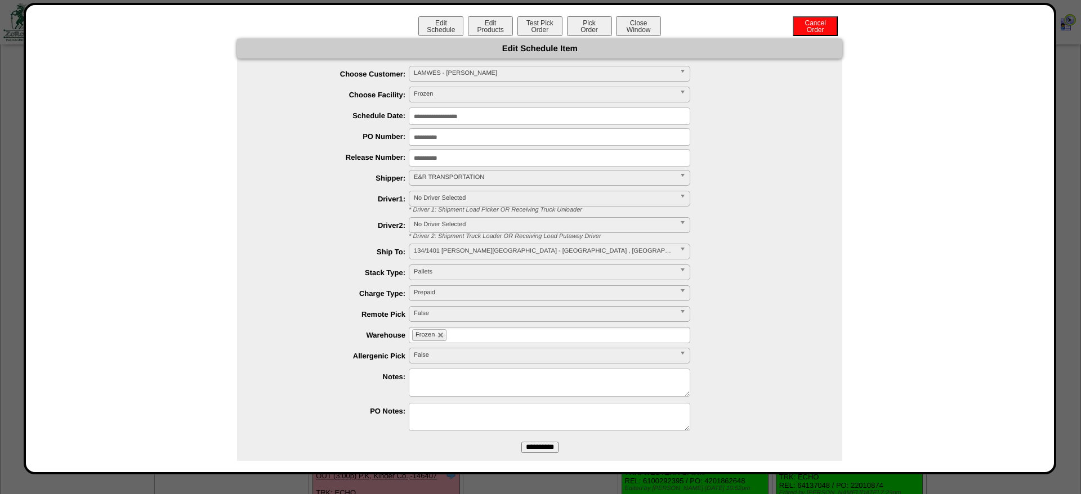
click at [492, 36] on div "Edit Schedule Edit Products Test Pick Order Pick Order Cancel Order Close Window" at bounding box center [540, 27] width 1006 height 23
click at [492, 35] on button "Edit Products" at bounding box center [490, 26] width 45 height 20
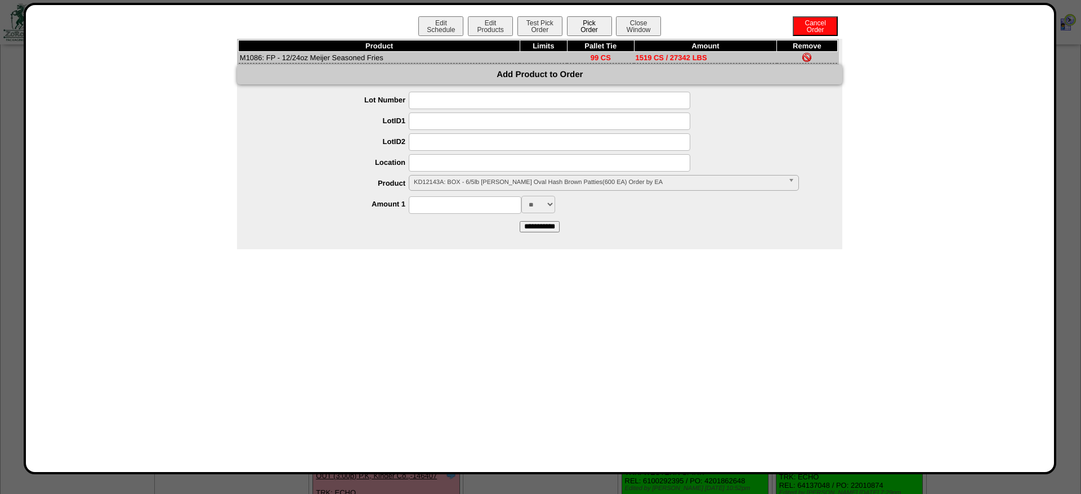
click at [579, 29] on button "Pick Order" at bounding box center [589, 26] width 45 height 20
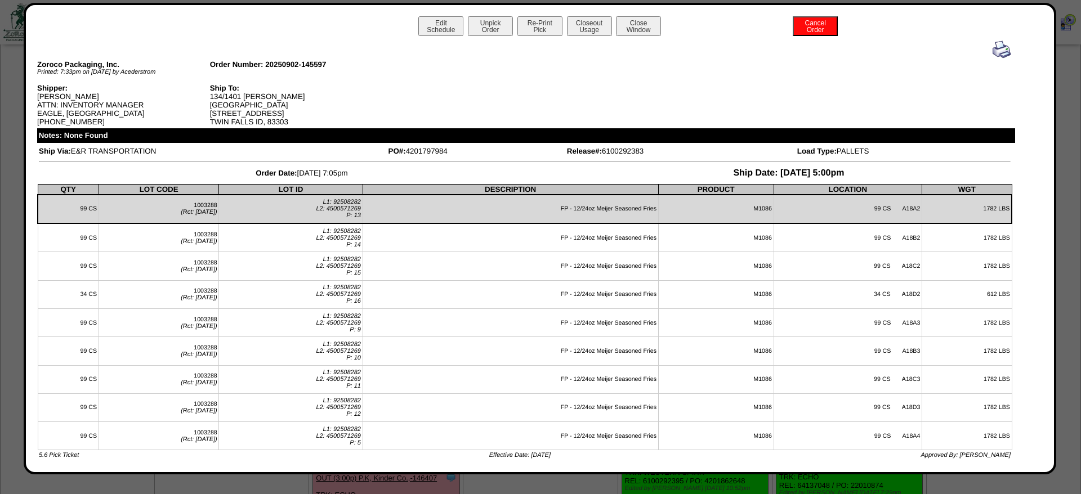
click at [580, 24] on button "Closeout Usage" at bounding box center [589, 26] width 45 height 20
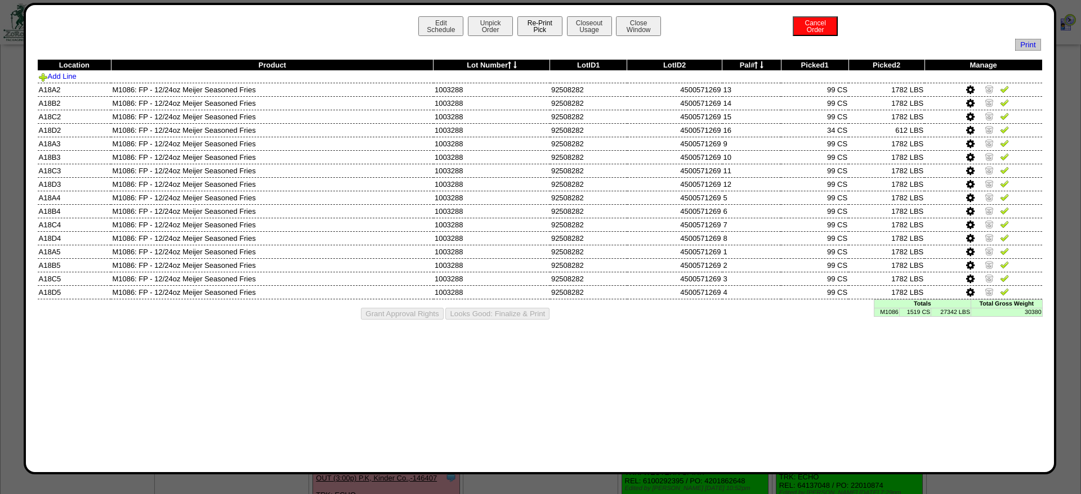
click at [537, 21] on button "Re-Print Pick" at bounding box center [539, 26] width 45 height 20
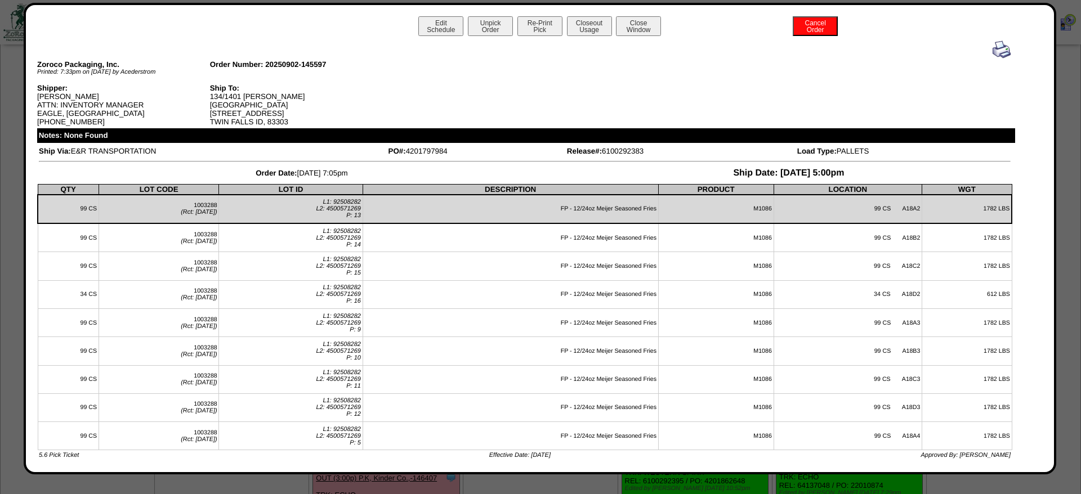
click at [1003, 49] on img at bounding box center [1002, 50] width 18 height 18
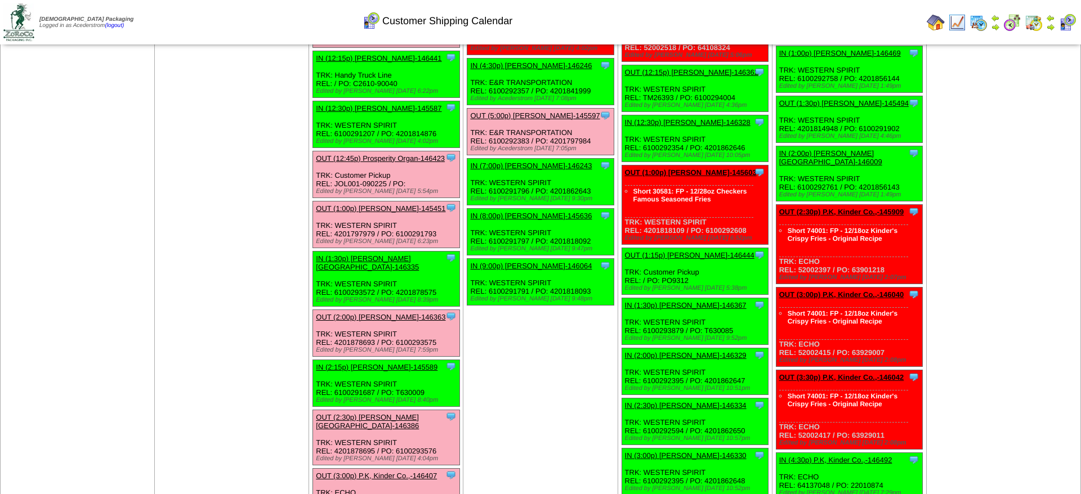
scroll to position [1034, 0]
click at [545, 120] on link "OUT (5:00p) [PERSON_NAME]-145597" at bounding box center [534, 115] width 129 height 8
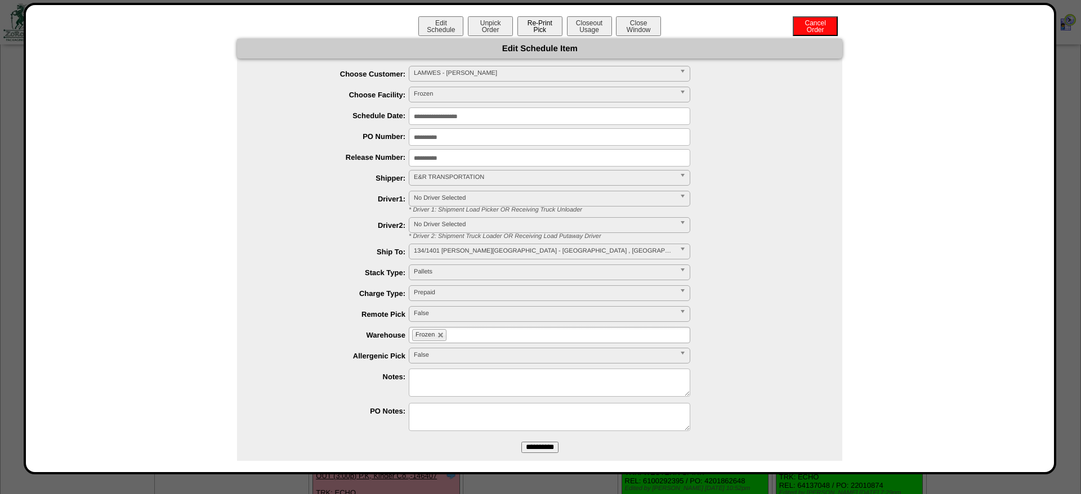
click at [560, 23] on button "Re-Print Pick" at bounding box center [539, 26] width 45 height 20
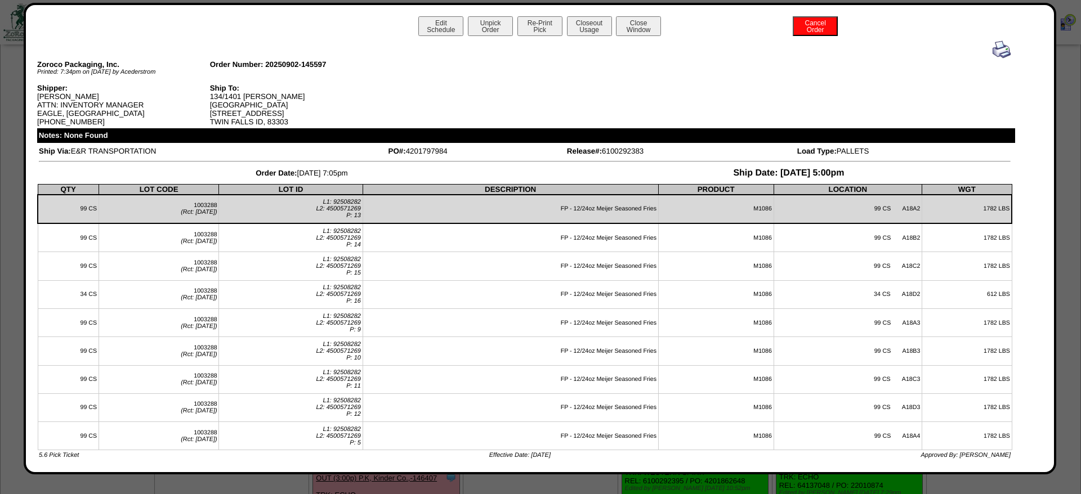
click at [1006, 48] on img at bounding box center [1002, 50] width 18 height 18
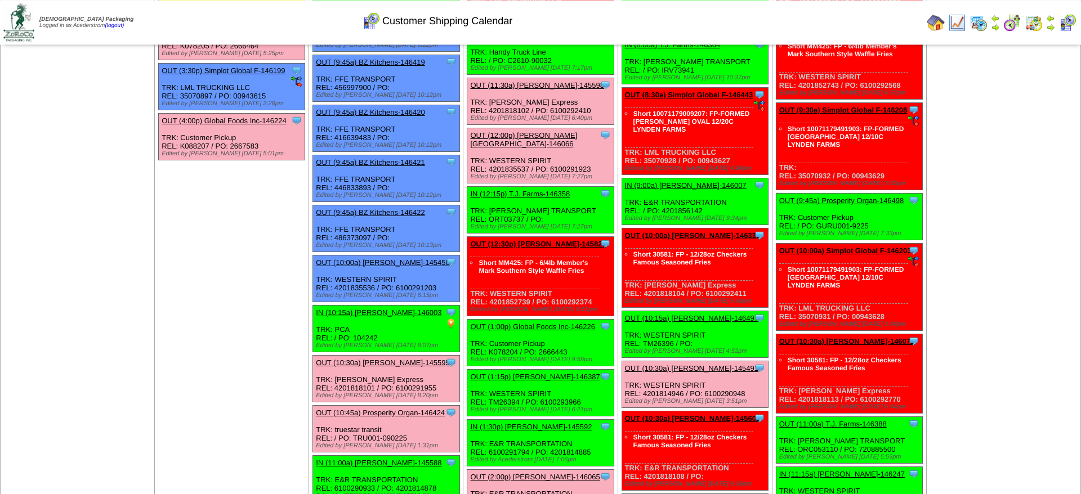
scroll to position [402, 0]
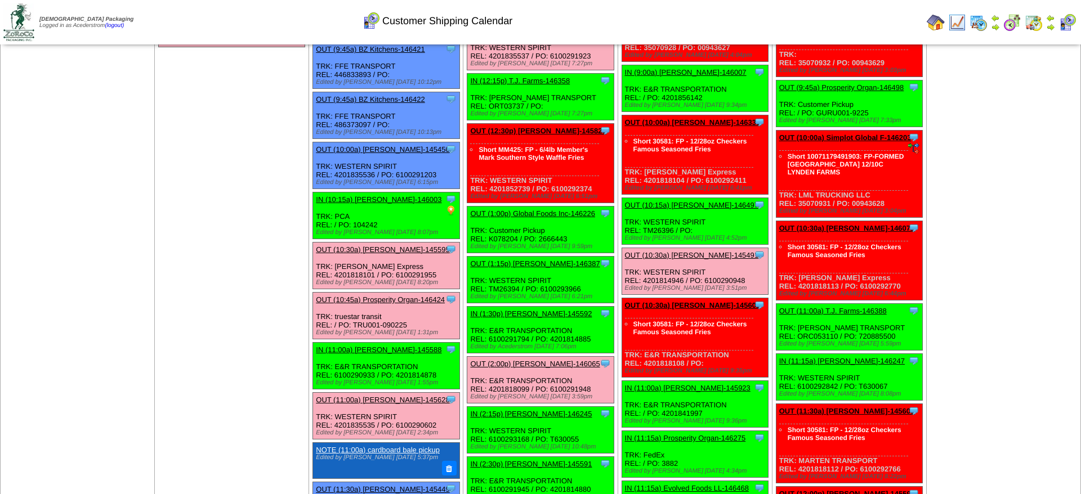
click at [548, 218] on link "OUT (1:00p) Global Foods Inc-146226" at bounding box center [532, 213] width 125 height 8
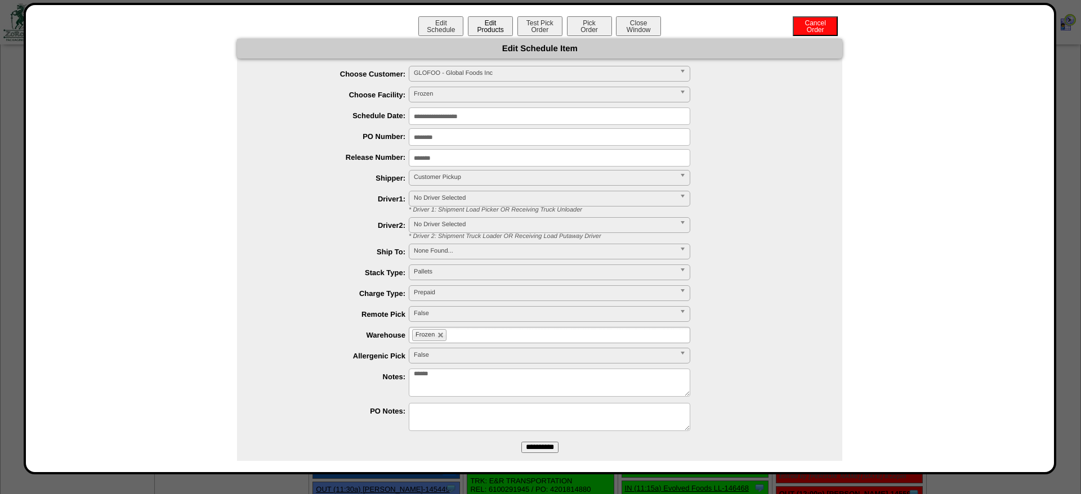
click at [481, 29] on button "Edit Products" at bounding box center [490, 26] width 45 height 20
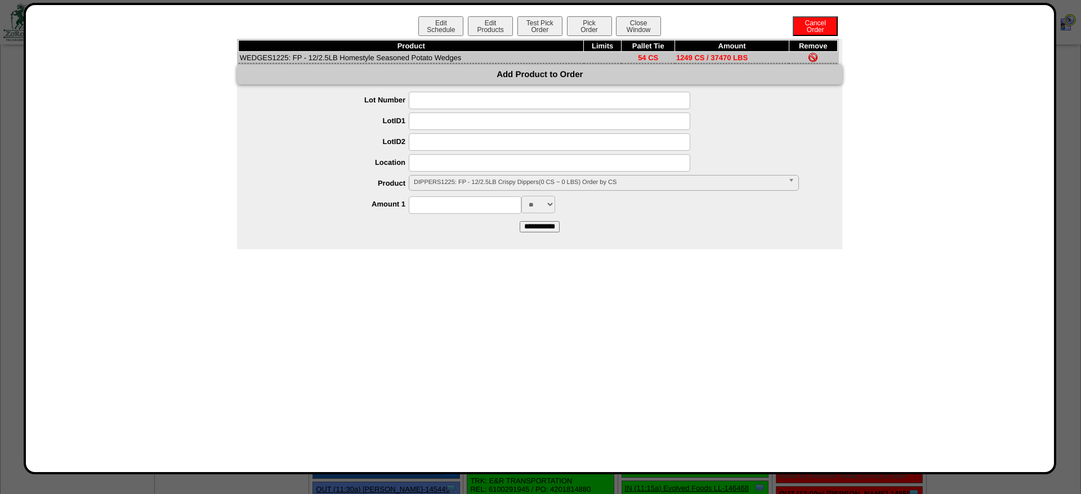
click at [263, 53] on td "WEDGES1225: FP - 12/2.5LB Homestyle Seasoned Potato Wedges" at bounding box center [411, 58] width 345 height 12
copy td "WEDGES1225"
click at [579, 33] on button "Pick Order" at bounding box center [589, 26] width 45 height 20
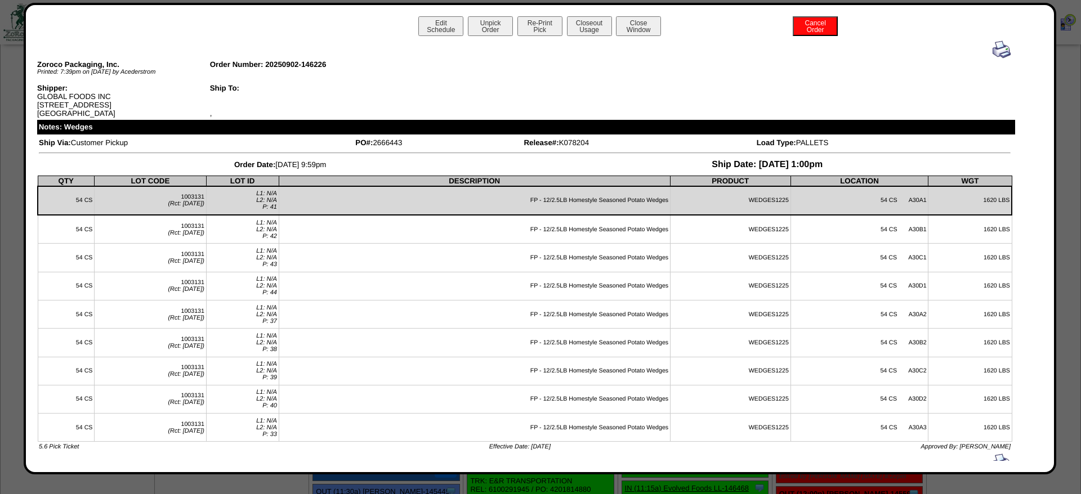
click at [999, 50] on img at bounding box center [1002, 50] width 18 height 18
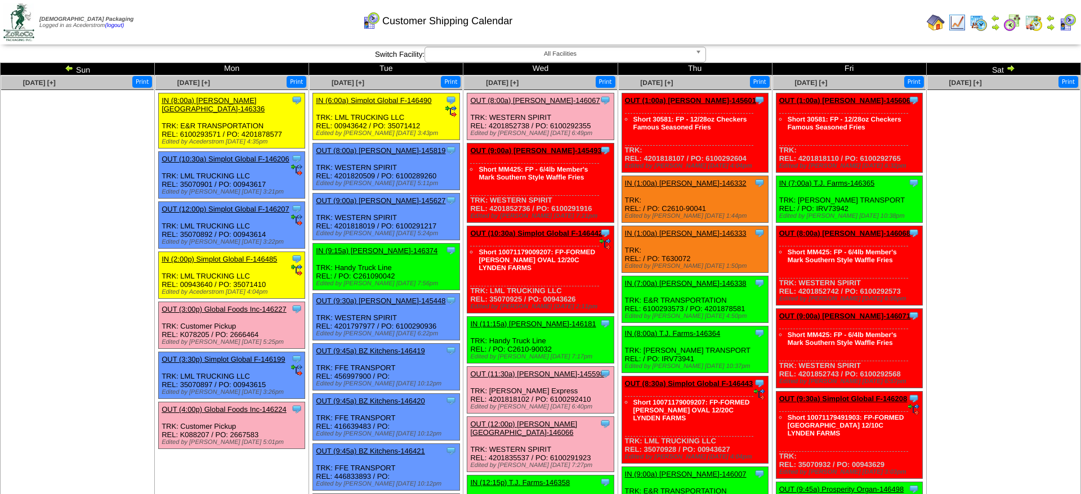
click at [90, 199] on ul at bounding box center [77, 174] width 153 height 169
click at [103, 166] on ul at bounding box center [77, 174] width 153 height 169
click at [90, 185] on ul at bounding box center [77, 174] width 153 height 169
click at [1066, 29] on link at bounding box center [1067, 29] width 18 height 8
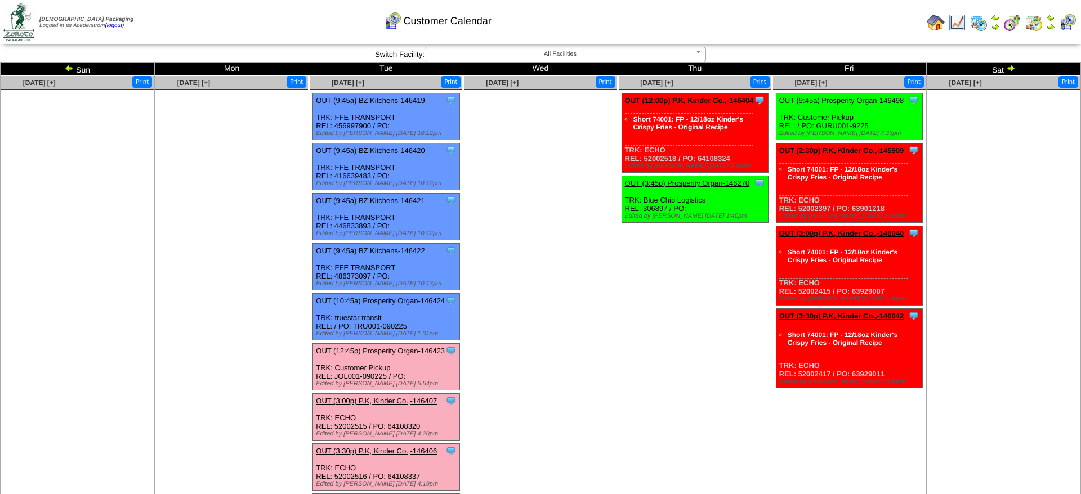
click at [655, 187] on link "OUT (3:45p) Prosperity Organ-146270" at bounding box center [687, 183] width 125 height 8
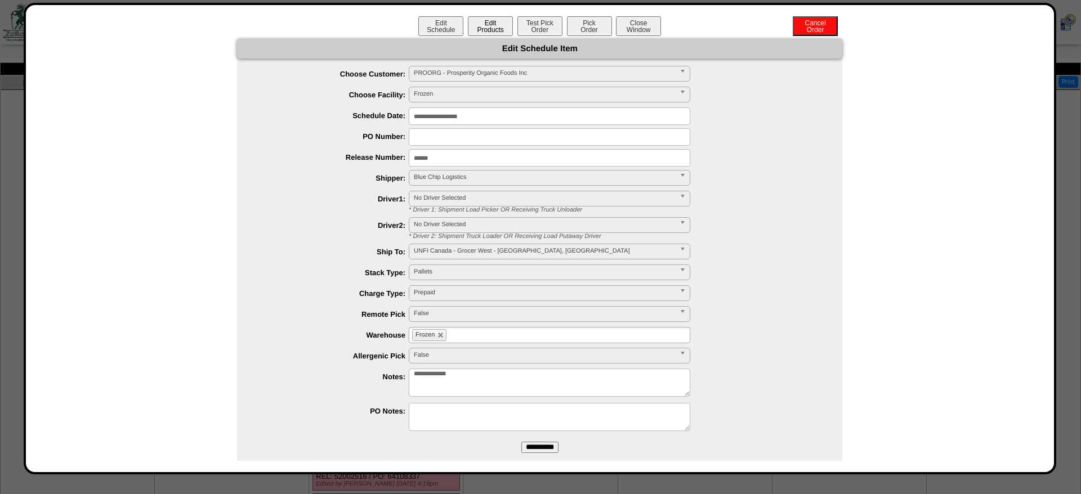
click at [501, 31] on button "Edit Products" at bounding box center [490, 26] width 45 height 20
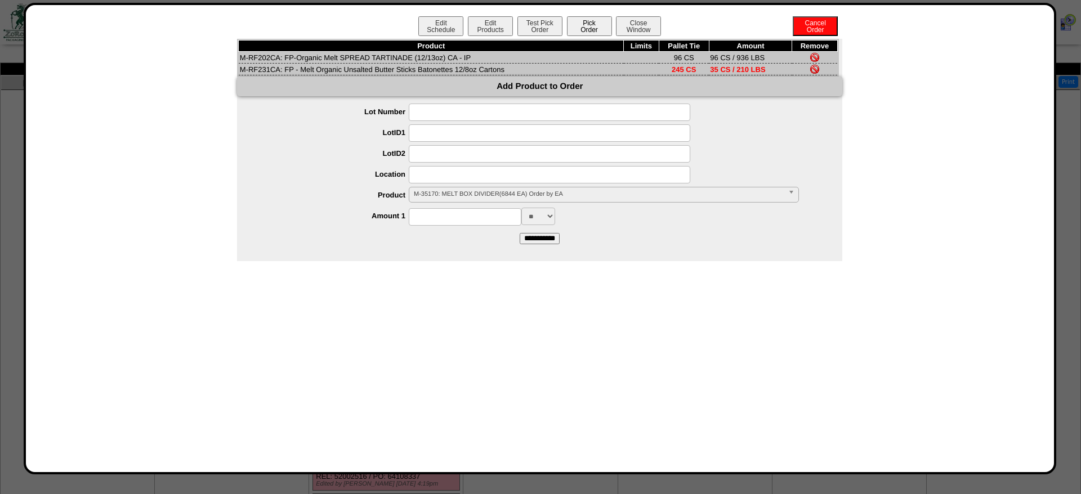
click at [601, 28] on button "Pick Order" at bounding box center [589, 26] width 45 height 20
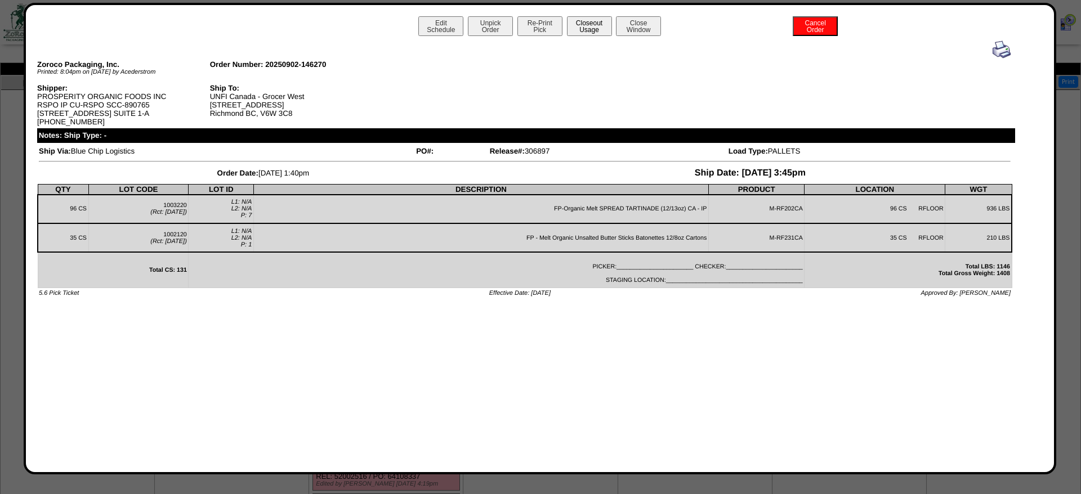
click at [593, 32] on button "Closeout Usage" at bounding box center [589, 26] width 45 height 20
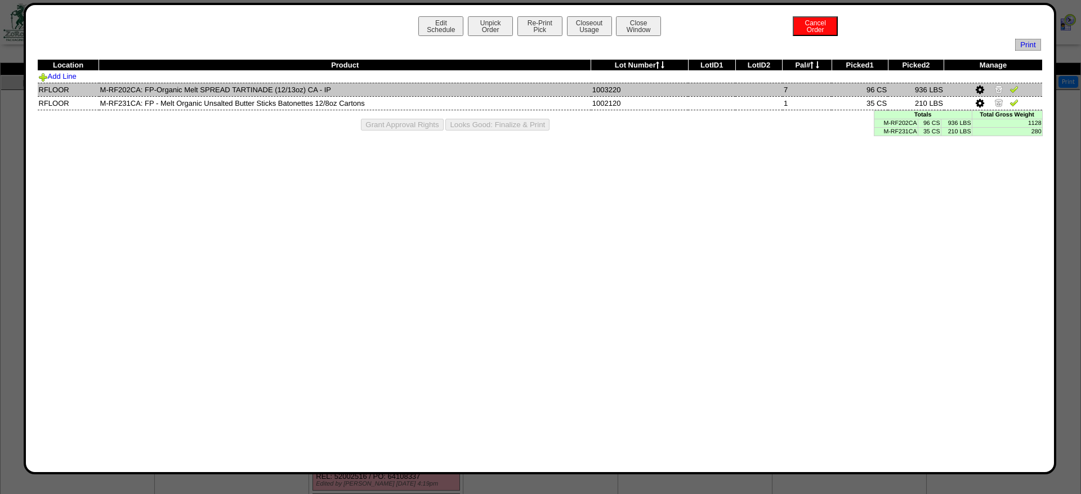
click at [126, 91] on td "M-RF202CA: FP-Organic Melt SPREAD TARTINADE (12/13oz) CA - IP" at bounding box center [345, 90] width 492 height 14
copy td "RF202CA"
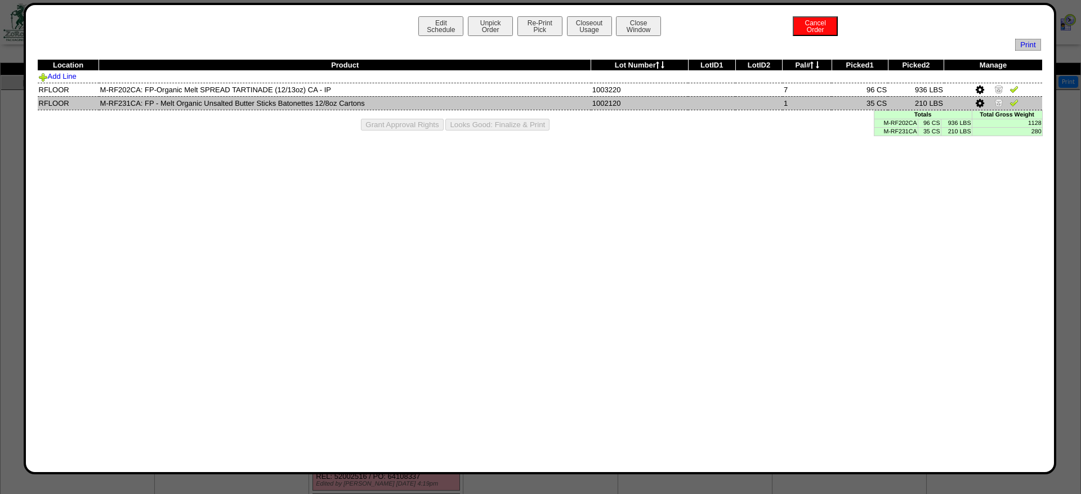
click at [134, 107] on td "M-RF231CA: FP - Melt Organic Unsalted Butter Sticks Batonettes 12/8oz Cartons" at bounding box center [345, 103] width 492 height 14
copy td "RF231CA"
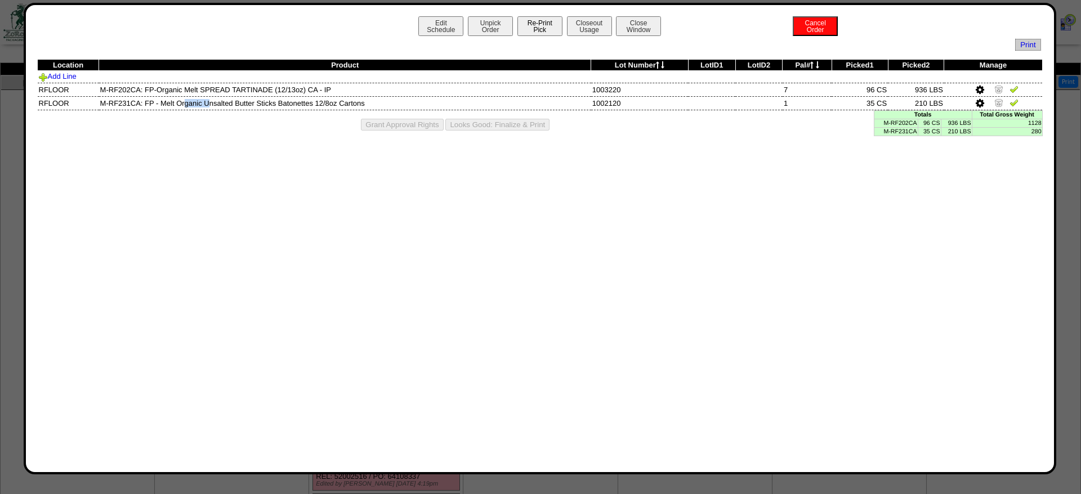
click at [533, 21] on button "Re-Print Pick" at bounding box center [539, 26] width 45 height 20
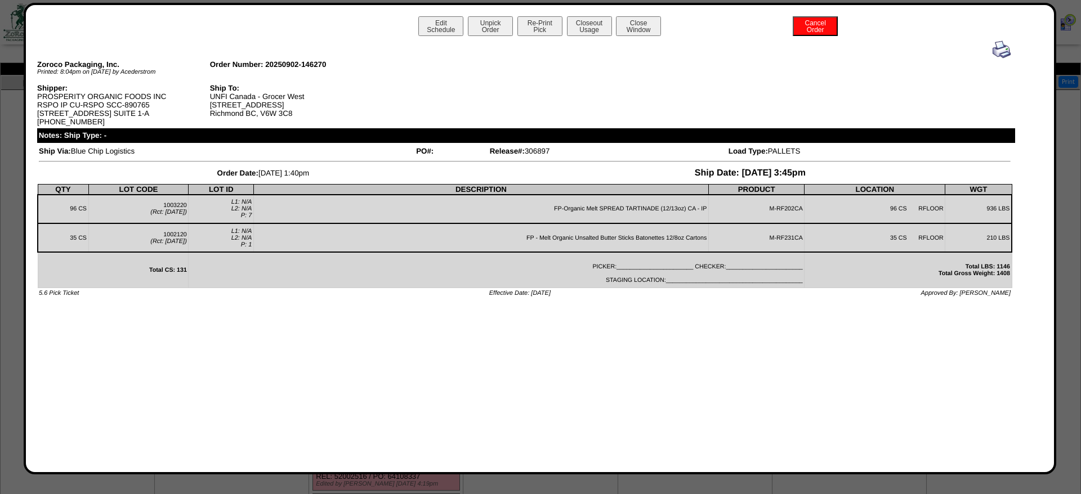
click at [1001, 56] on img at bounding box center [1002, 50] width 18 height 18
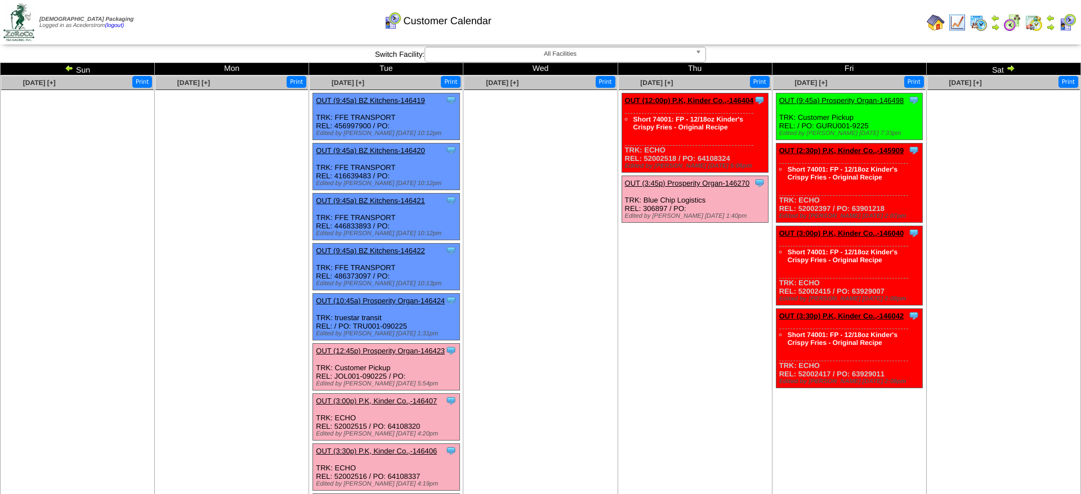
click at [828, 102] on link "OUT (9:45a) Prosperity Organ-146498" at bounding box center [841, 100] width 125 height 8
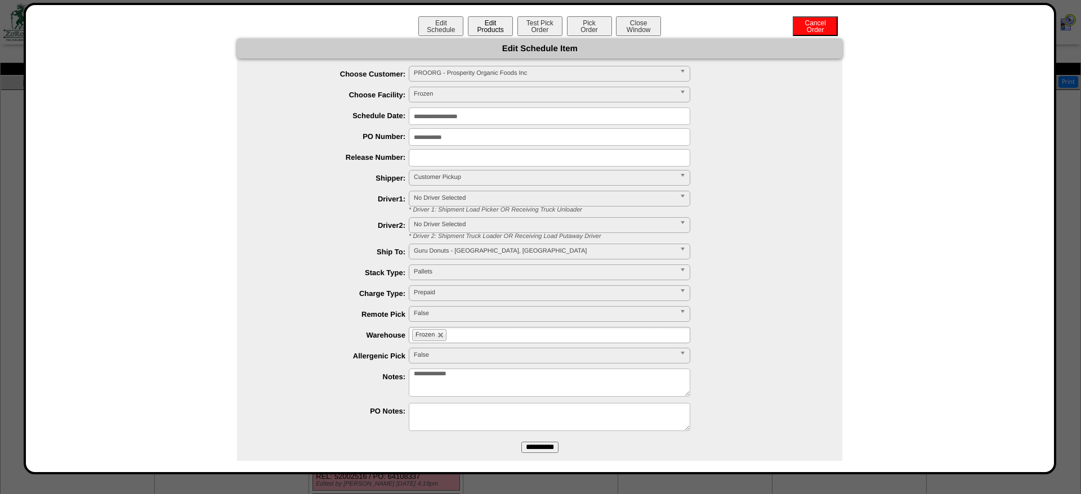
click at [501, 28] on button "Edit Products" at bounding box center [490, 26] width 45 height 20
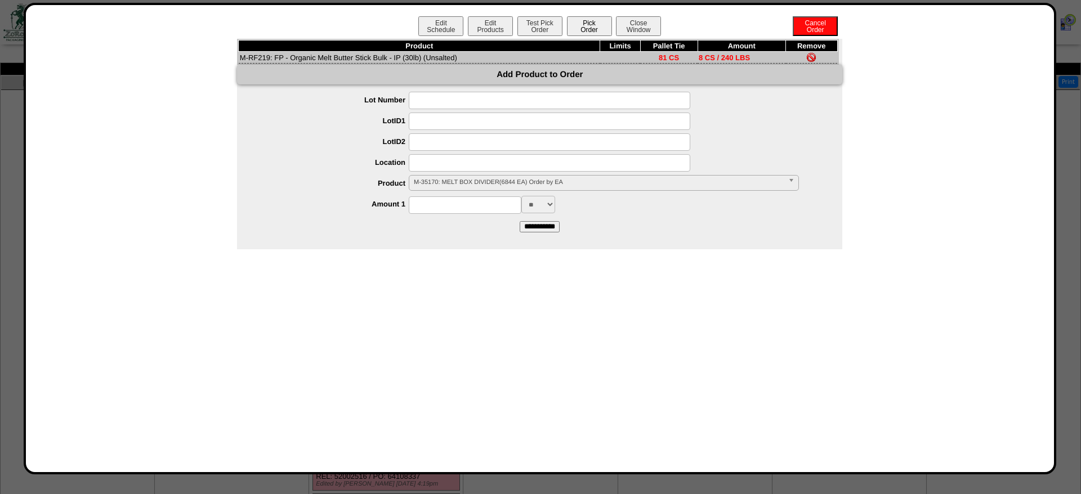
click at [574, 30] on button "Pick Order" at bounding box center [589, 26] width 45 height 20
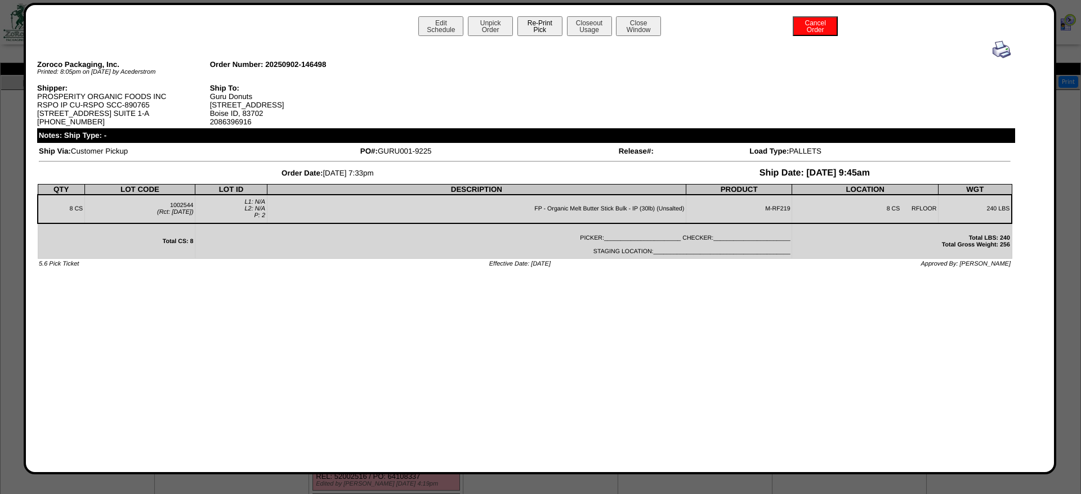
click at [555, 31] on button "Re-Print Pick" at bounding box center [539, 26] width 45 height 20
click at [1000, 51] on img at bounding box center [1002, 50] width 18 height 18
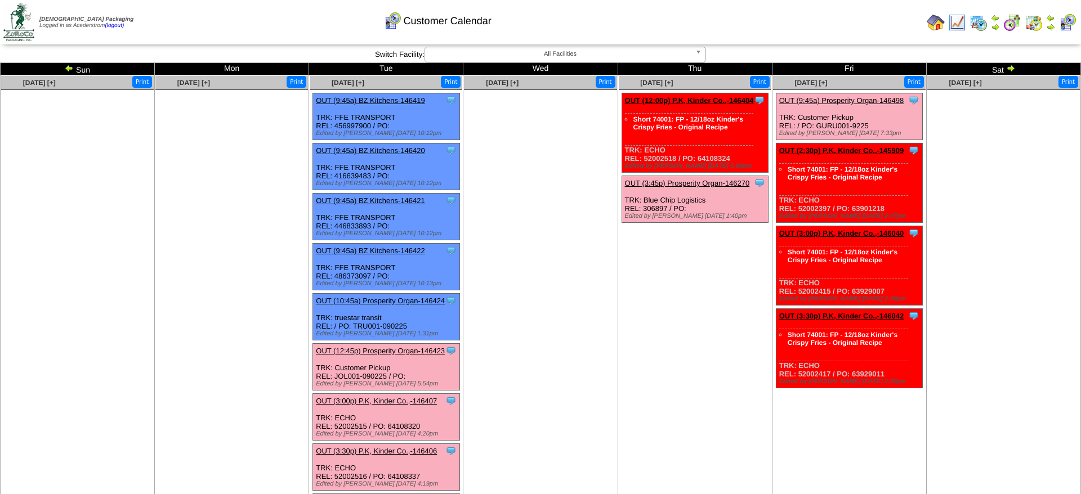
click at [1051, 21] on link at bounding box center [1050, 24] width 9 height 17
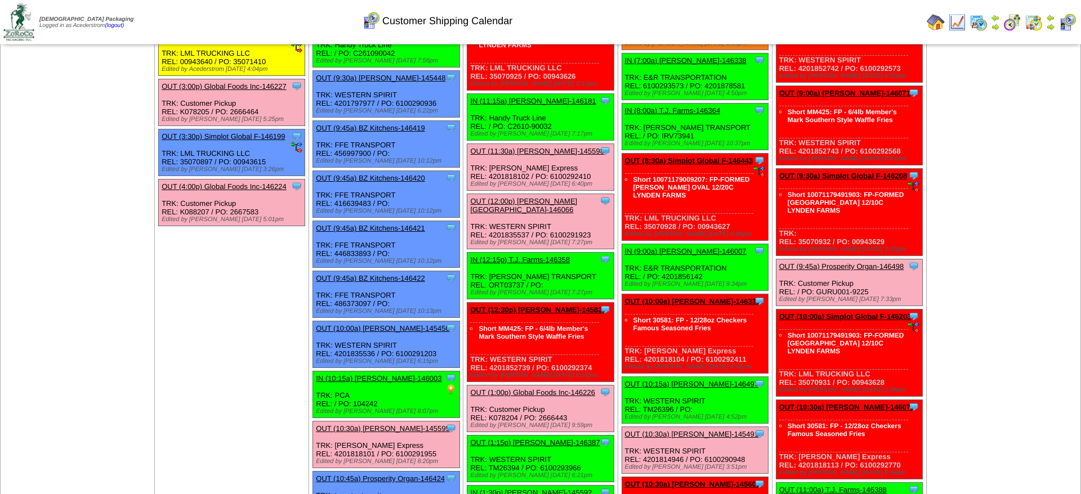
scroll to position [230, 0]
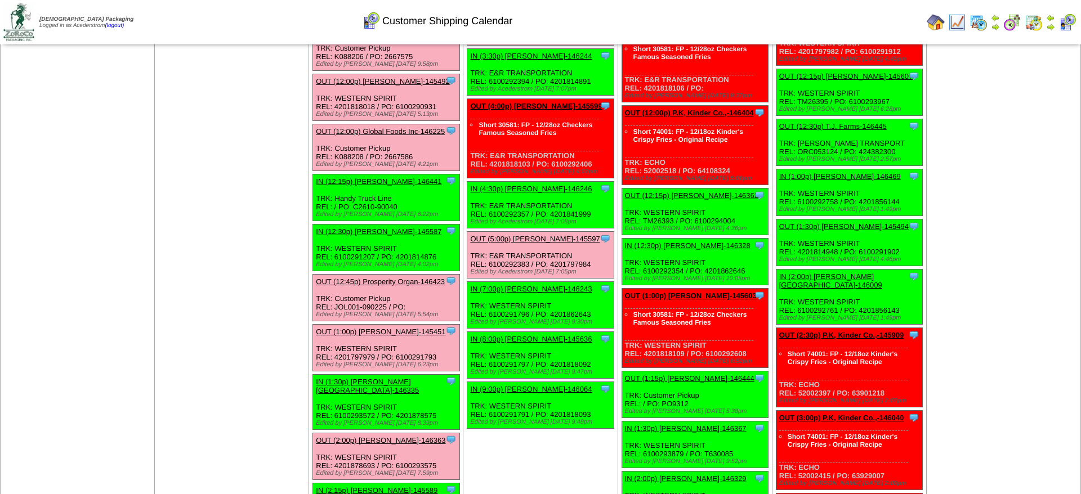
scroll to position [919, 0]
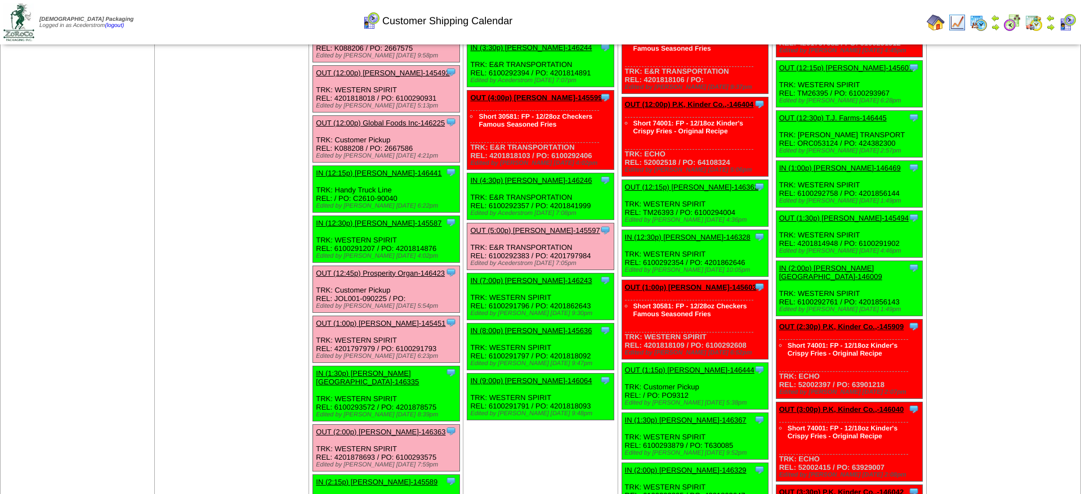
click at [388, 212] on div "Clone Item IN (12:15p) Lamb-Weston-146441 Lamb-Weston ScheduleID: 146441 No Pro…" at bounding box center [386, 189] width 146 height 47
drag, startPoint x: 352, startPoint y: 255, endPoint x: 401, endPoint y: 258, distance: 48.5
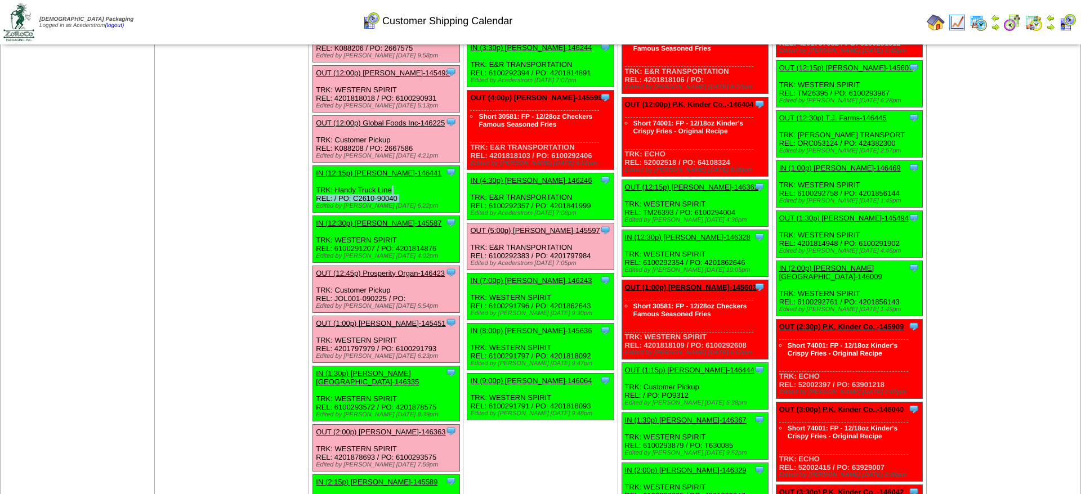
click at [401, 212] on div "Clone Item IN (12:15p) Lamb-Weston-146441 Lamb-Weston ScheduleID: 146441 No Pro…" at bounding box center [386, 189] width 146 height 47
copy div "C2610-90040"
click at [971, 266] on td "Sep 06 [+] Print" at bounding box center [1003, 130] width 154 height 1946
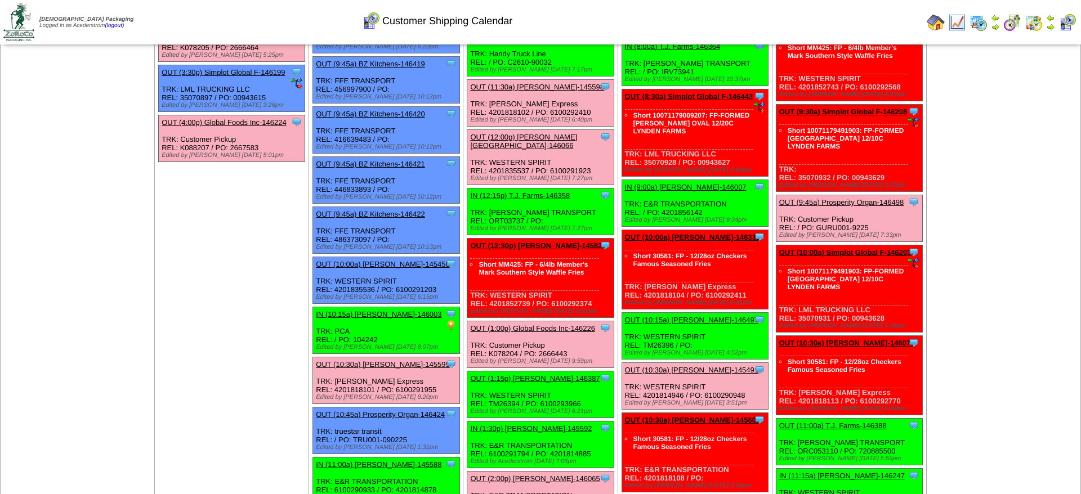
scroll to position [57, 0]
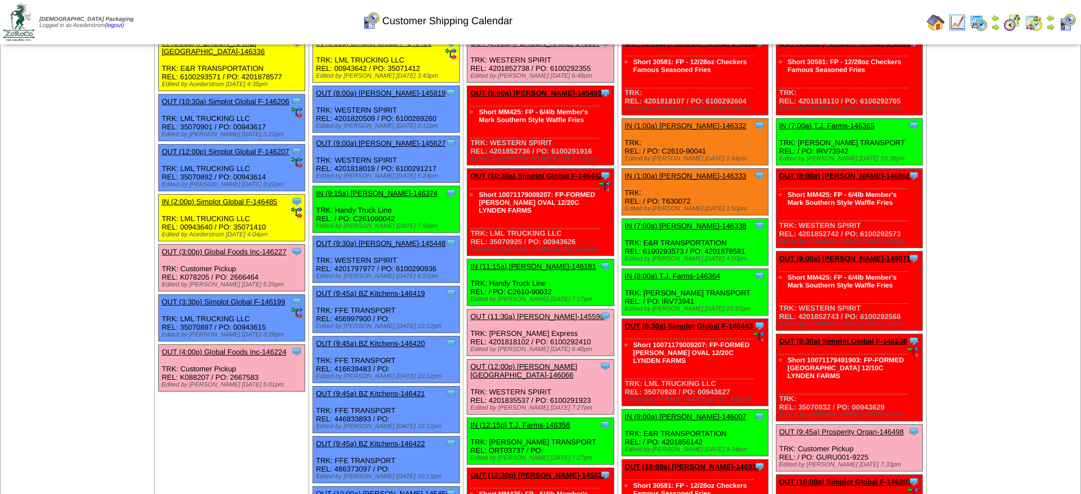
click at [369, 230] on div "Clone Item IN (9:15a) Lamb-Weston-146374 Lamb-Weston ScheduleID: 146374 11900 E…" at bounding box center [386, 209] width 146 height 47
copy div "C261090042"
